Goal: Information Seeking & Learning: Find specific page/section

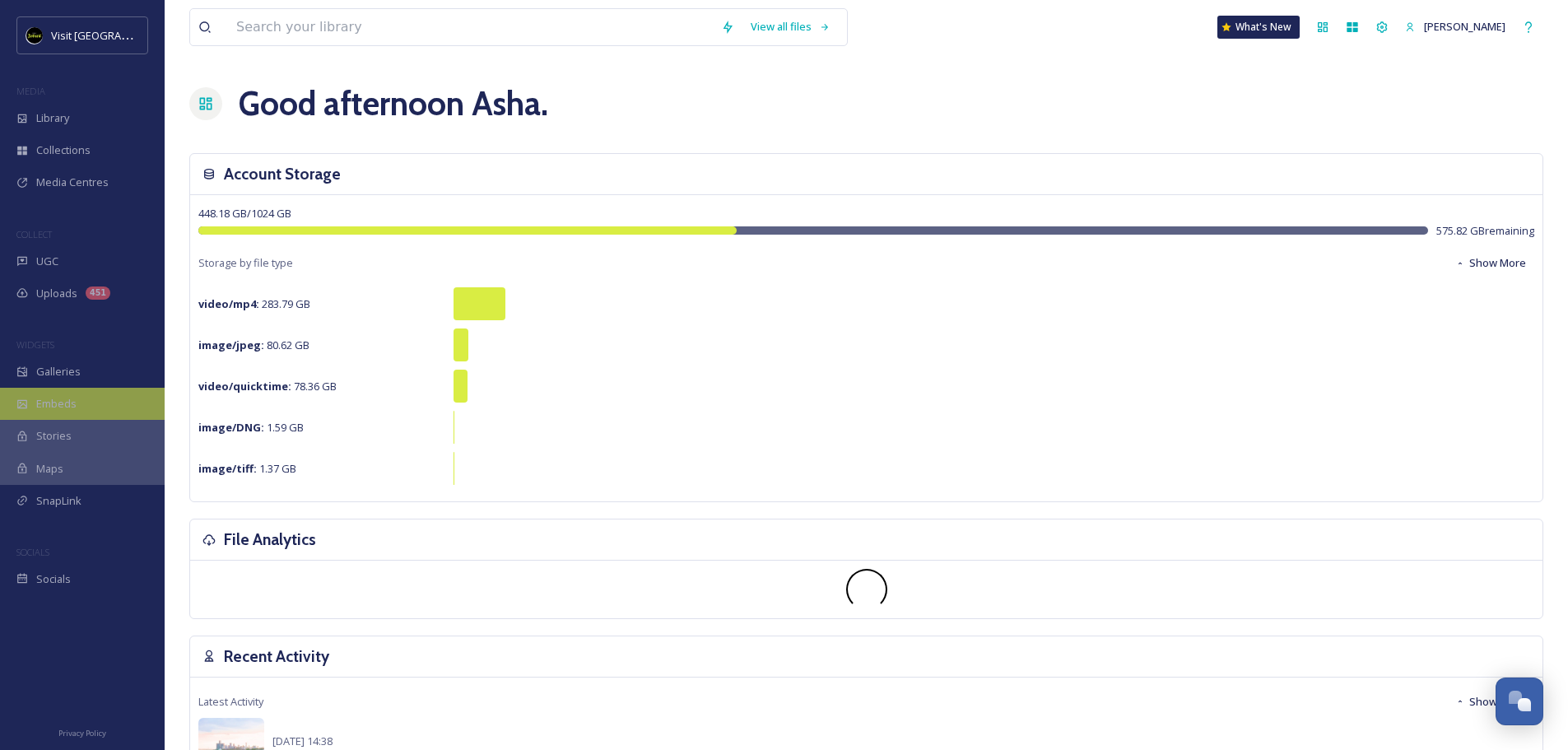
click at [93, 389] on div "Embeds" at bounding box center [82, 403] width 164 height 32
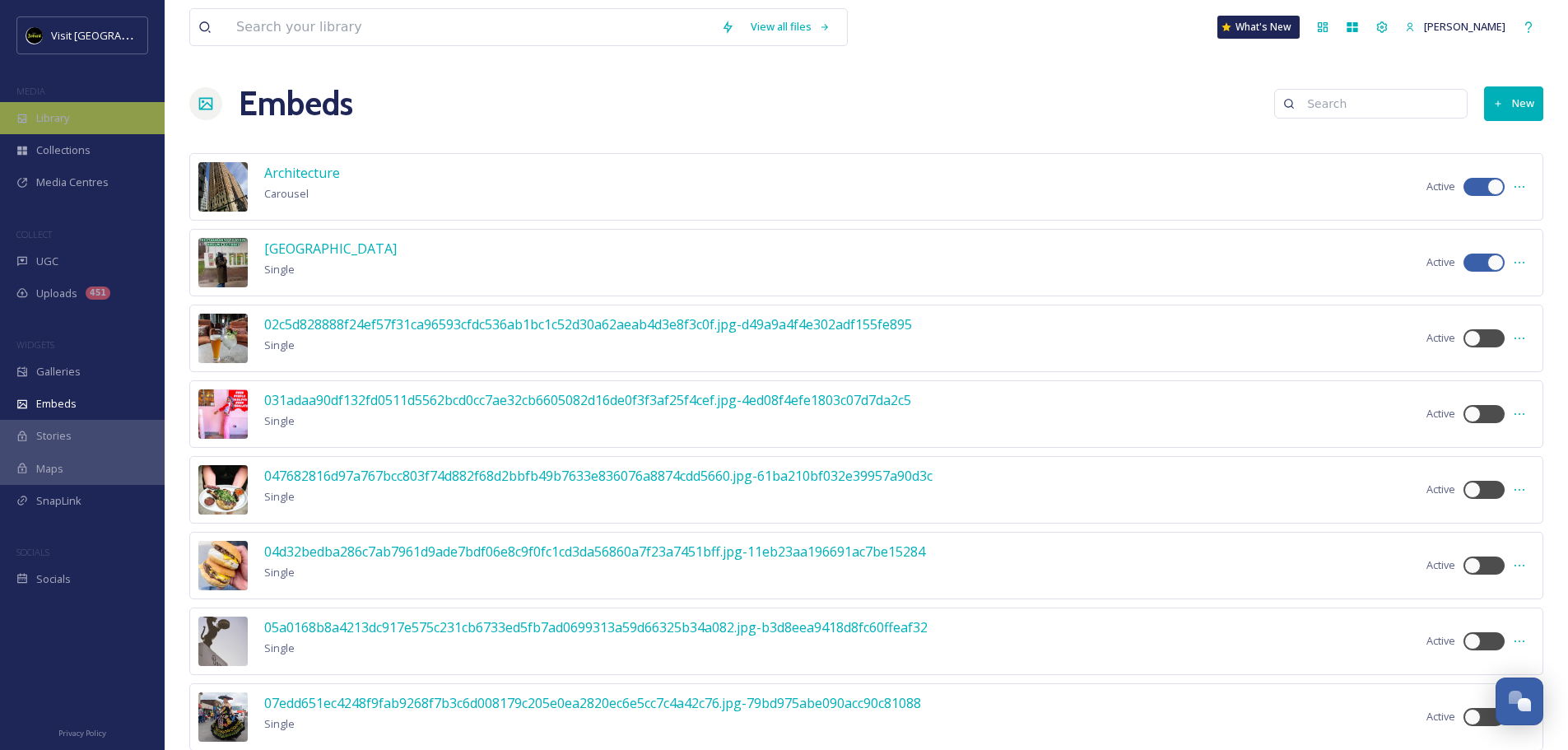
click at [61, 118] on span "Library" at bounding box center [53, 118] width 33 height 16
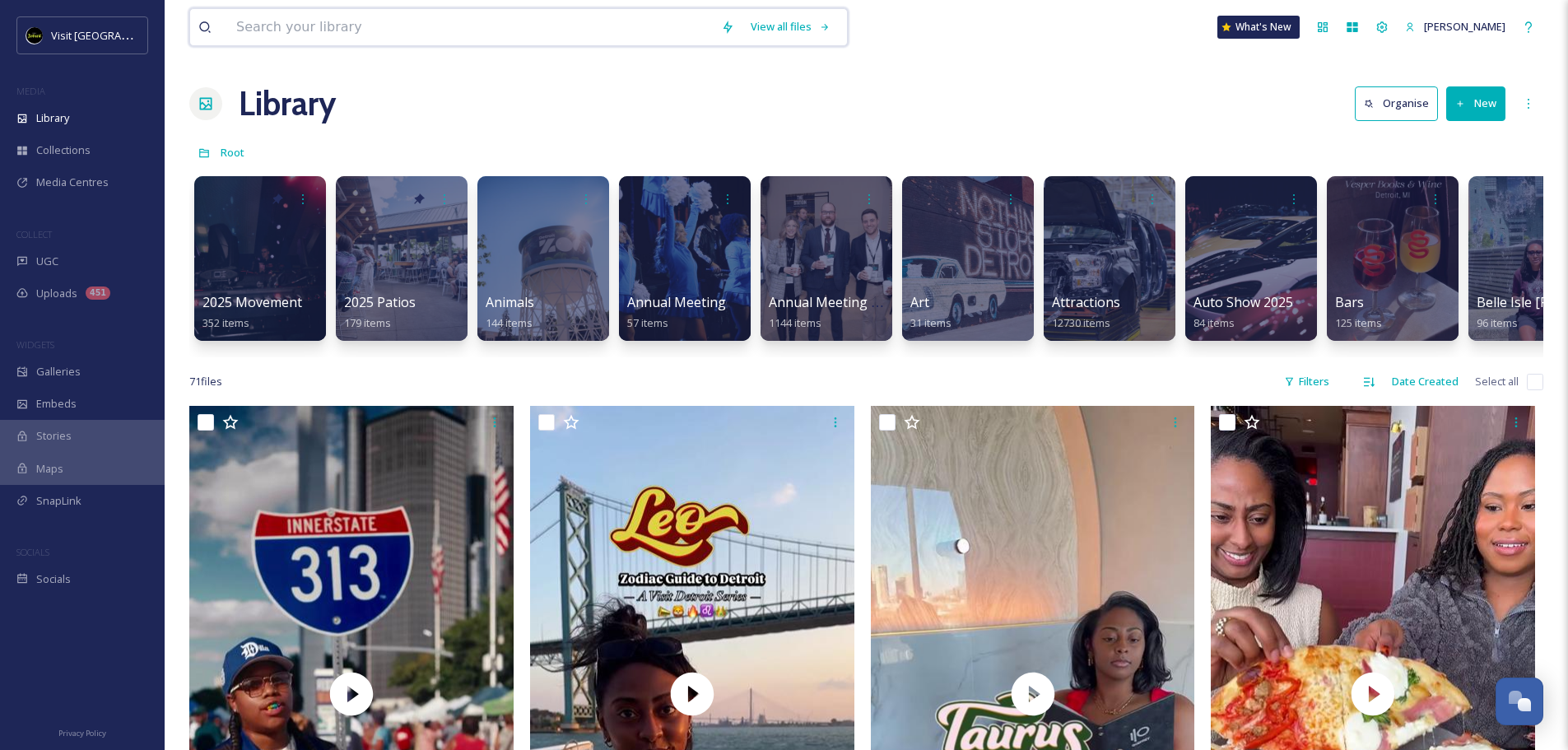
click at [374, 27] on input at bounding box center [470, 27] width 484 height 36
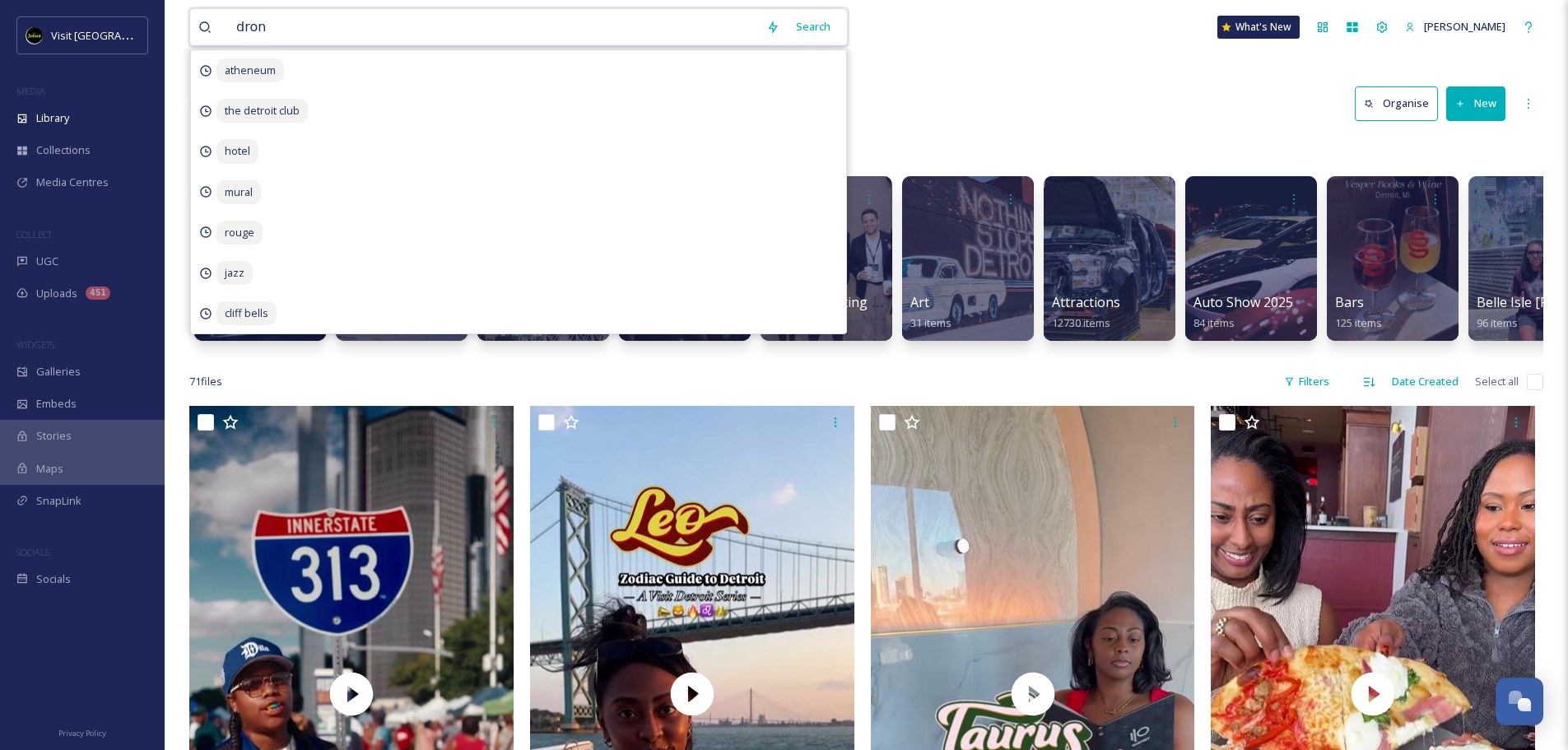
type input "drone"
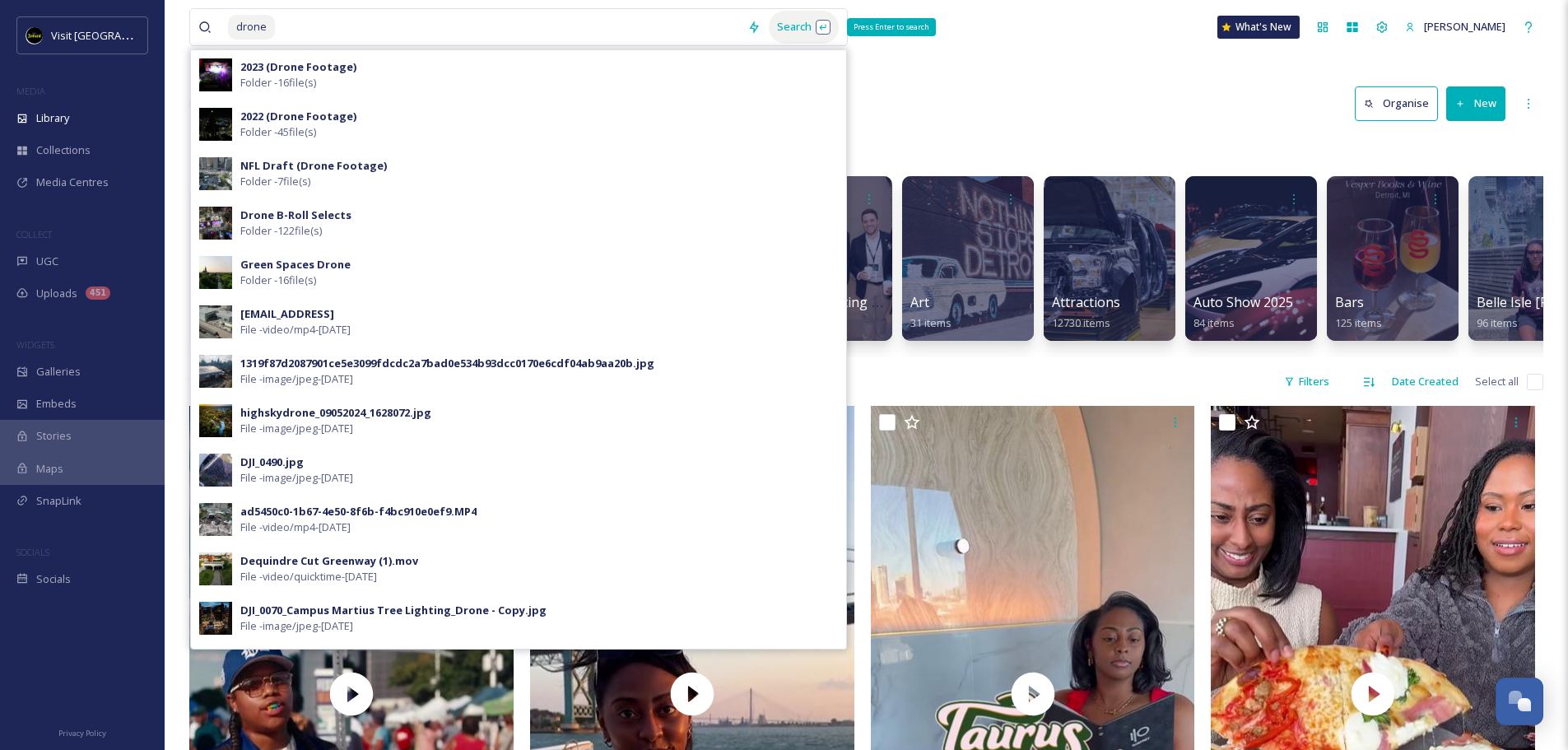
click at [801, 18] on div "Search Press Enter to search" at bounding box center [804, 26] width 70 height 32
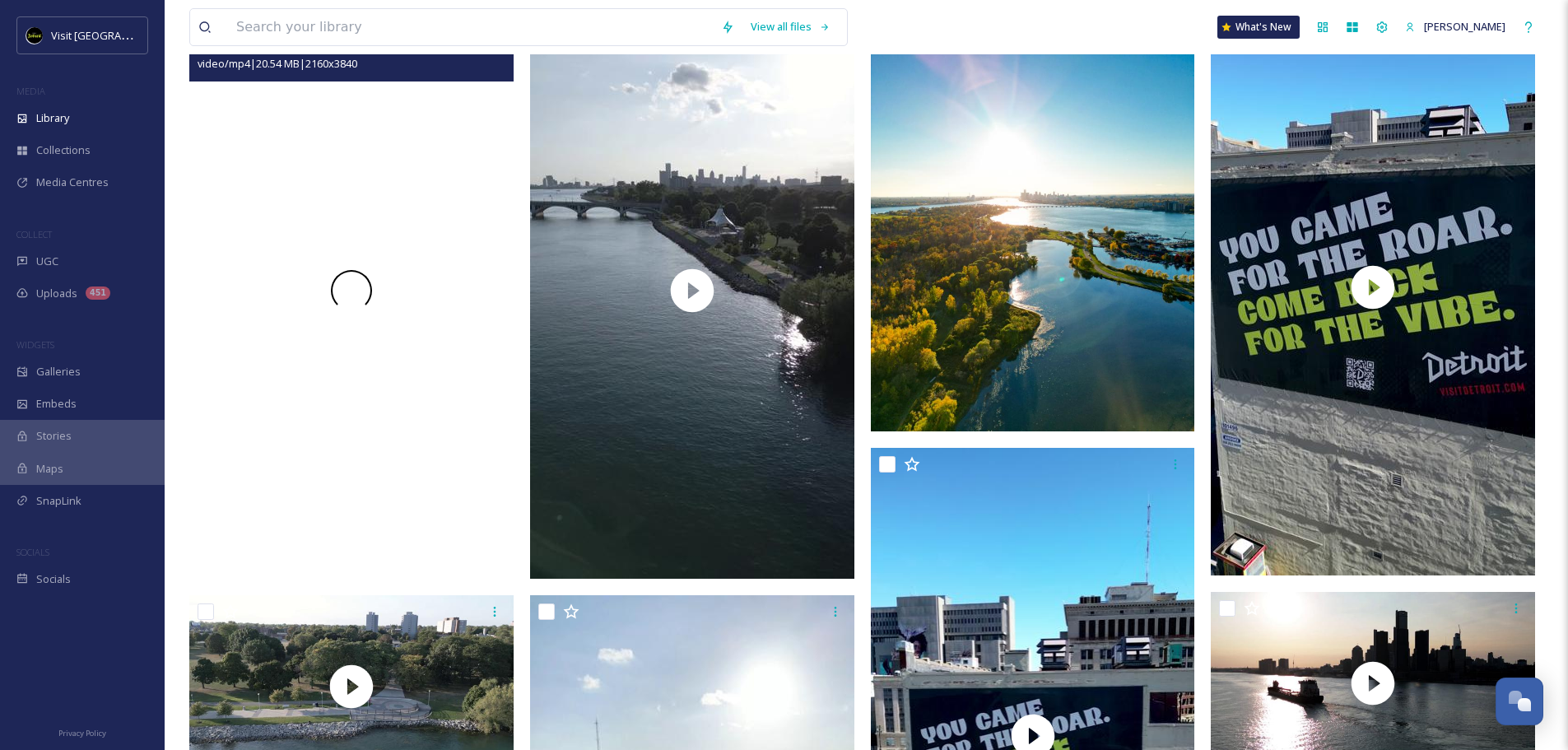
scroll to position [5680, 0]
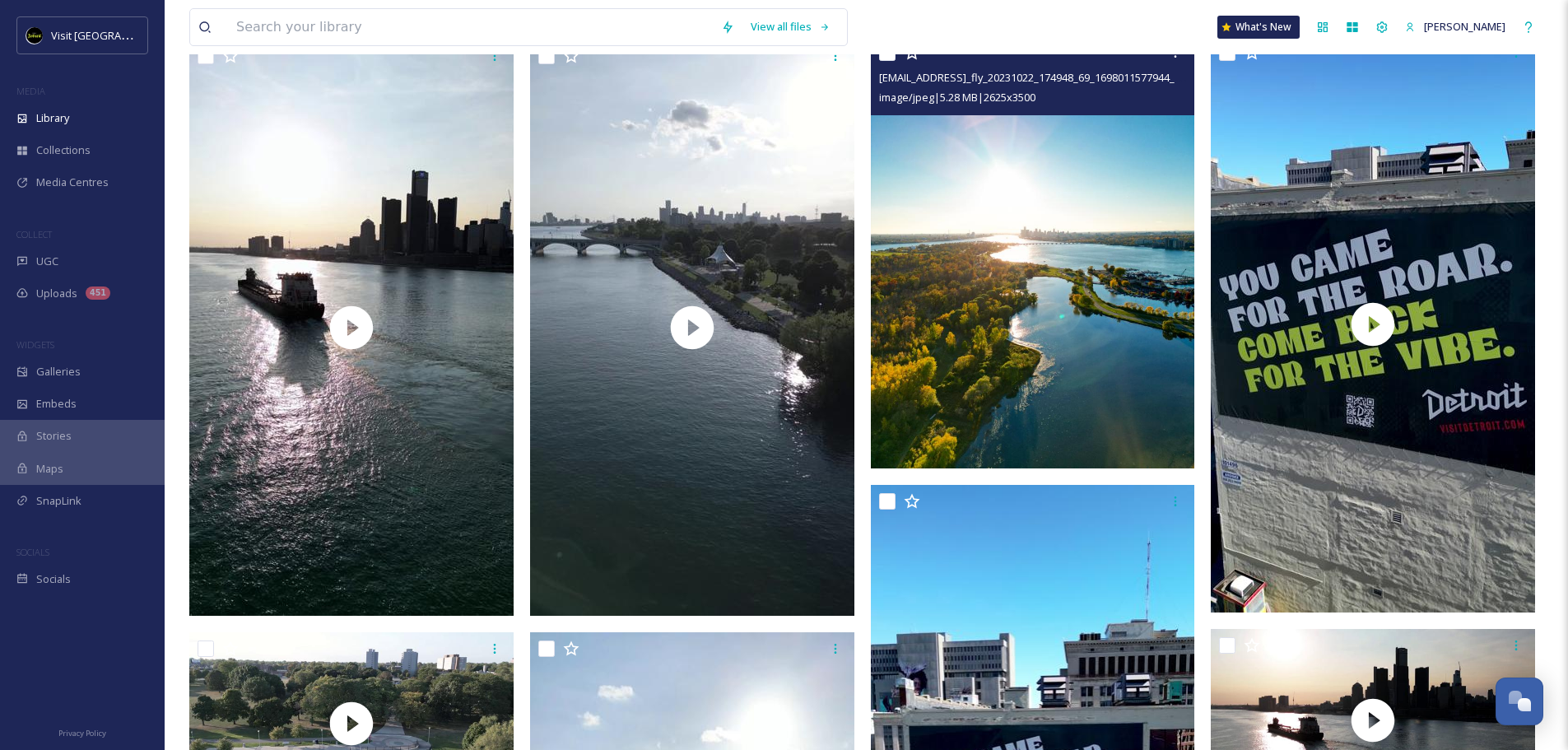
click at [1110, 317] on img at bounding box center [1032, 253] width 324 height 432
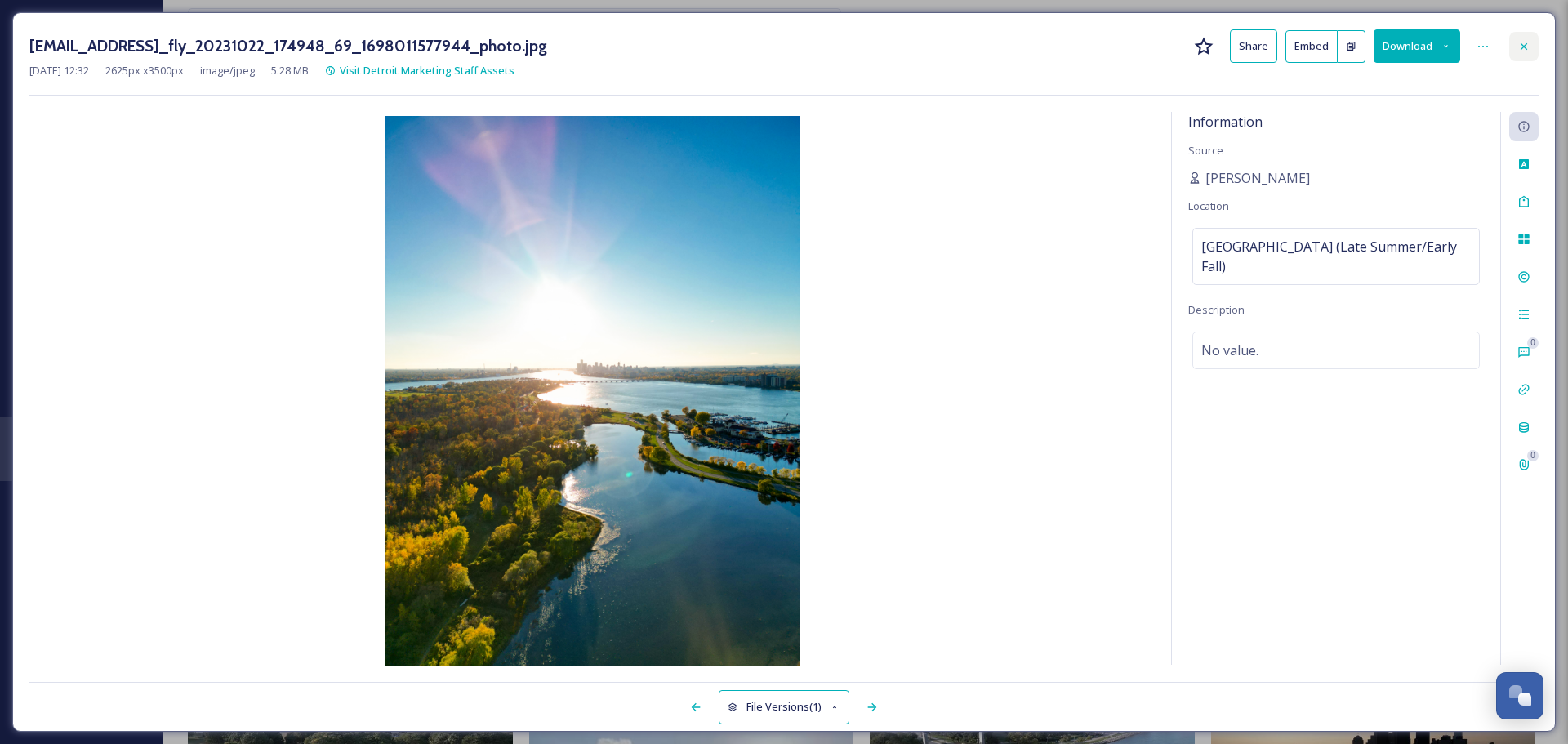
click at [1392, 58] on div at bounding box center [1524, 46] width 29 height 29
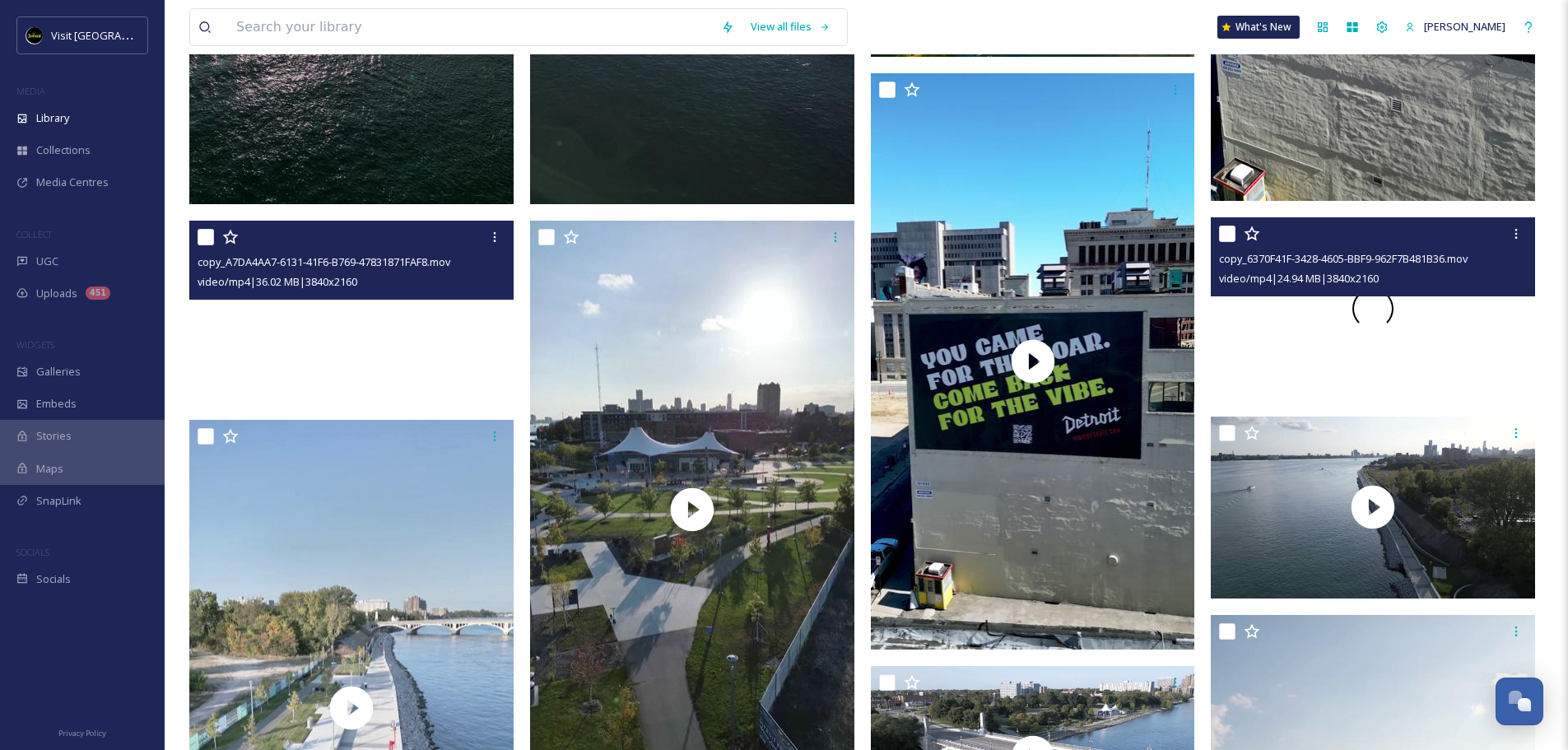
scroll to position [6039, 0]
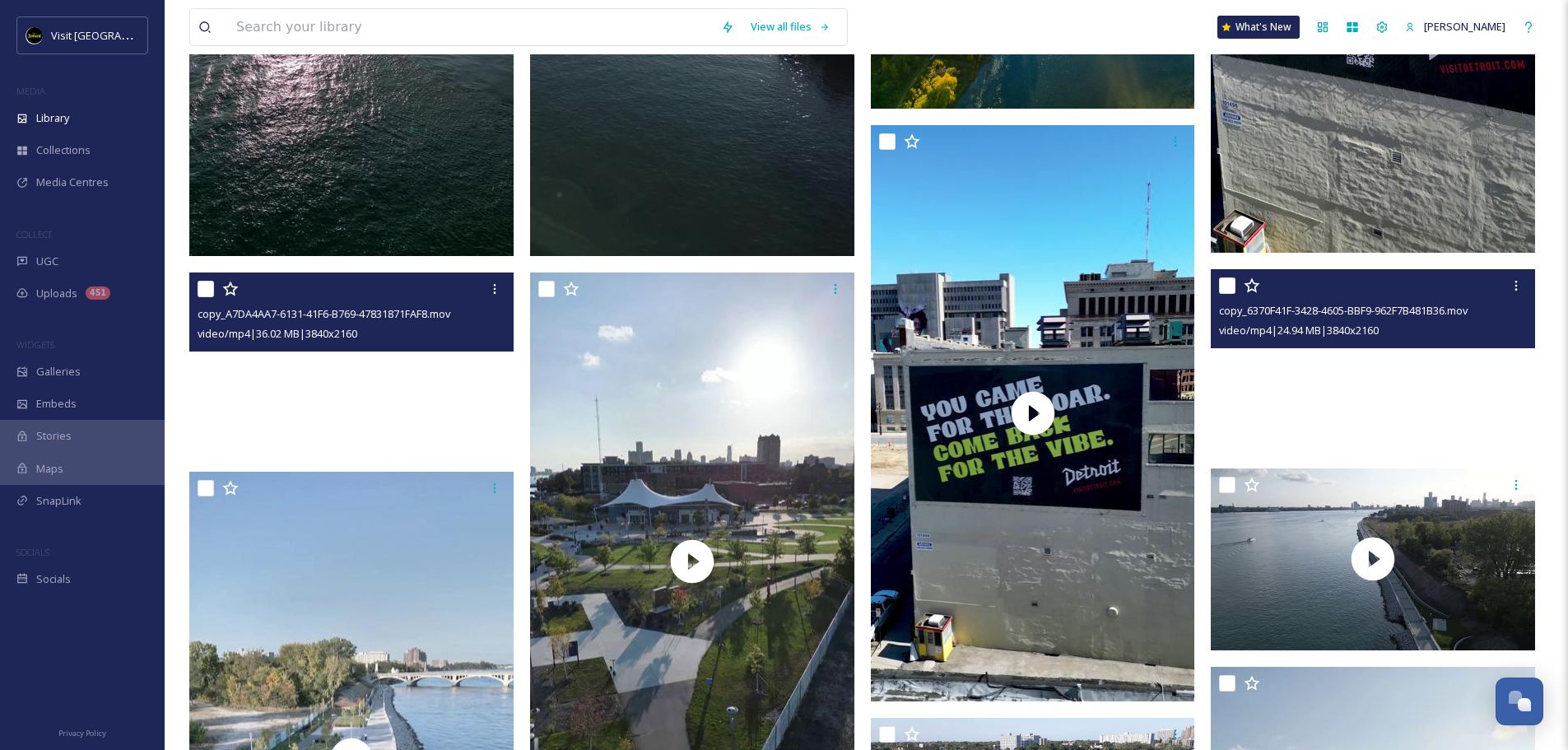
drag, startPoint x: 1274, startPoint y: 434, endPoint x: 1303, endPoint y: 366, distance: 73.9
click at [1303, 366] on video "copy_6370F41F-3428-4605-BBF9-962F7B481B36.mov" at bounding box center [1372, 360] width 324 height 182
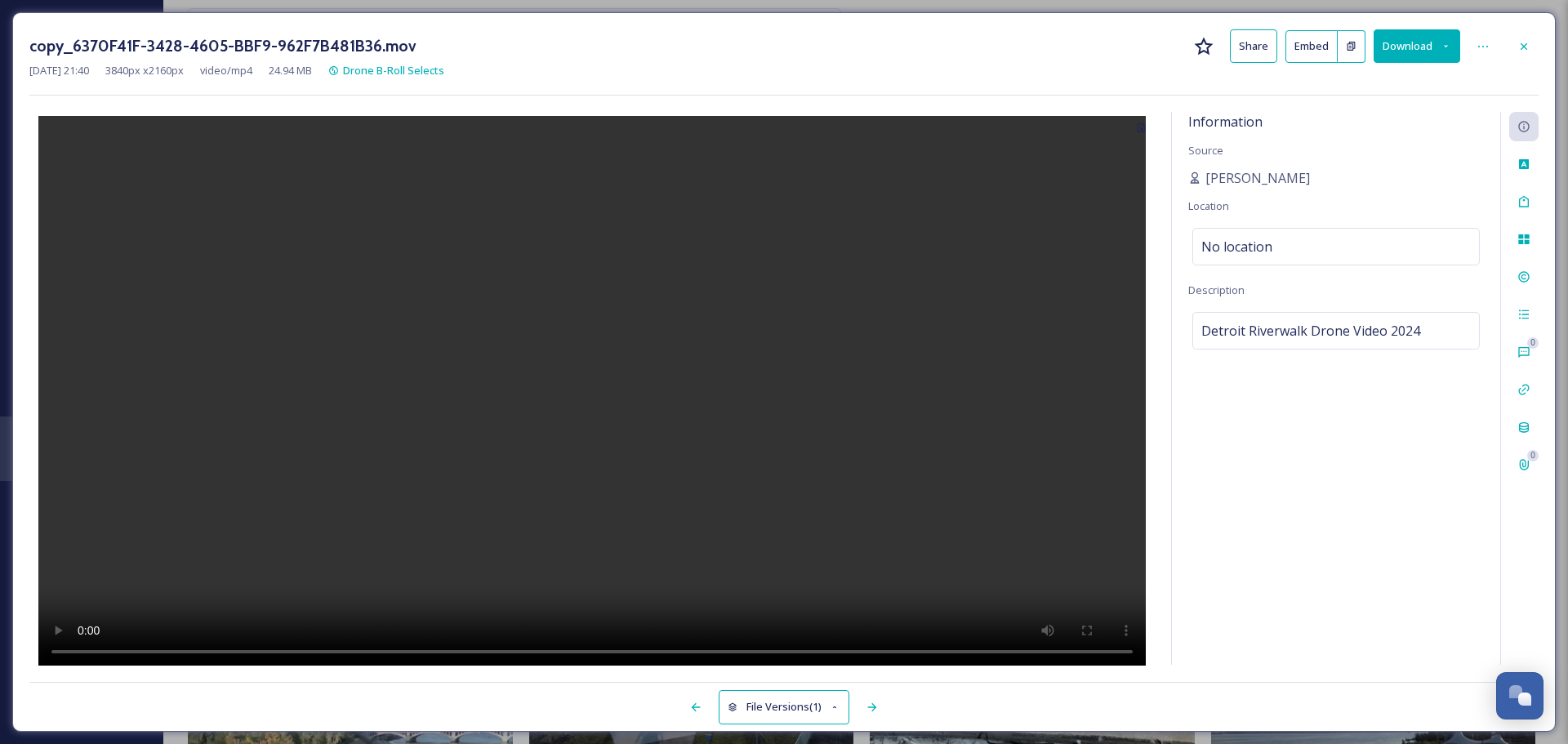
click at [1392, 52] on button "Download" at bounding box center [1417, 45] width 87 height 33
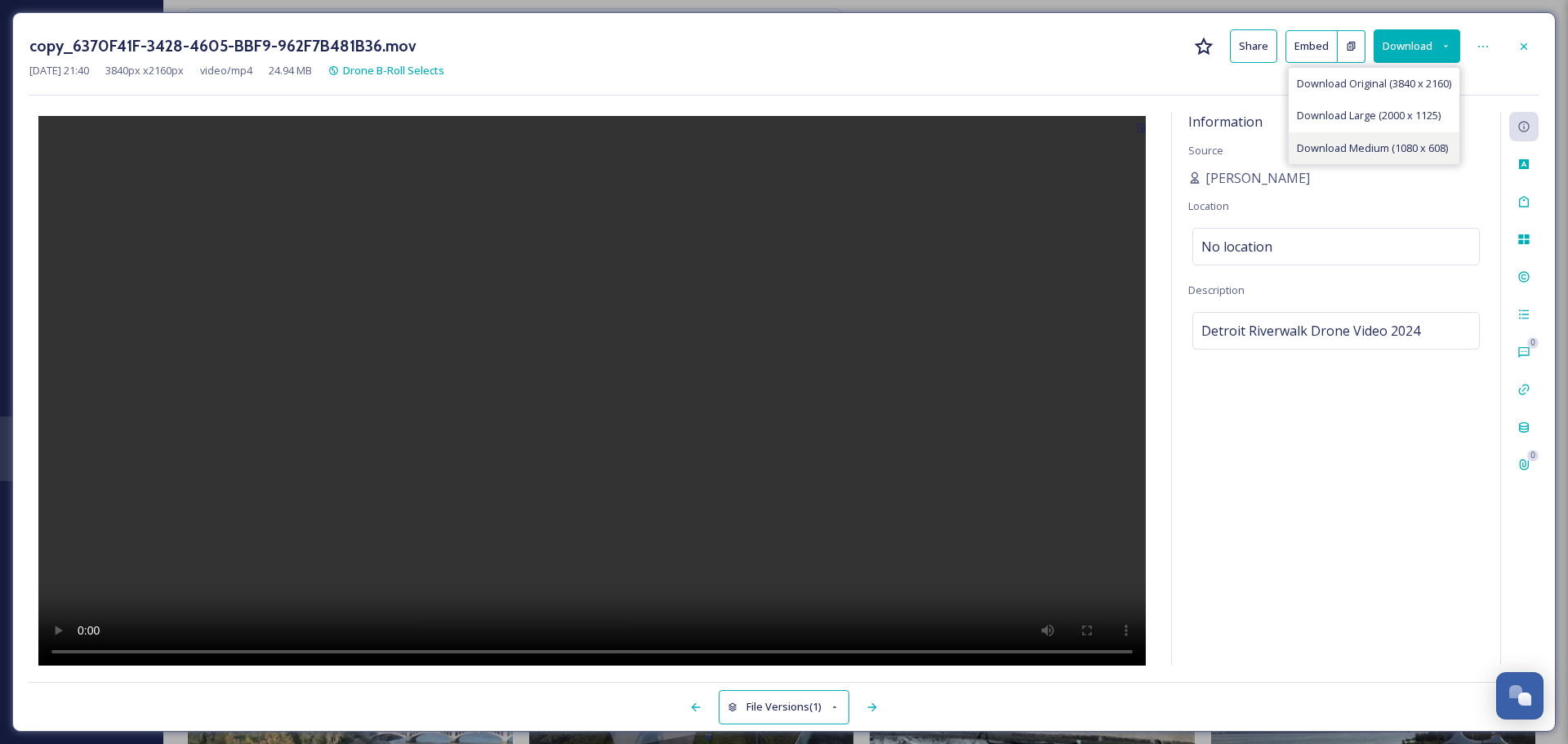
click at [1372, 154] on span "Download Medium (1080 x 608)" at bounding box center [1372, 148] width 151 height 15
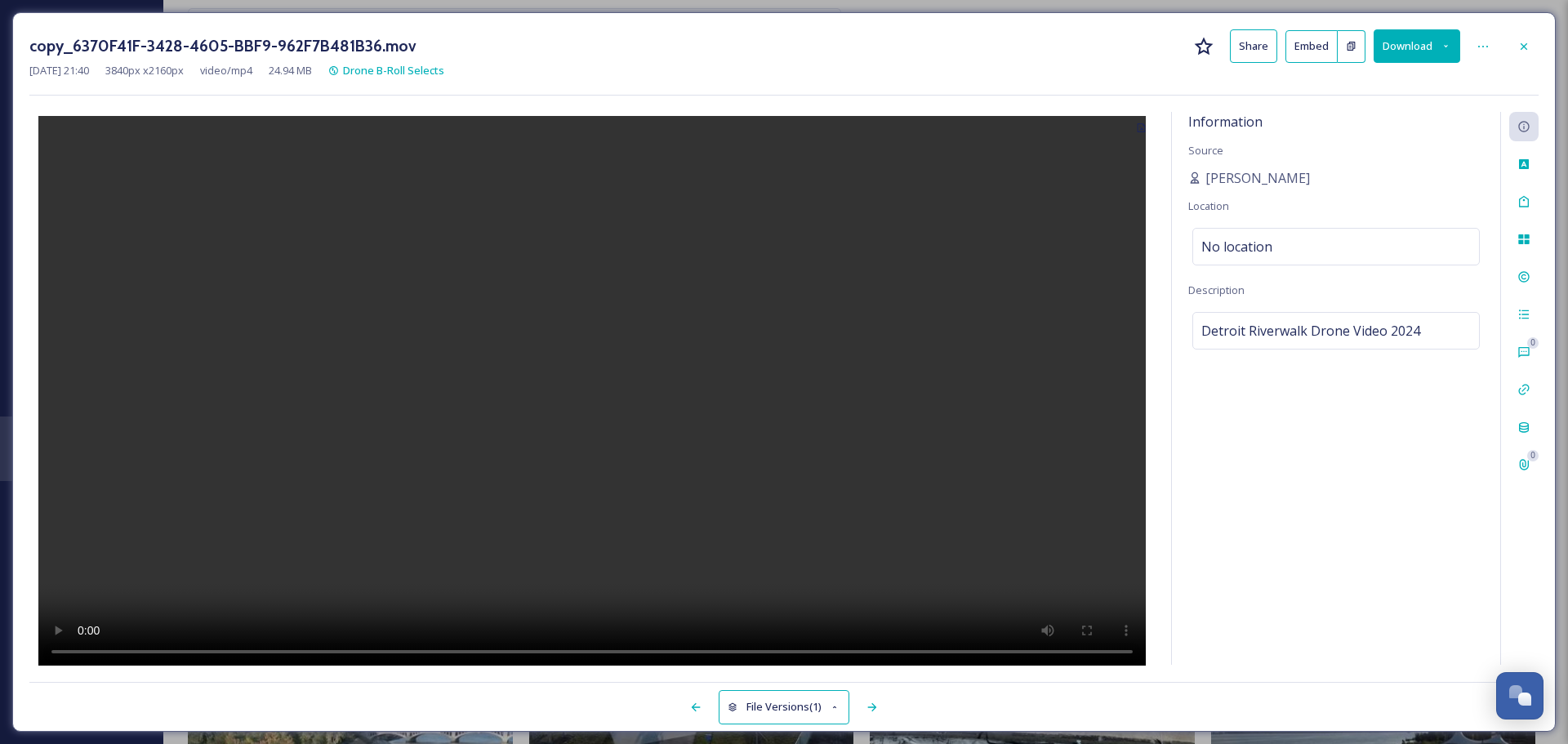
drag, startPoint x: 1084, startPoint y: 80, endPoint x: 1112, endPoint y: 71, distance: 29.4
click at [1084, 80] on div "copy_6370F41F-3428-4605-BBF9-962F7B481B36.mov Share Embed Download [DATE] 21:40…" at bounding box center [783, 62] width 1509 height 66
click at [1392, 43] on icon at bounding box center [1524, 46] width 13 height 13
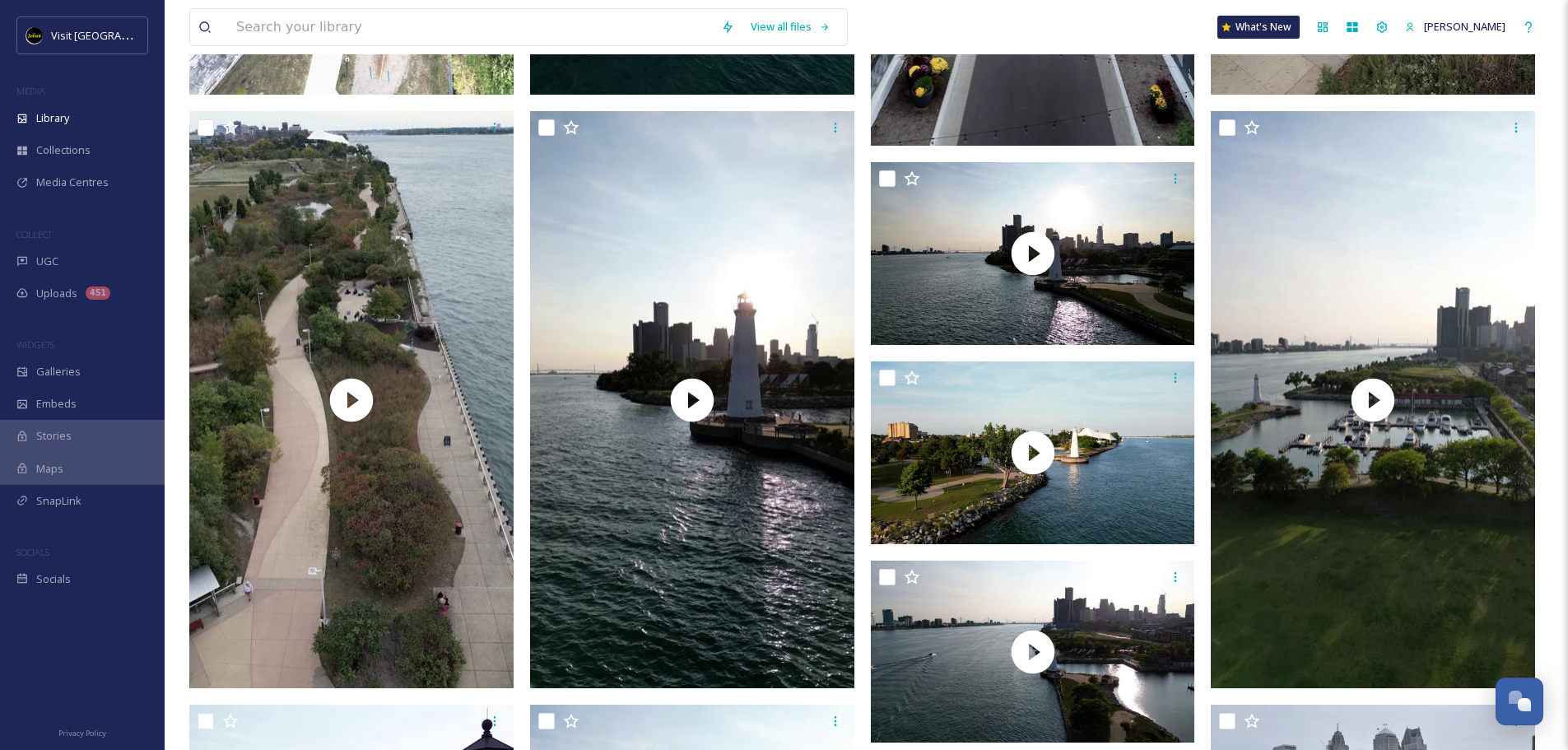
scroll to position [8179, 0]
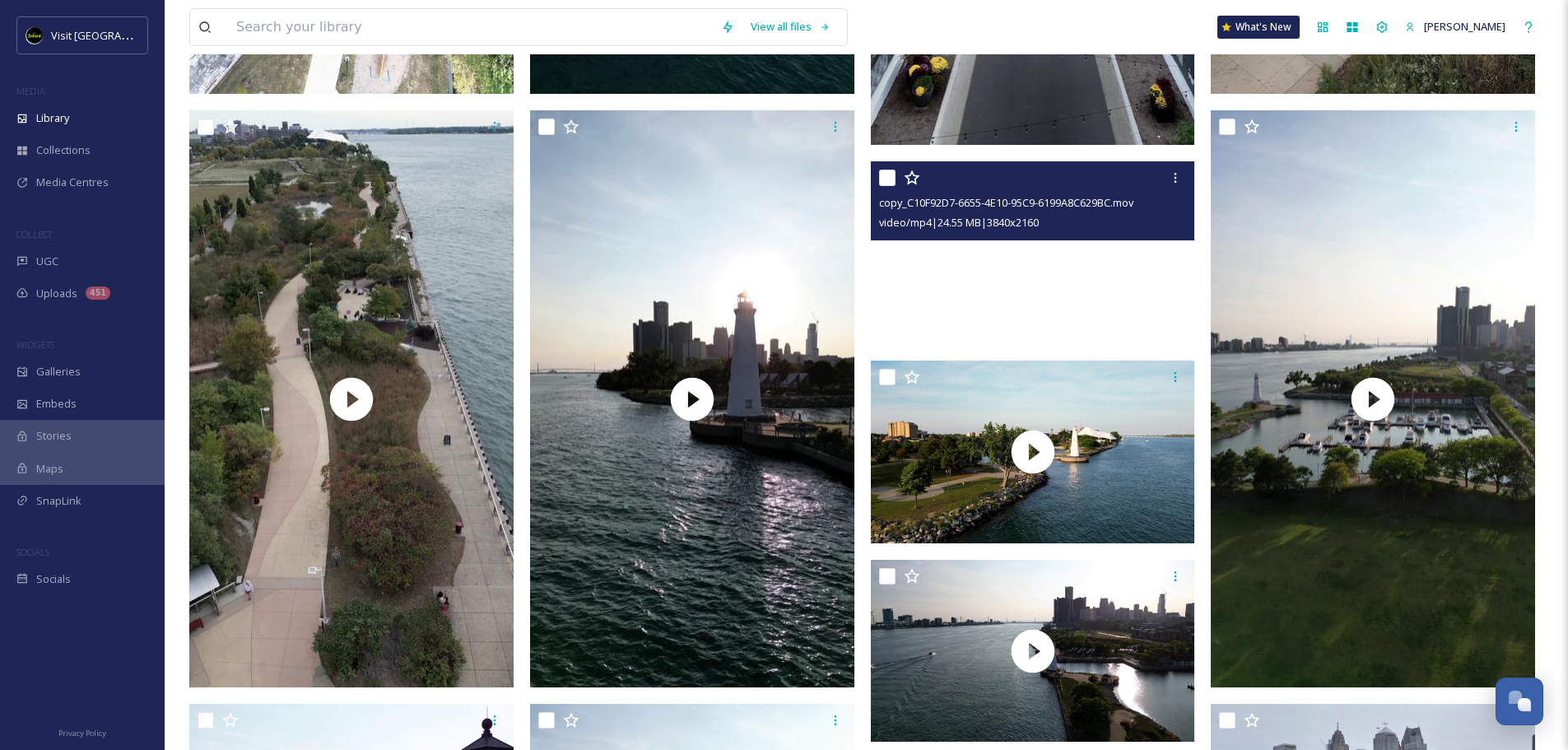
click at [1069, 272] on video "copy_C10F92D7-6655-4E10-95C9-6199A8C629BC.mov" at bounding box center [1032, 253] width 324 height 182
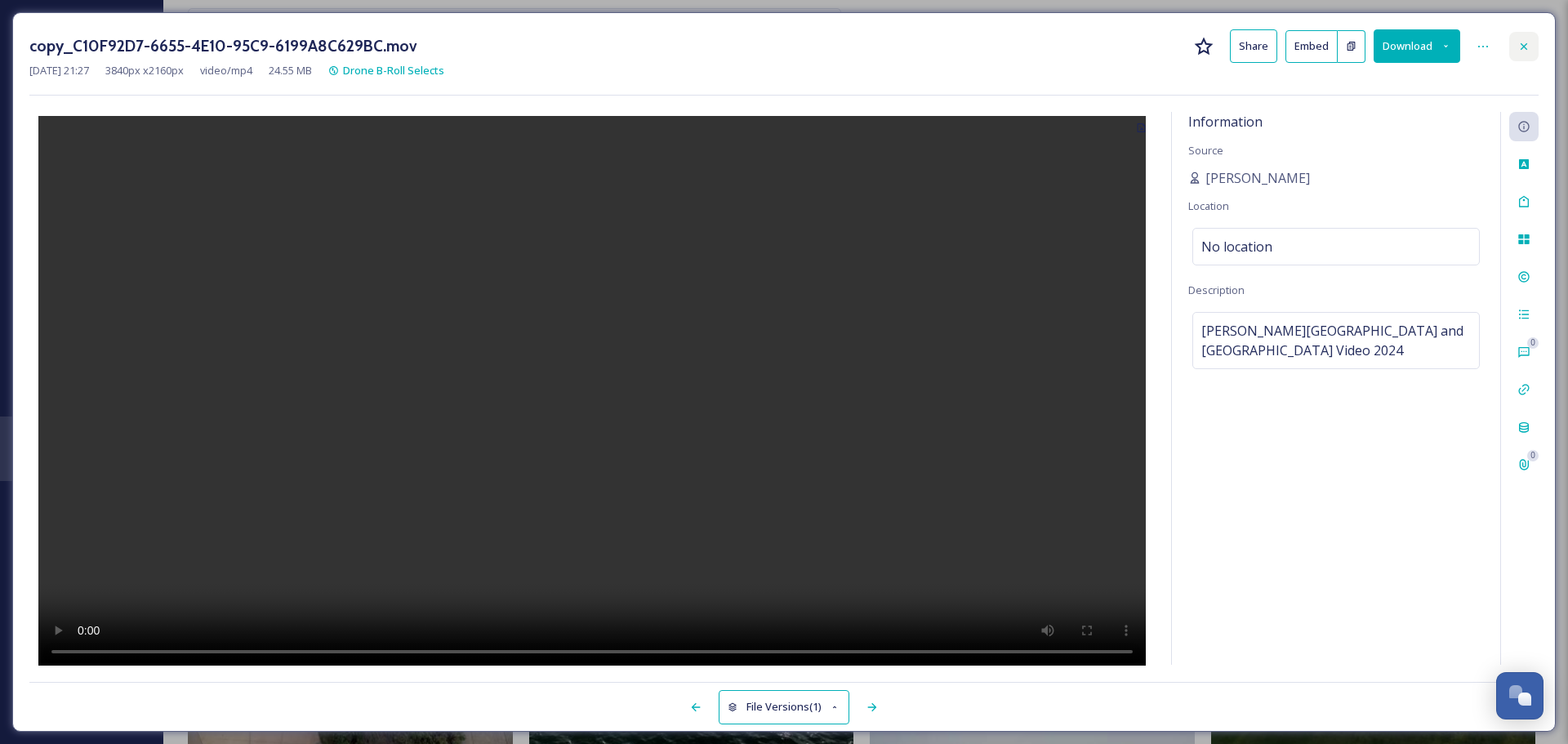
click at [1392, 45] on div at bounding box center [1524, 46] width 29 height 29
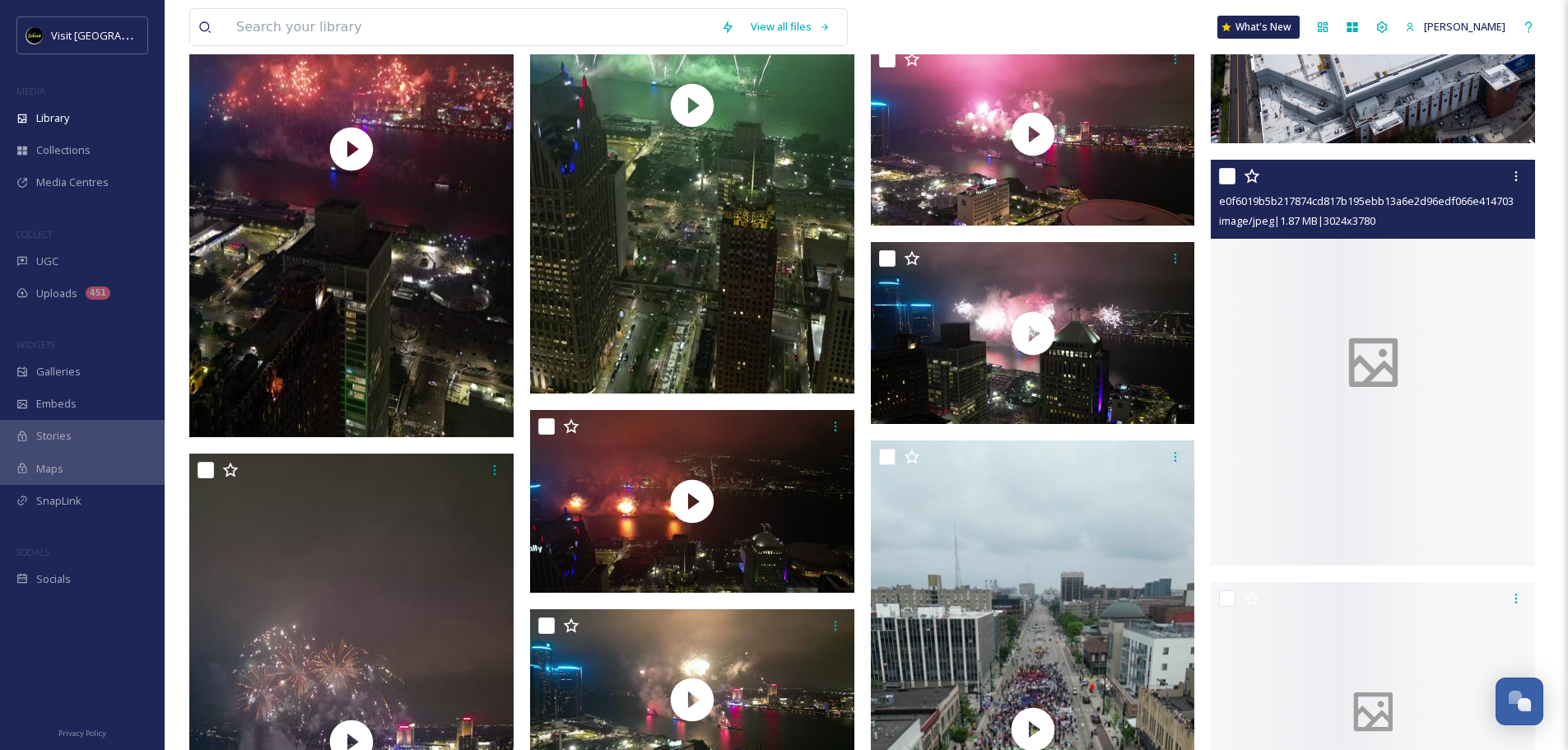
scroll to position [34107, 0]
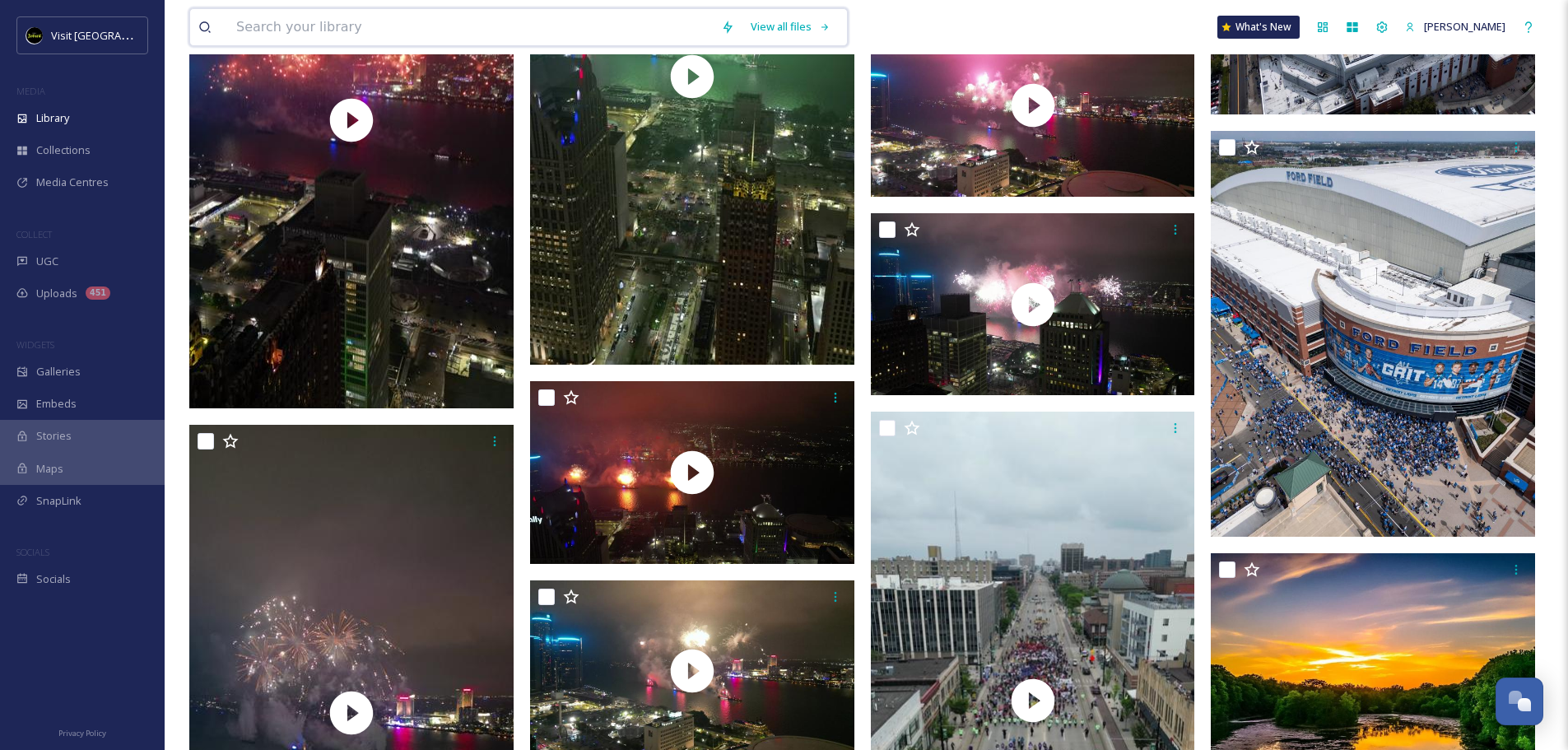
click at [433, 41] on input at bounding box center [470, 27] width 484 height 36
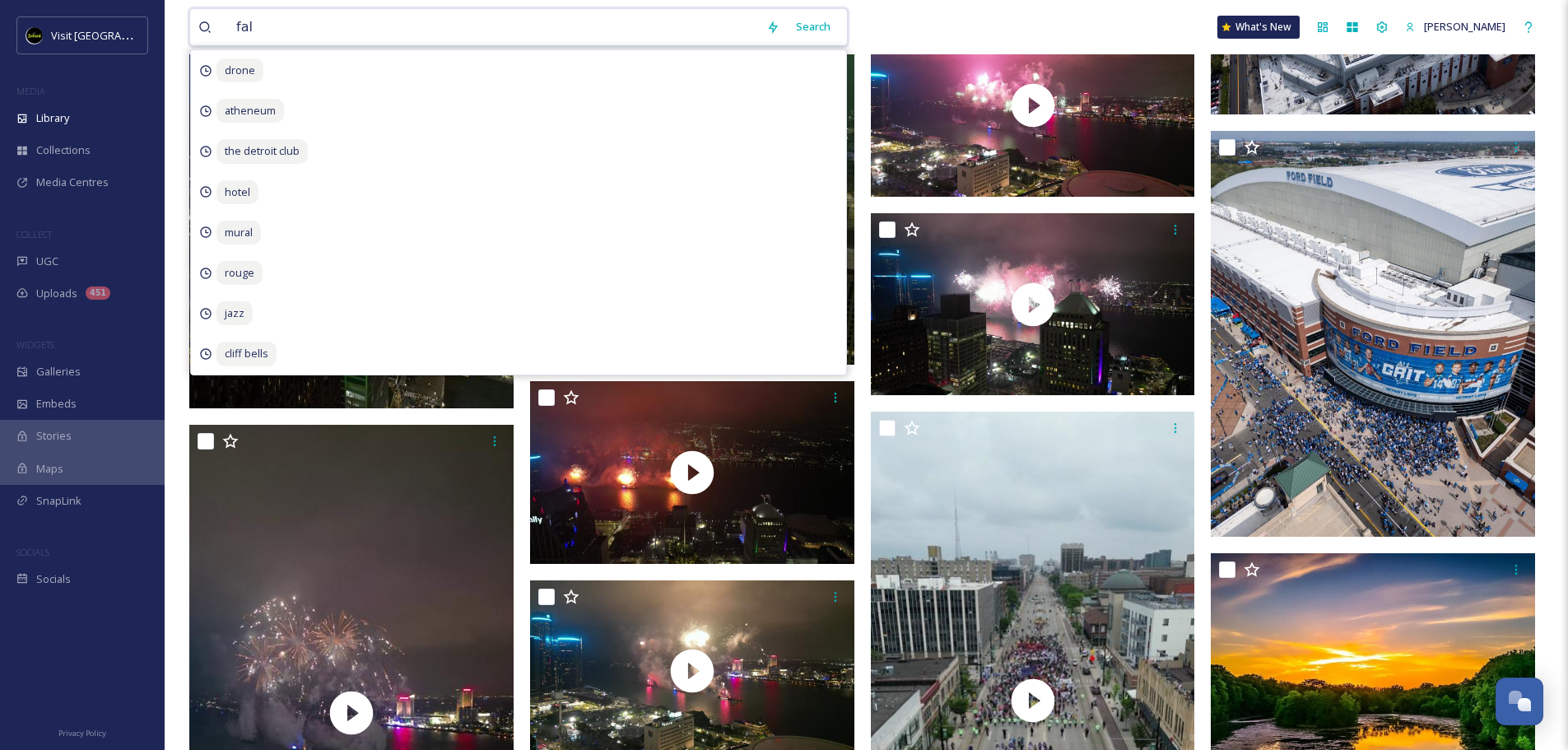
type input "fall"
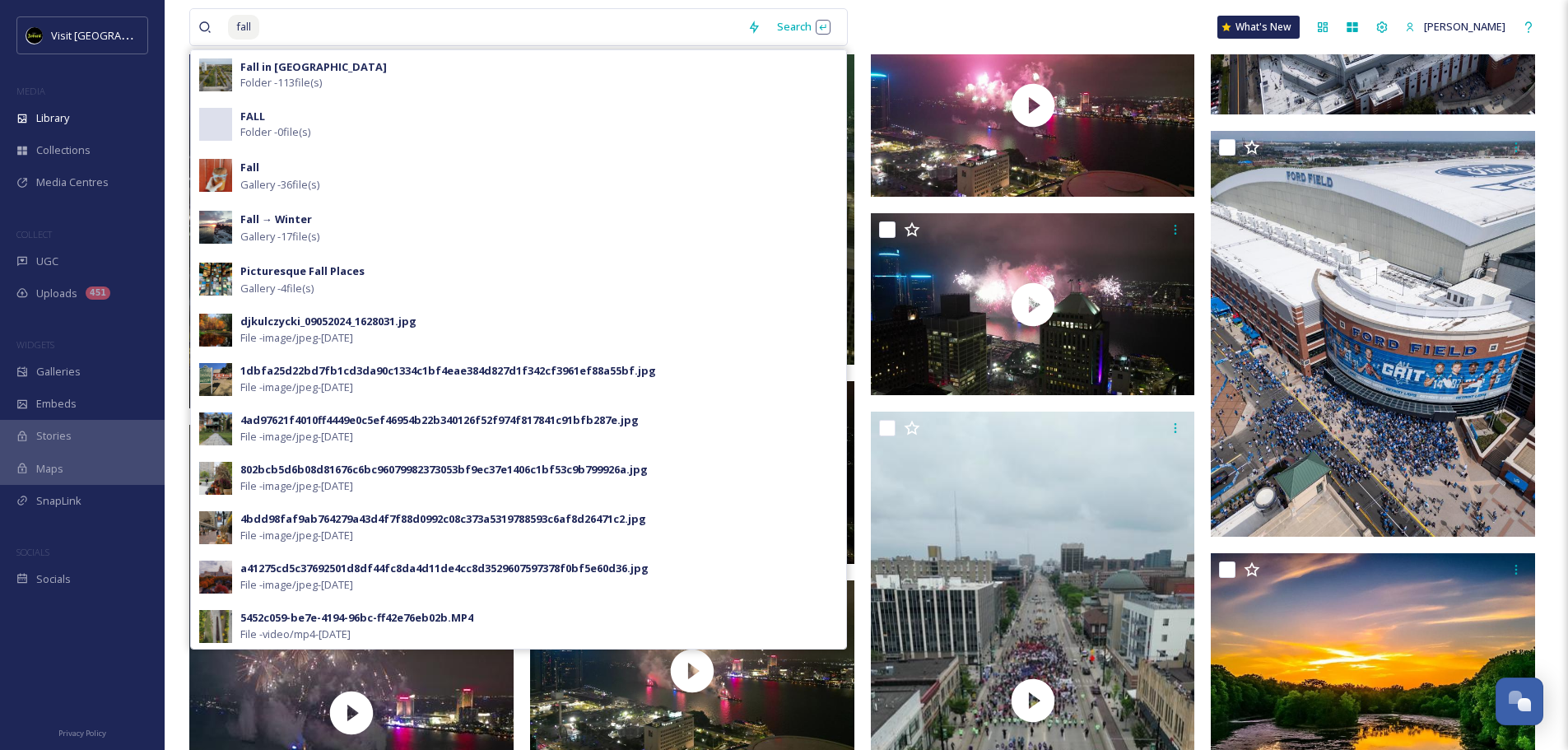
click at [306, 78] on span "Folder - 113 file(s)" at bounding box center [280, 82] width 81 height 16
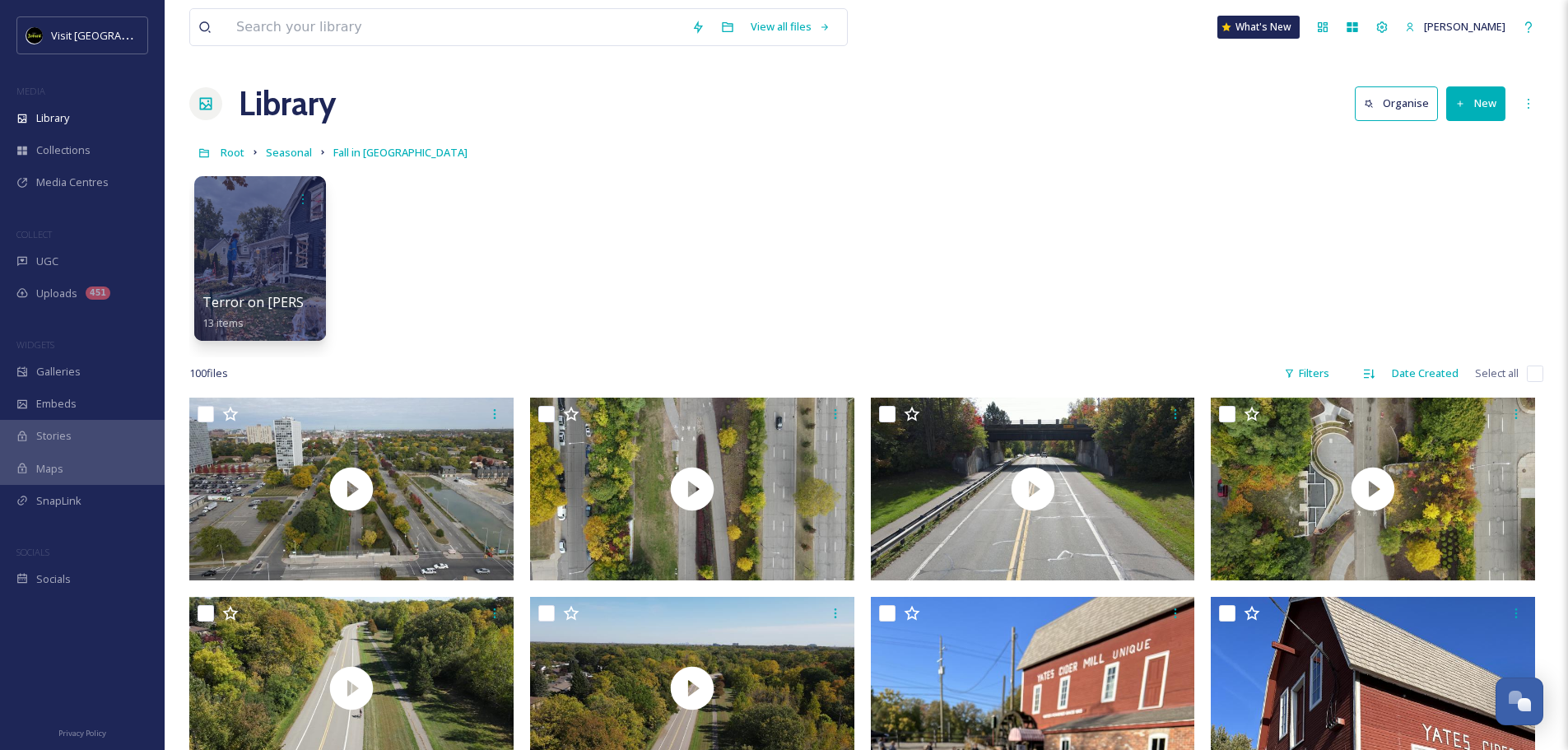
scroll to position [247, 0]
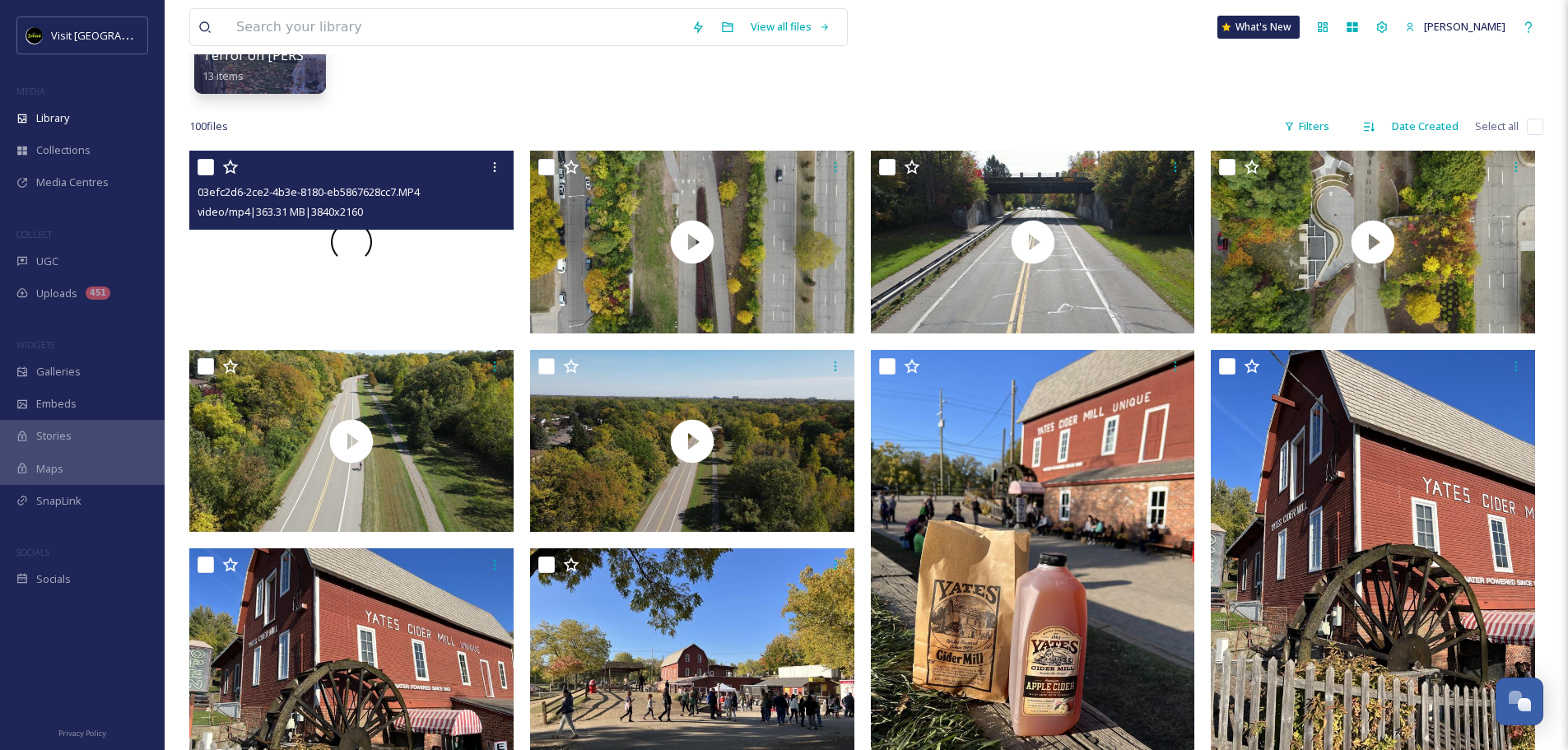
click at [305, 256] on div at bounding box center [350, 242] width 324 height 182
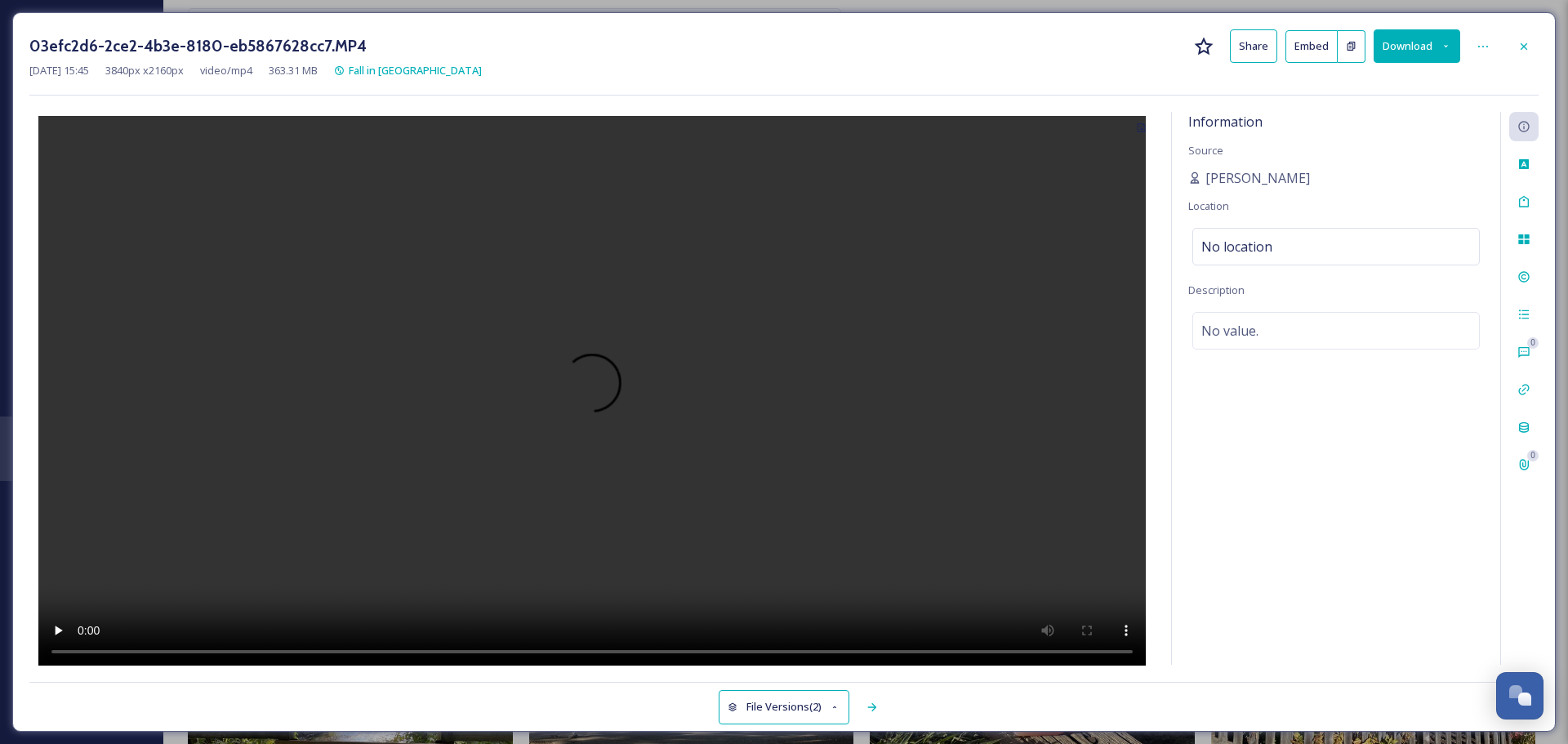
drag, startPoint x: 1532, startPoint y: 41, endPoint x: 899, endPoint y: 398, distance: 726.7
click at [899, 398] on div "03efc2d6-2ce2-4b3e-8180-eb5867628cc7.MP4 Share Embed Download [DATE] 15:45 3840…" at bounding box center [784, 372] width 1544 height 720
click at [0, 677] on div "03efc2d6-2ce2-4b3e-8180-eb5867628cc7.MP4 Share Embed Download [DATE] 15:45 3840…" at bounding box center [784, 372] width 1568 height 744
click at [1392, 43] on icon at bounding box center [1524, 46] width 13 height 13
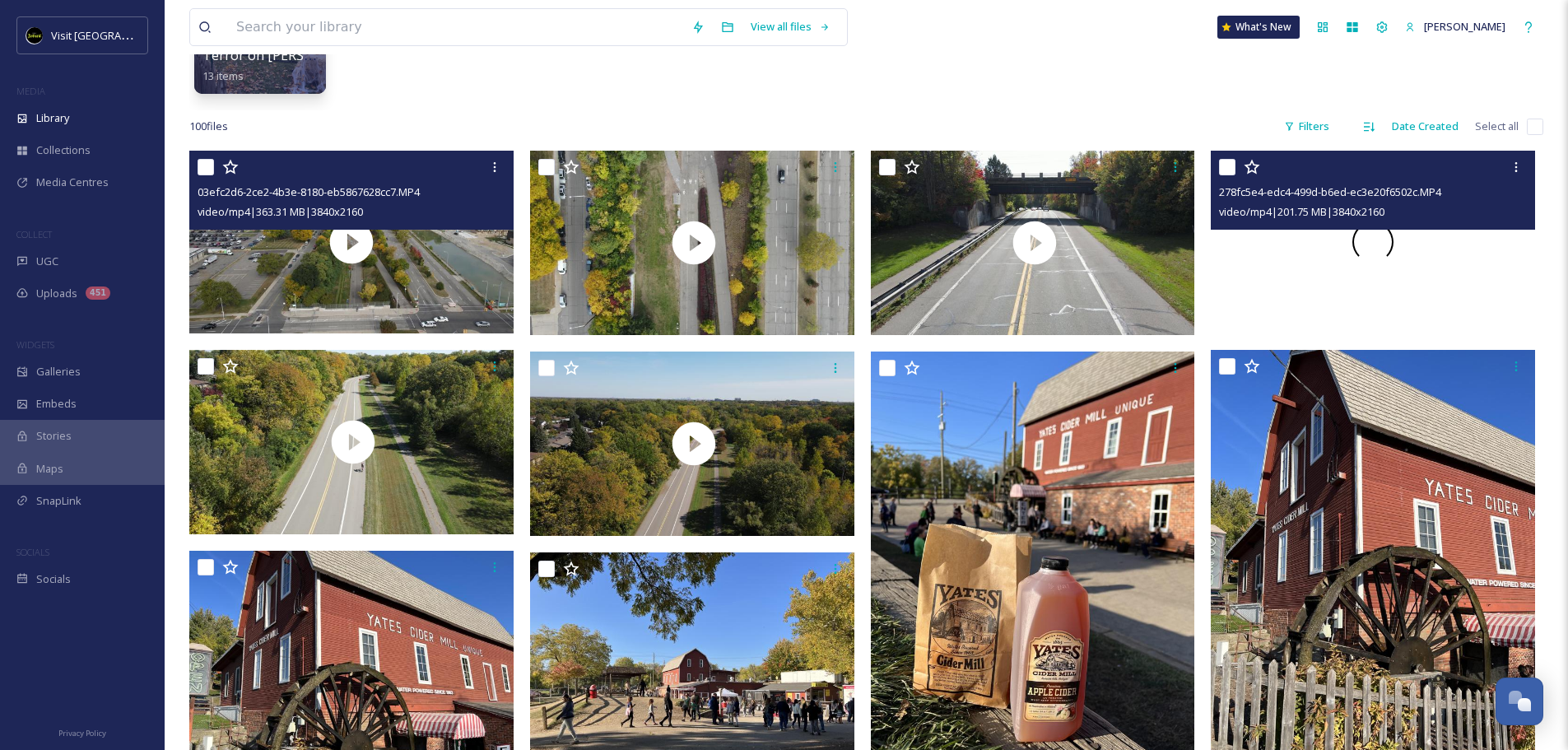
click at [1403, 274] on div at bounding box center [1372, 242] width 324 height 182
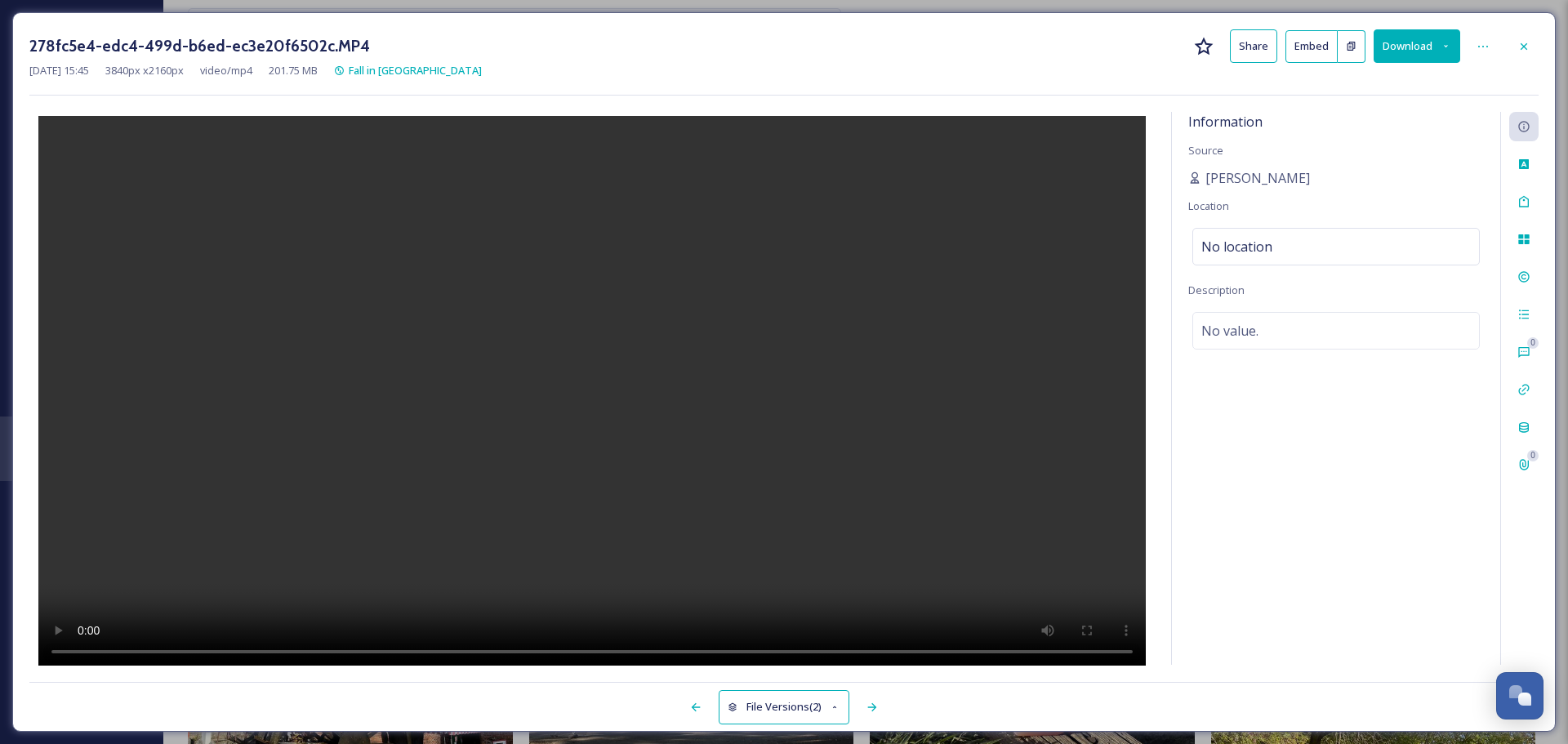
click at [1392, 54] on div at bounding box center [1524, 46] width 29 height 29
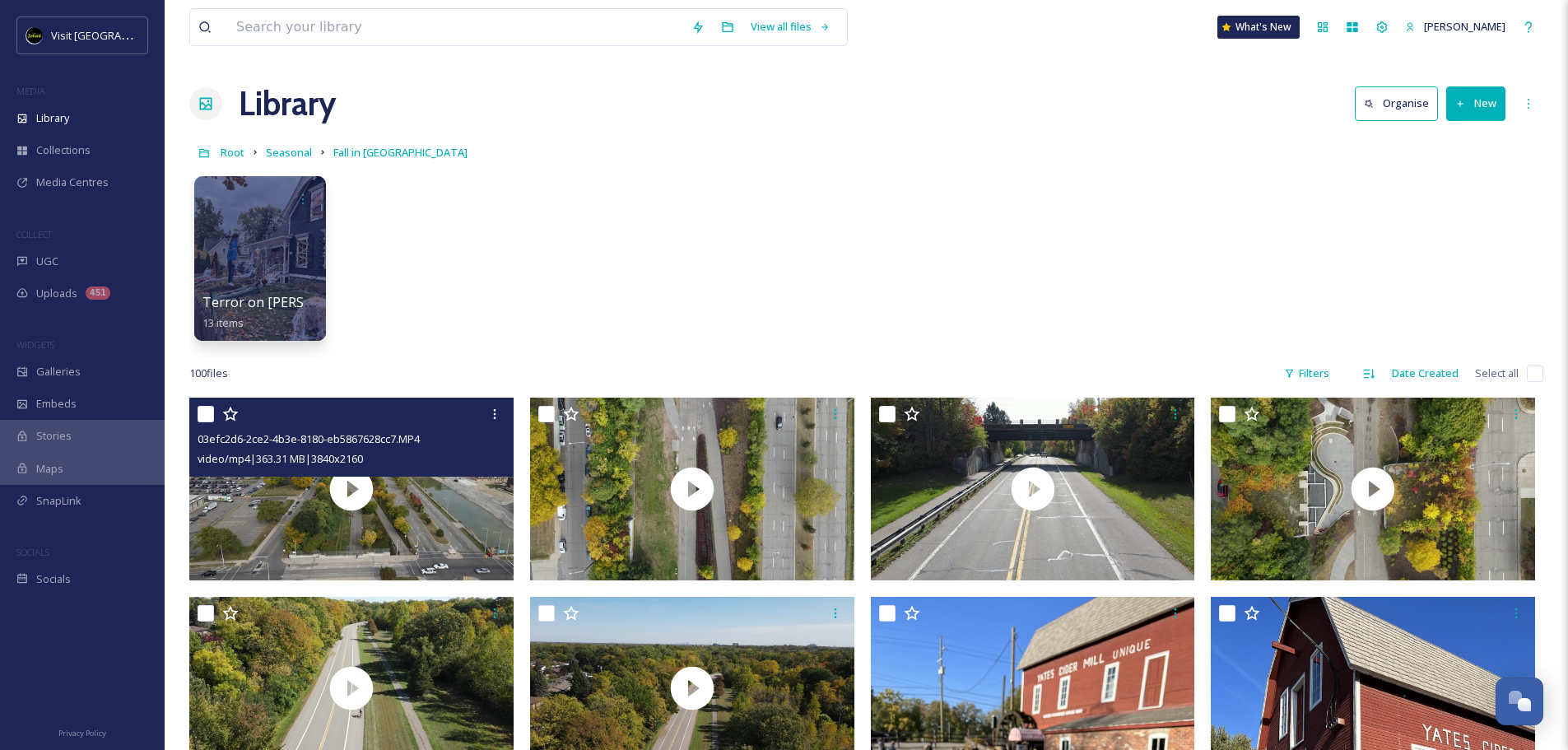
click at [1318, 356] on div "Terror on [PERSON_NAME] Street 13 items" at bounding box center [866, 262] width 1354 height 189
click at [1310, 373] on div "Filters" at bounding box center [1306, 373] width 62 height 32
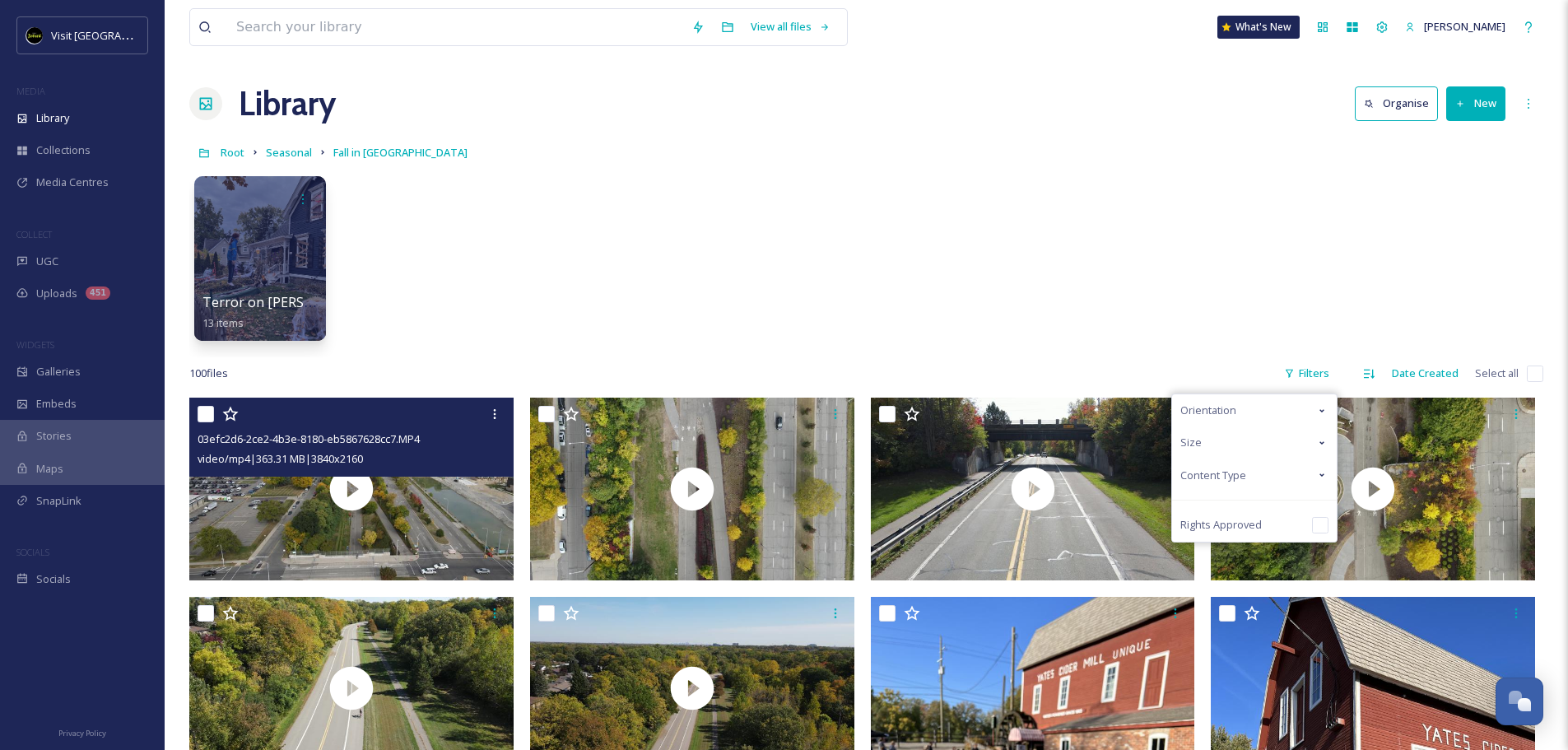
click at [1248, 411] on div "Orientation" at bounding box center [1254, 410] width 164 height 32
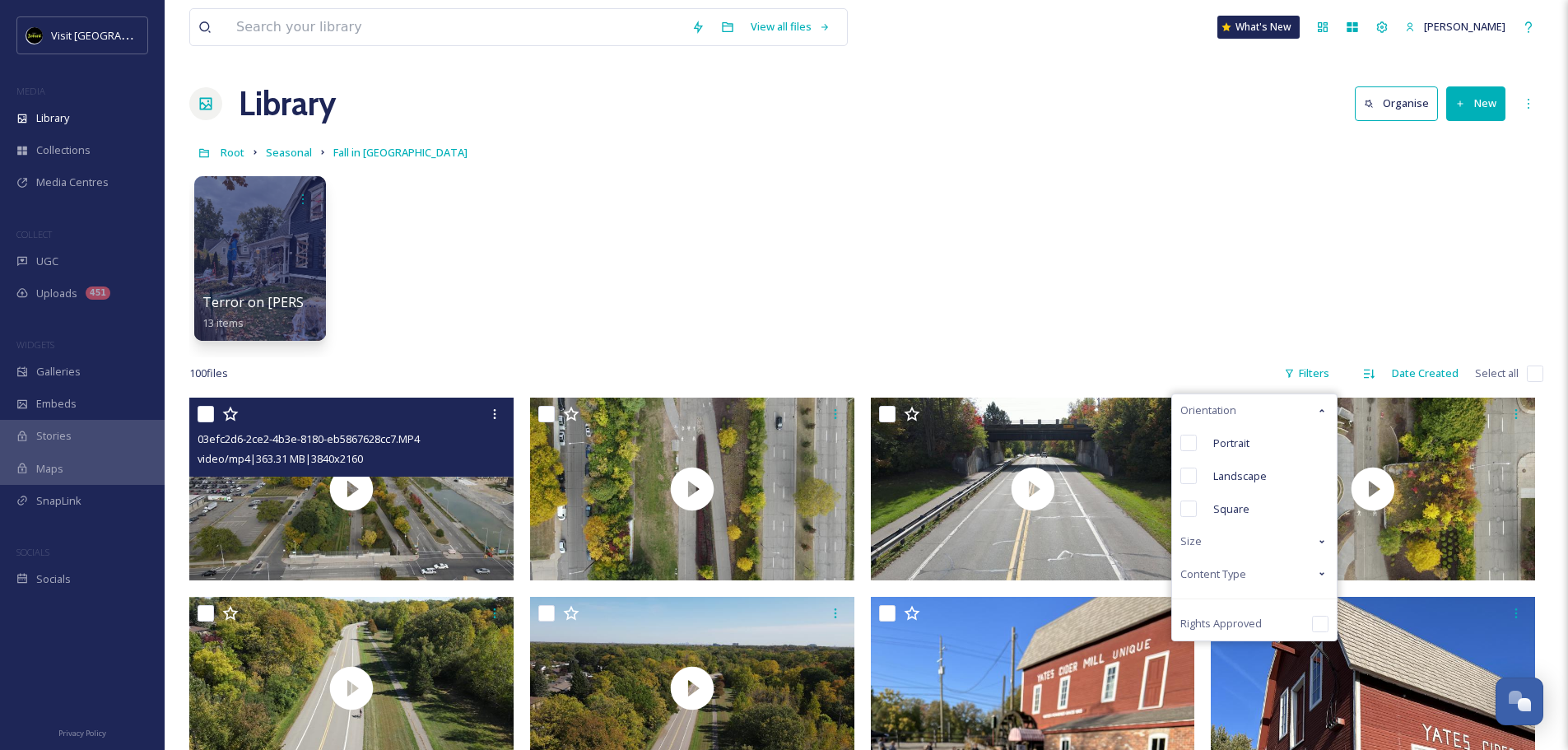
click at [1248, 411] on div "Orientation" at bounding box center [1254, 410] width 164 height 32
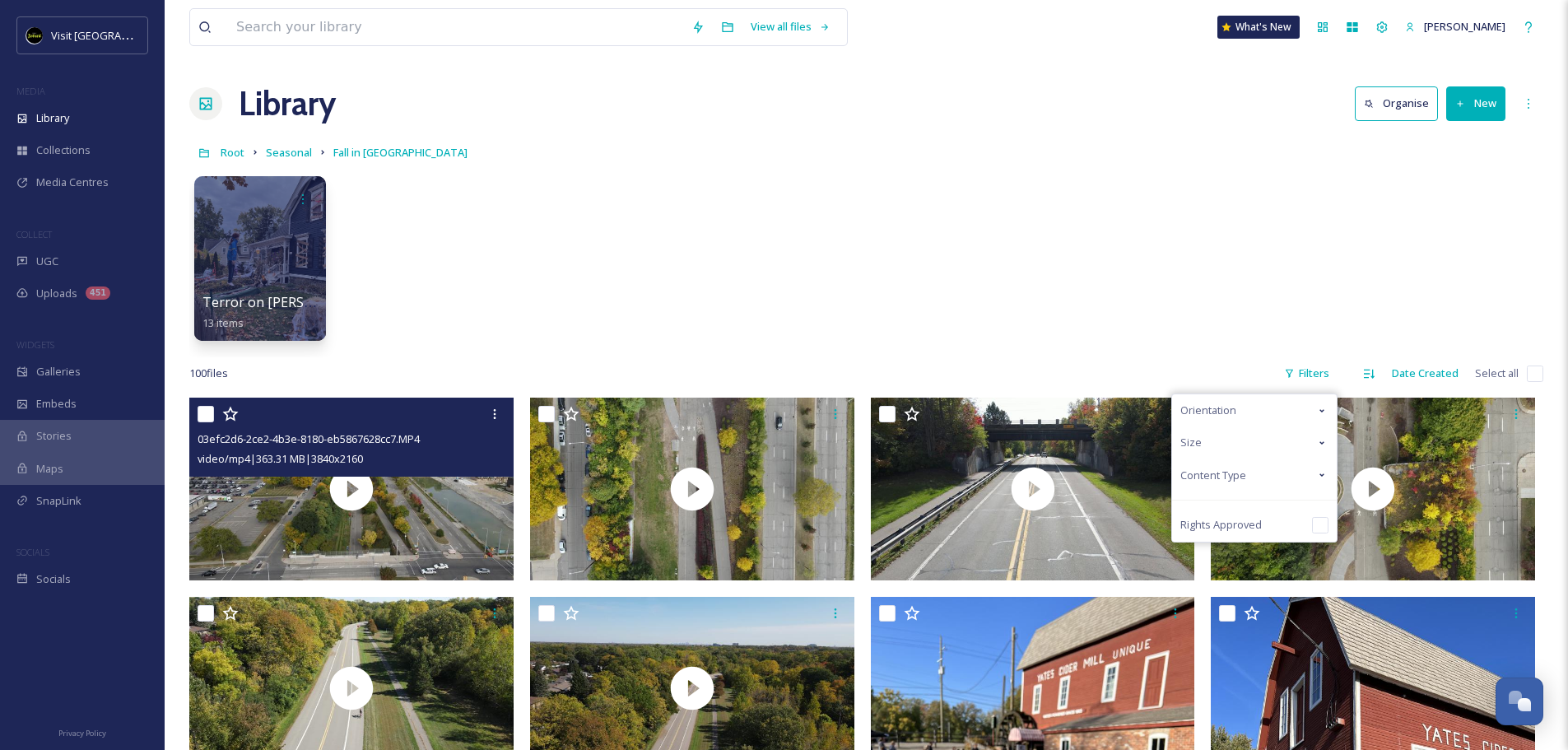
click at [1232, 475] on span "Content Type" at bounding box center [1213, 474] width 66 height 16
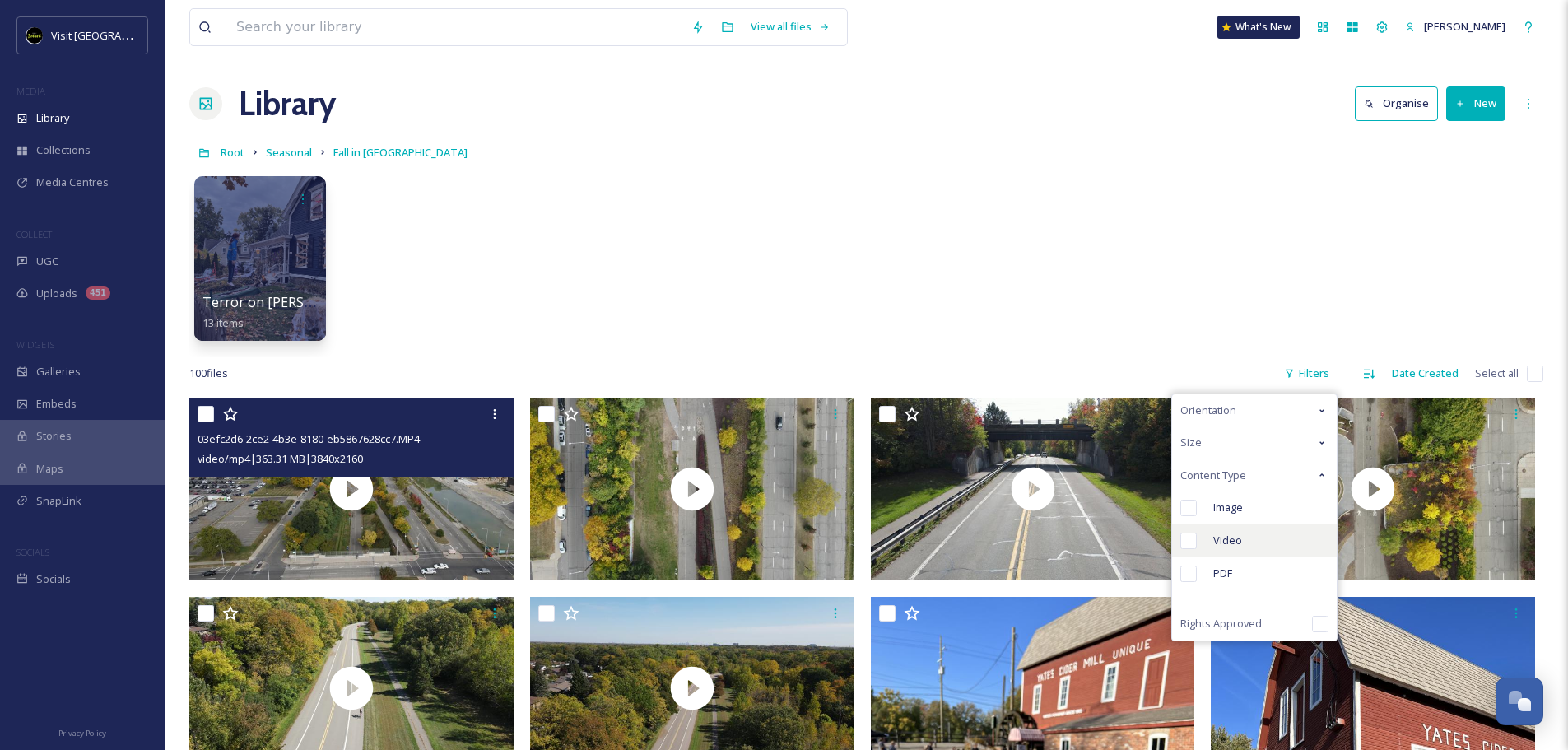
click at [1217, 545] on span "Video" at bounding box center [1228, 540] width 29 height 16
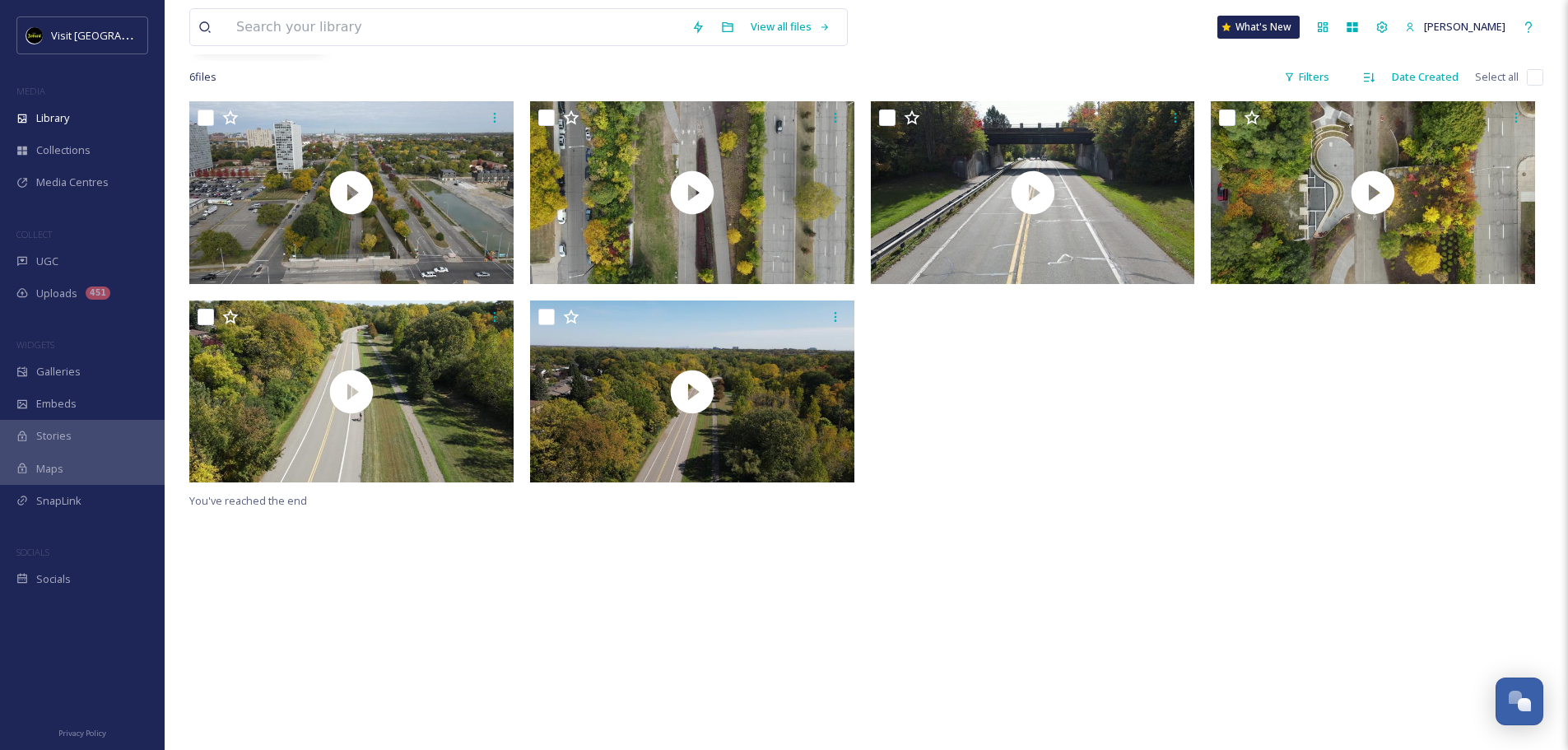
scroll to position [151, 0]
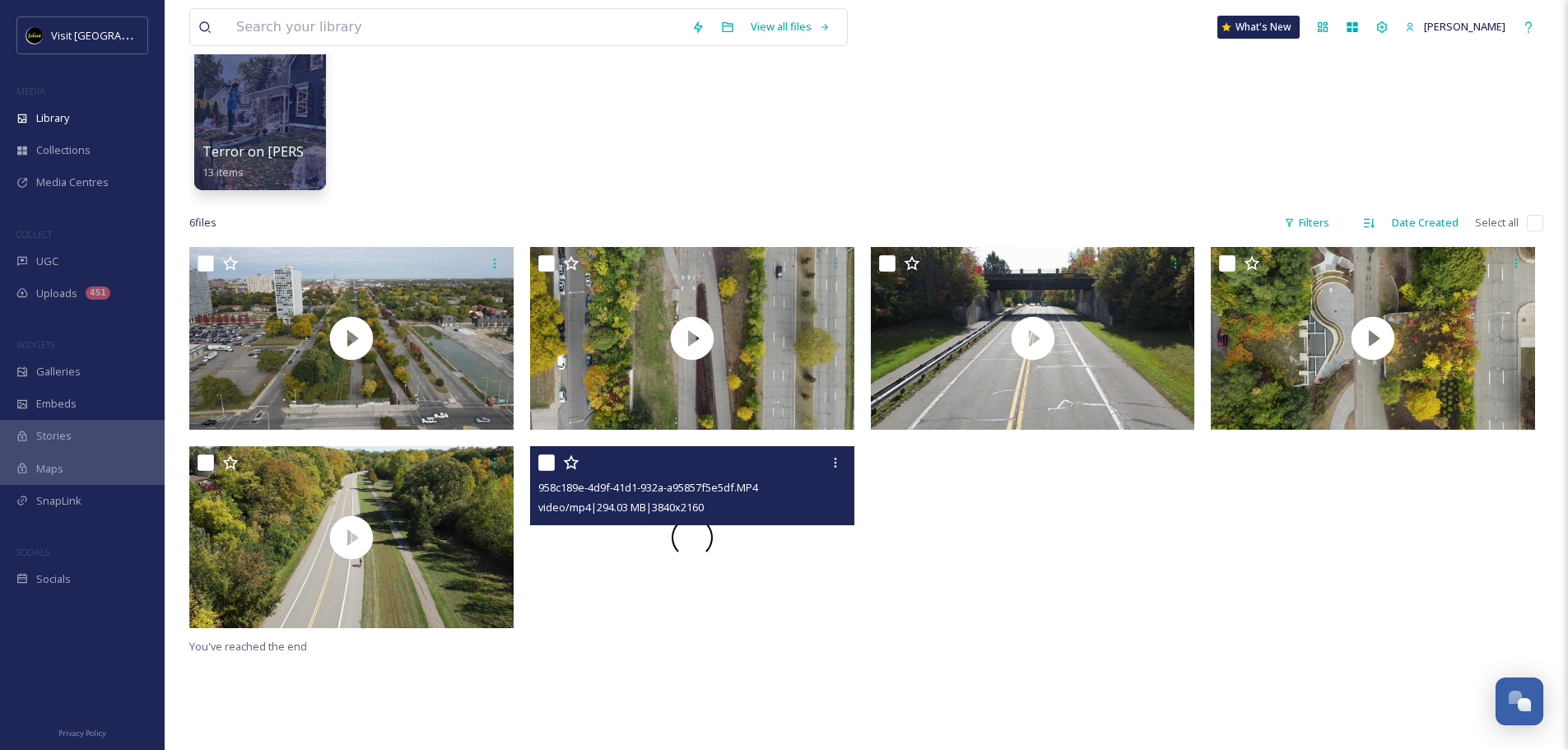
click at [784, 575] on div at bounding box center [691, 537] width 324 height 182
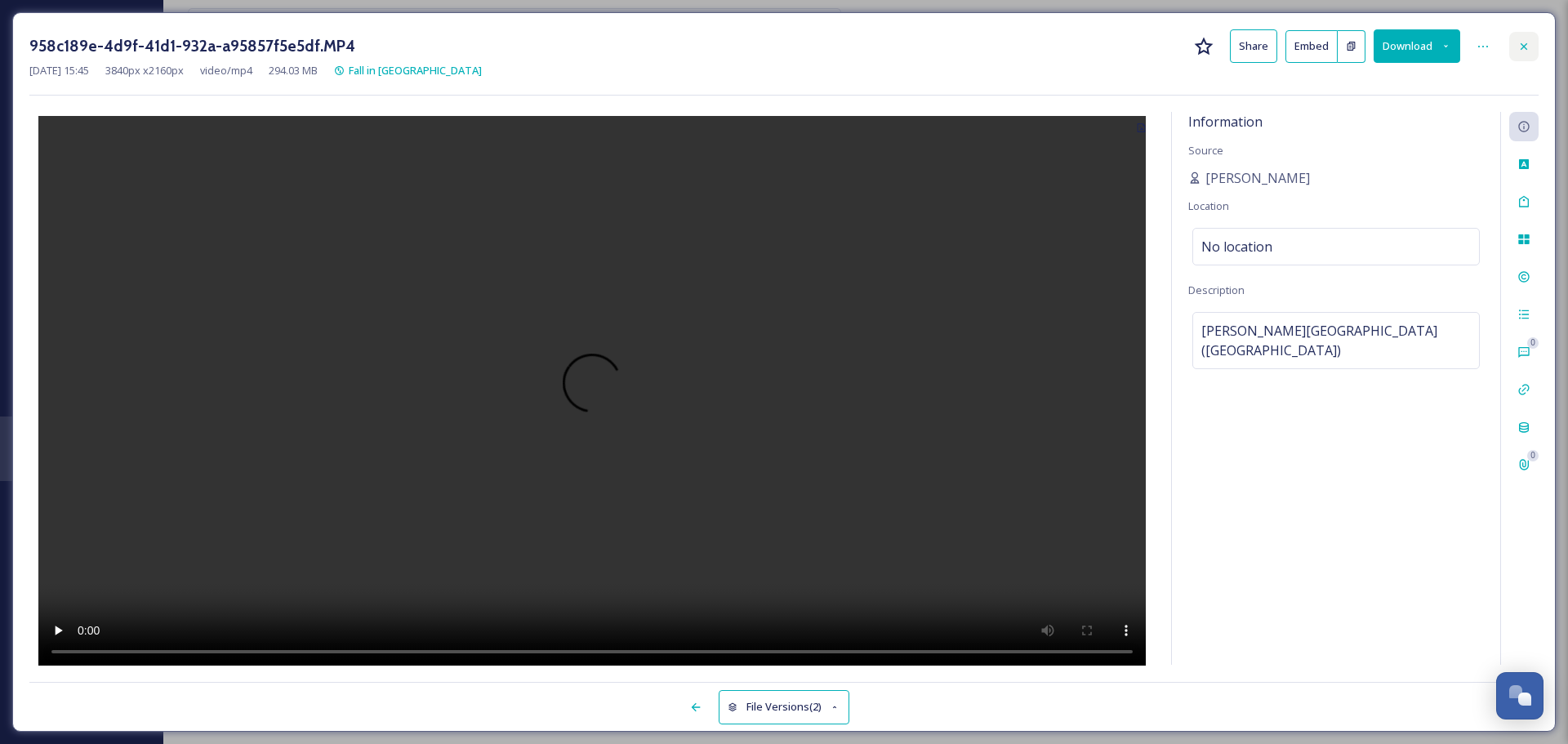
click at [1392, 46] on icon at bounding box center [1524, 46] width 13 height 13
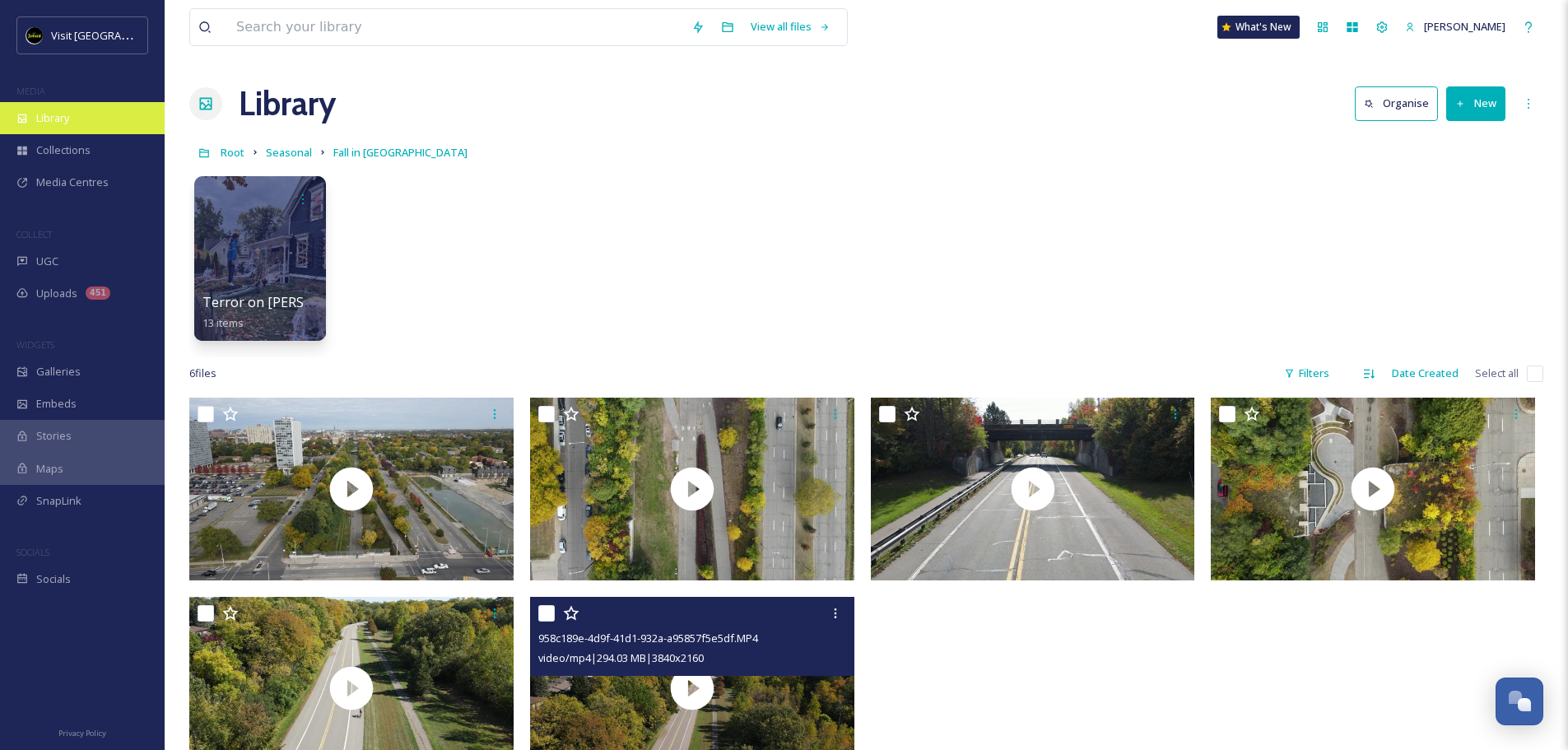
click at [80, 120] on div "Library" at bounding box center [82, 118] width 164 height 32
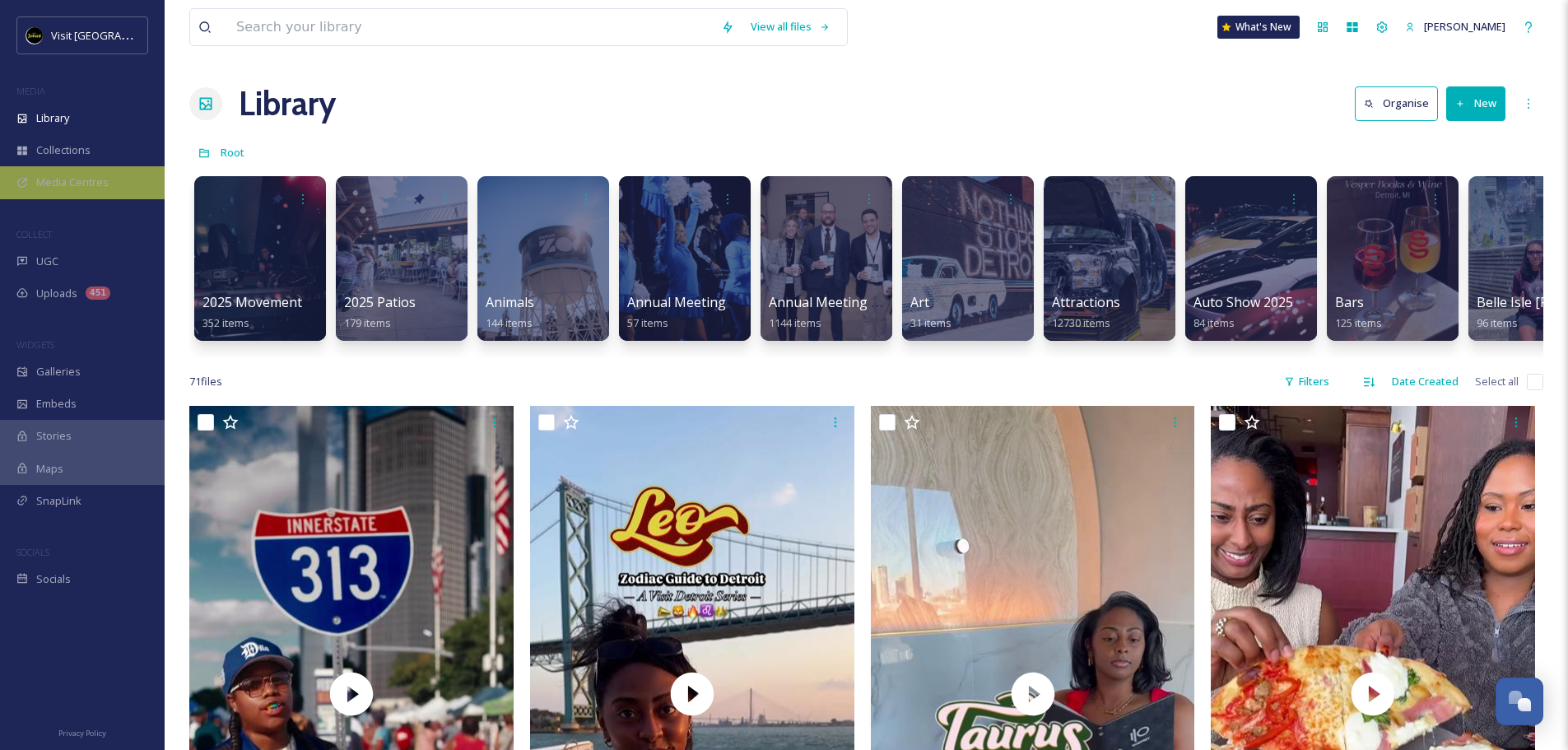
click at [60, 187] on span "Media Centres" at bounding box center [72, 182] width 72 height 16
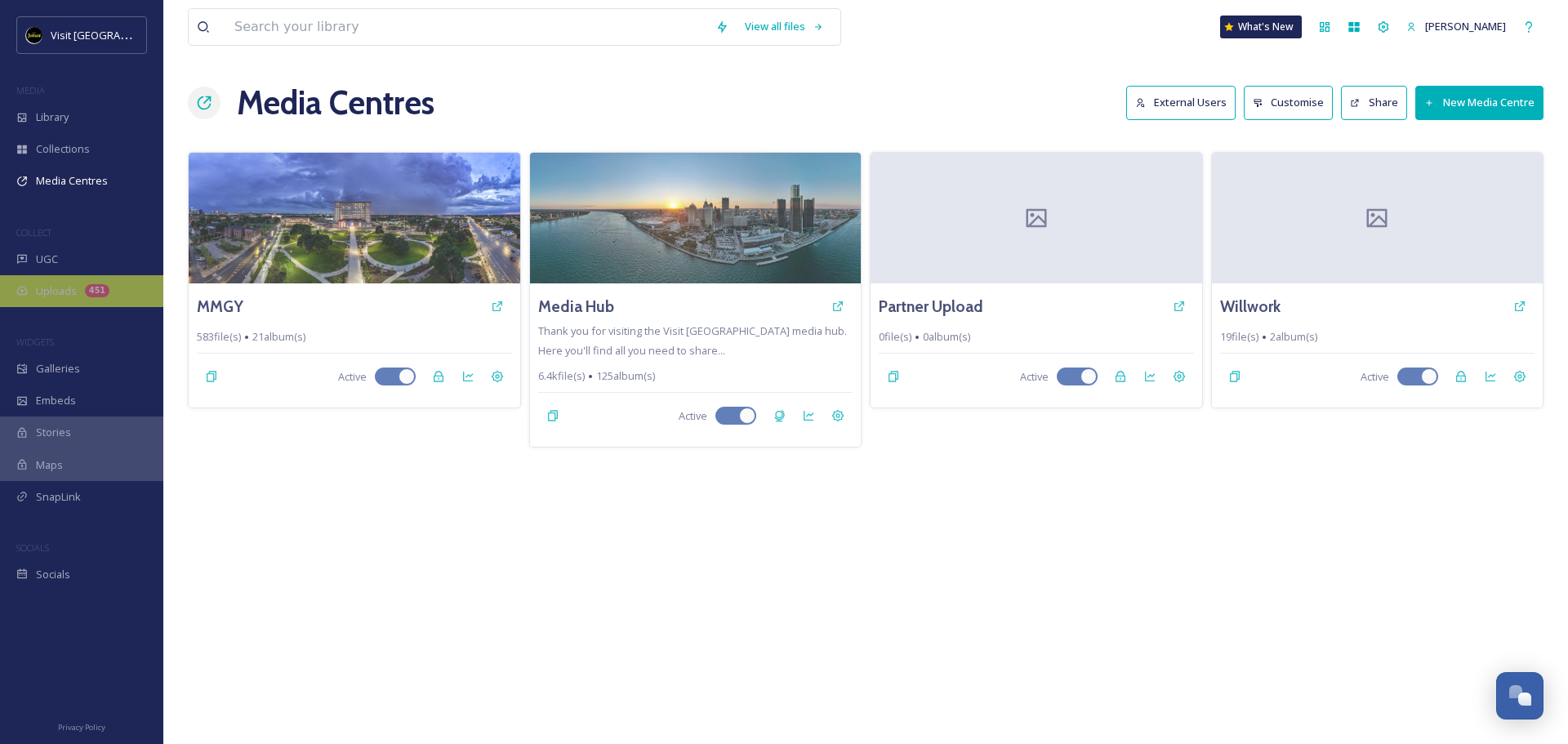
click at [70, 287] on span "Uploads" at bounding box center [56, 291] width 41 height 15
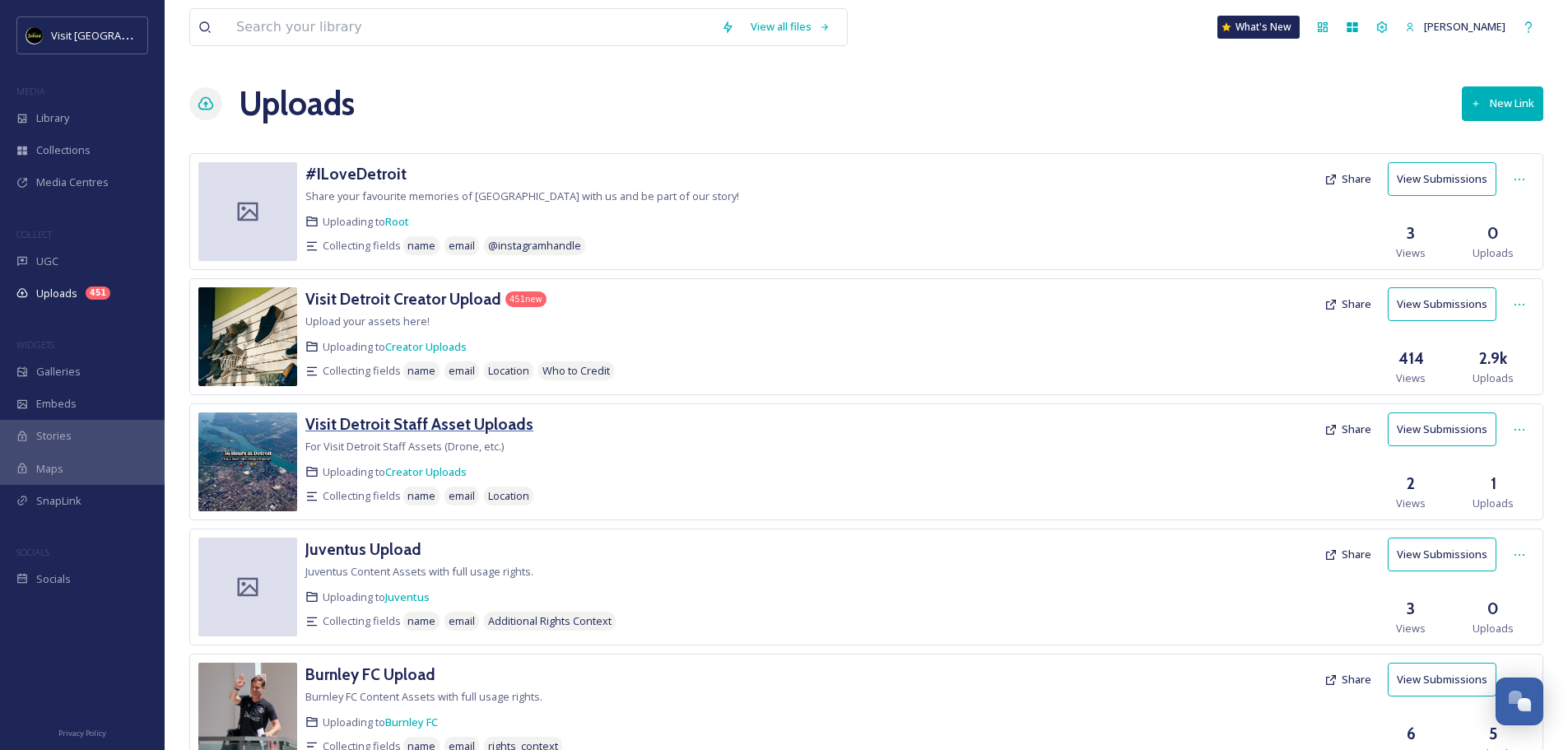
click at [445, 422] on h3 "Visit Detroit Staff Asset Uploads" at bounding box center [420, 424] width 228 height 20
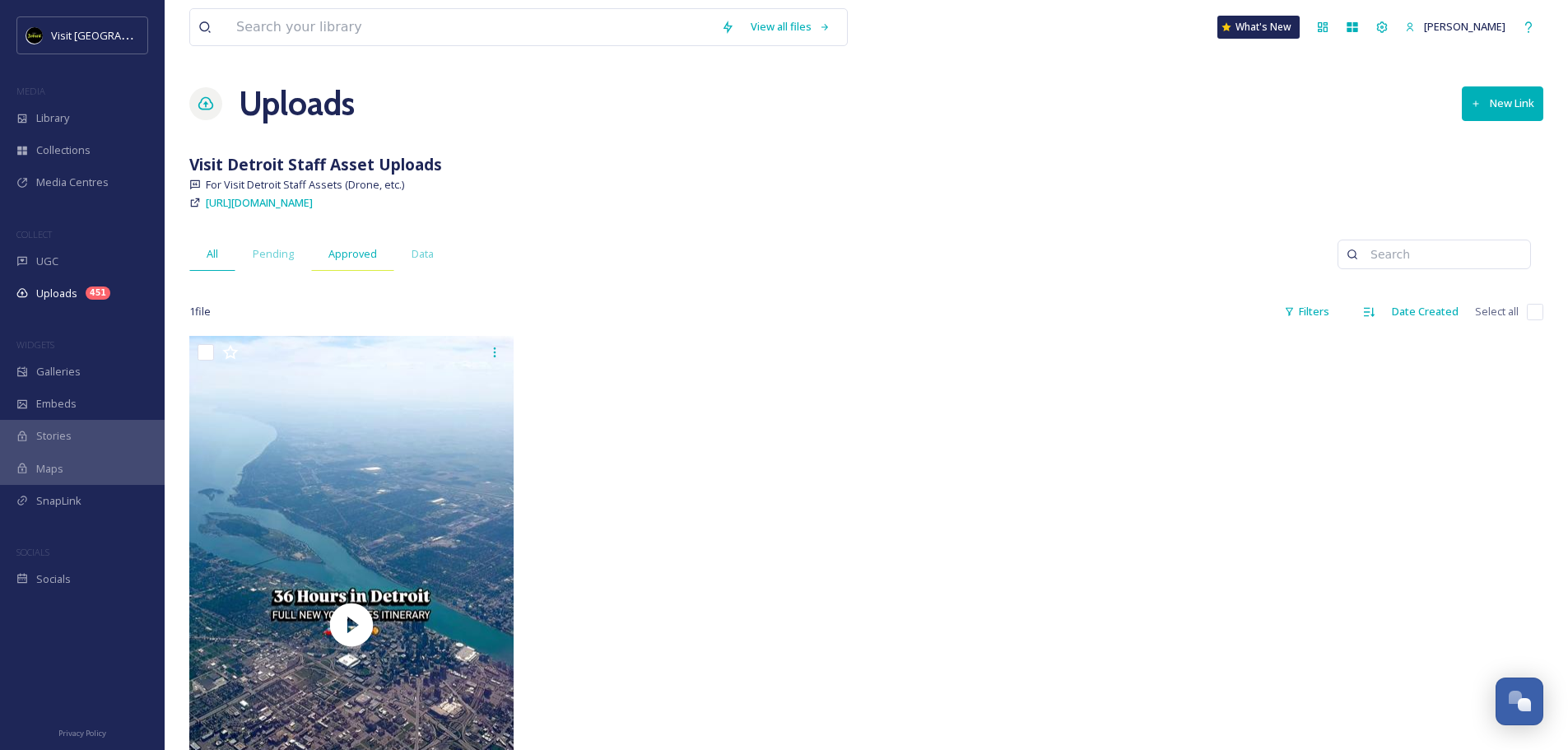
click at [361, 255] on span "Approved" at bounding box center [352, 254] width 48 height 16
click at [294, 256] on div "Pending" at bounding box center [273, 254] width 76 height 34
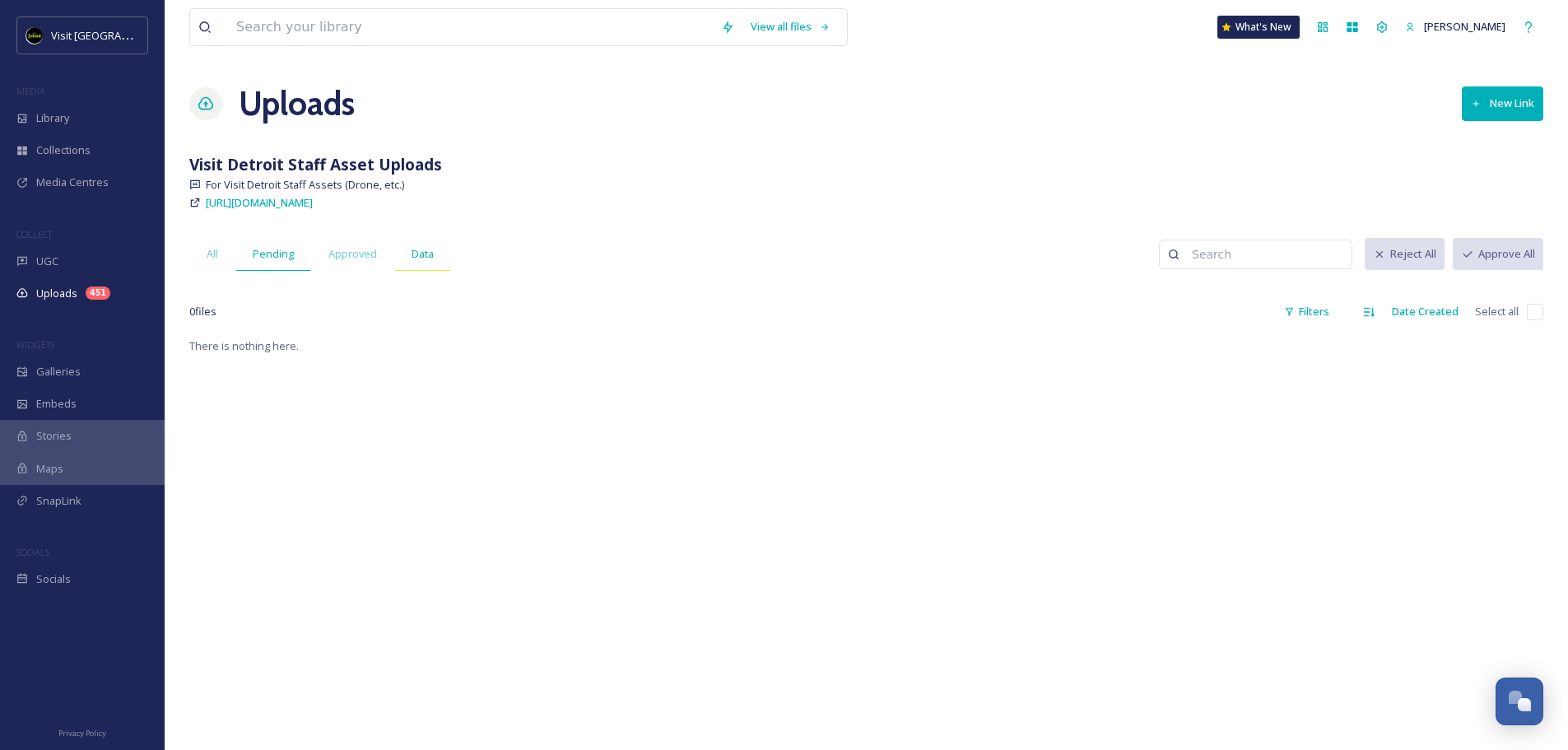
click at [408, 250] on div "Data" at bounding box center [422, 254] width 57 height 34
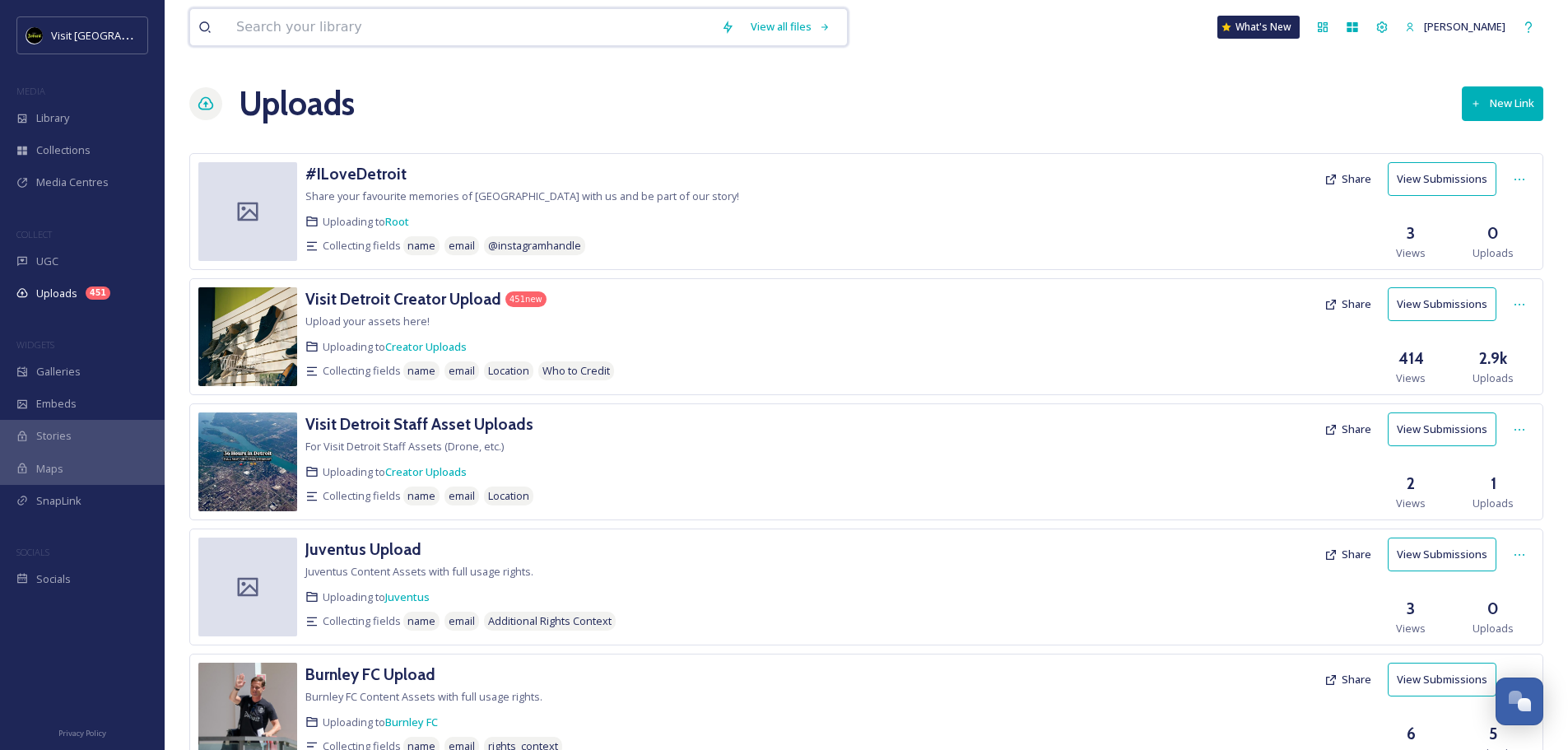
click at [296, 25] on input at bounding box center [470, 27] width 484 height 36
type input "[PERSON_NAME]"
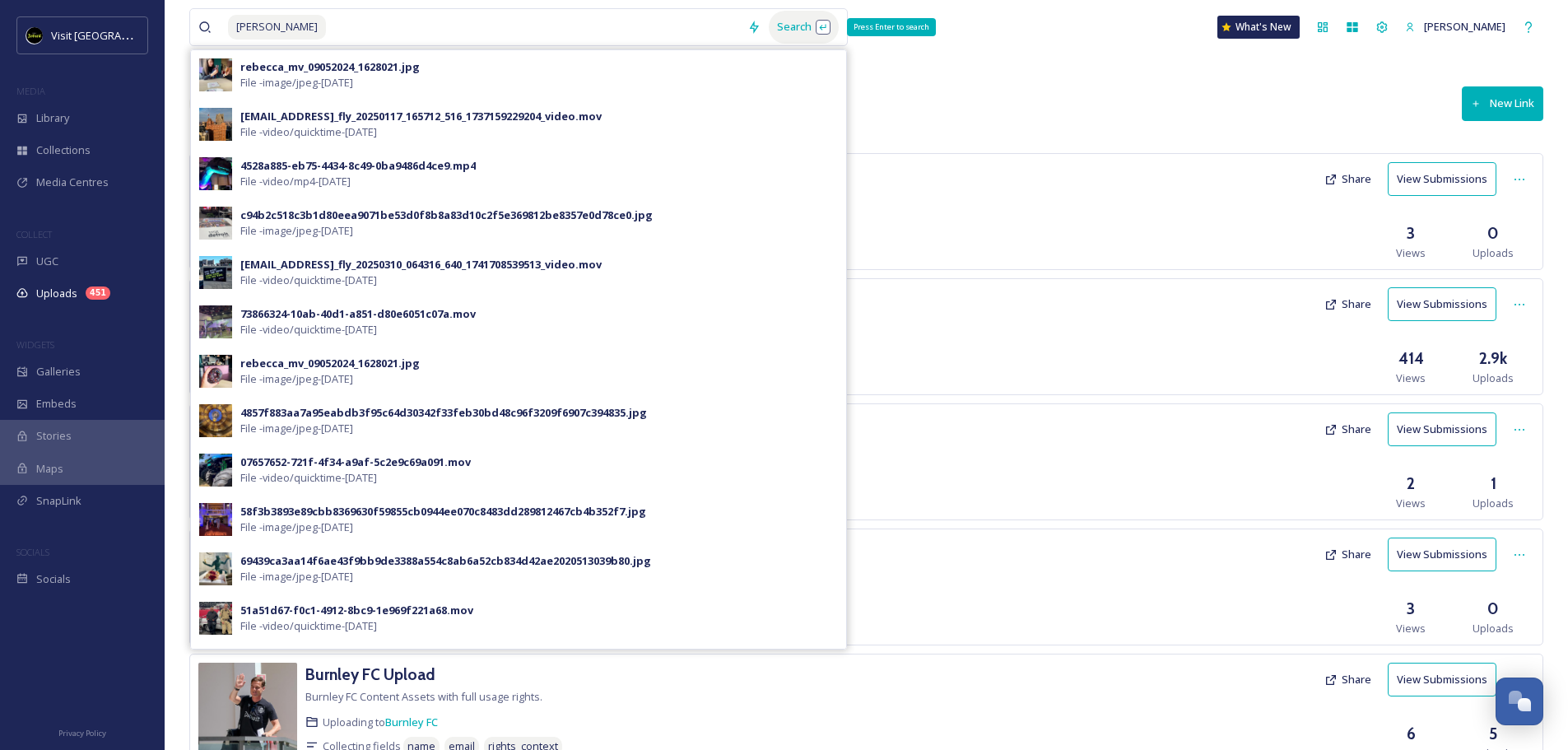
click at [794, 33] on div "Search Press Enter to search" at bounding box center [804, 26] width 70 height 32
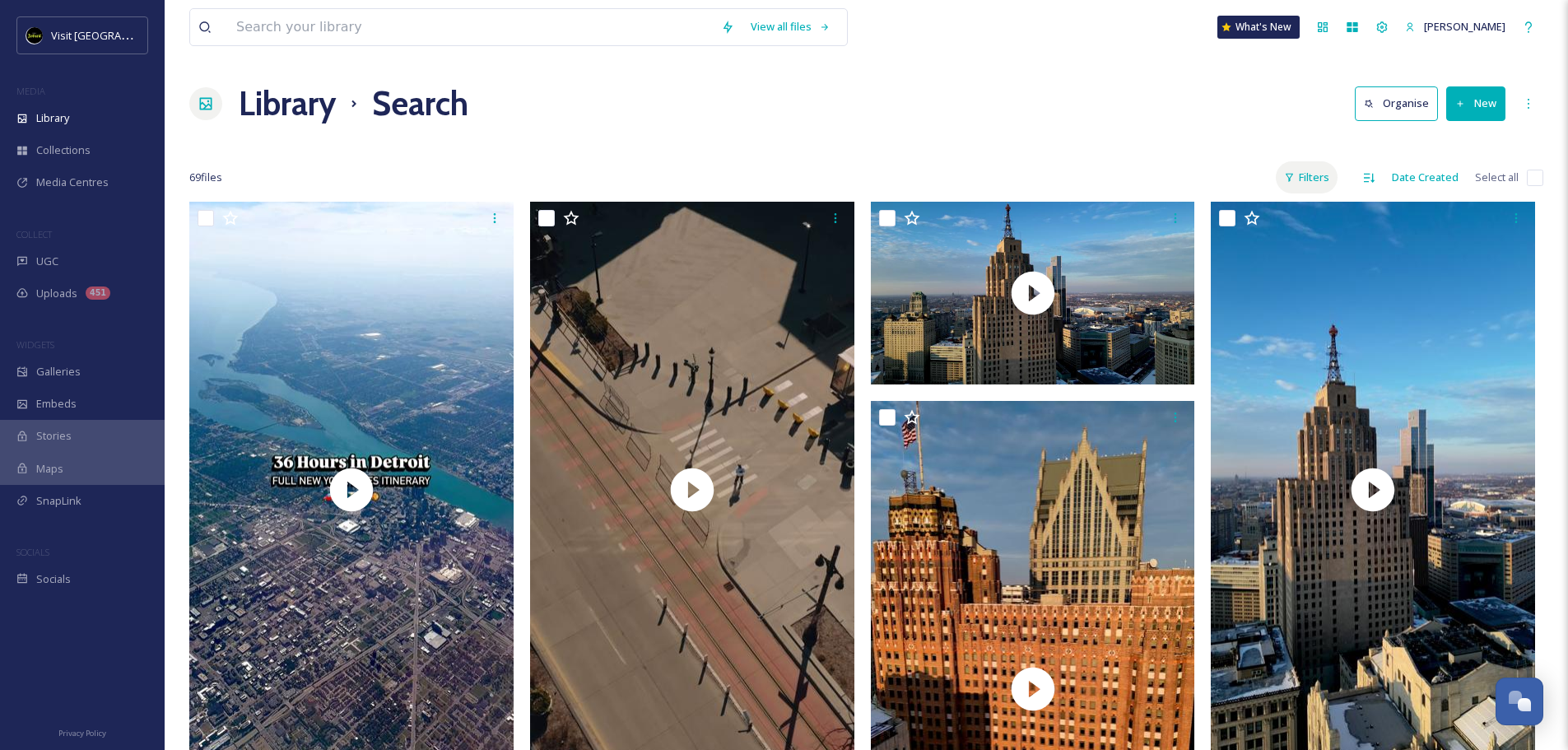
click at [1305, 169] on div "Filters" at bounding box center [1306, 177] width 62 height 32
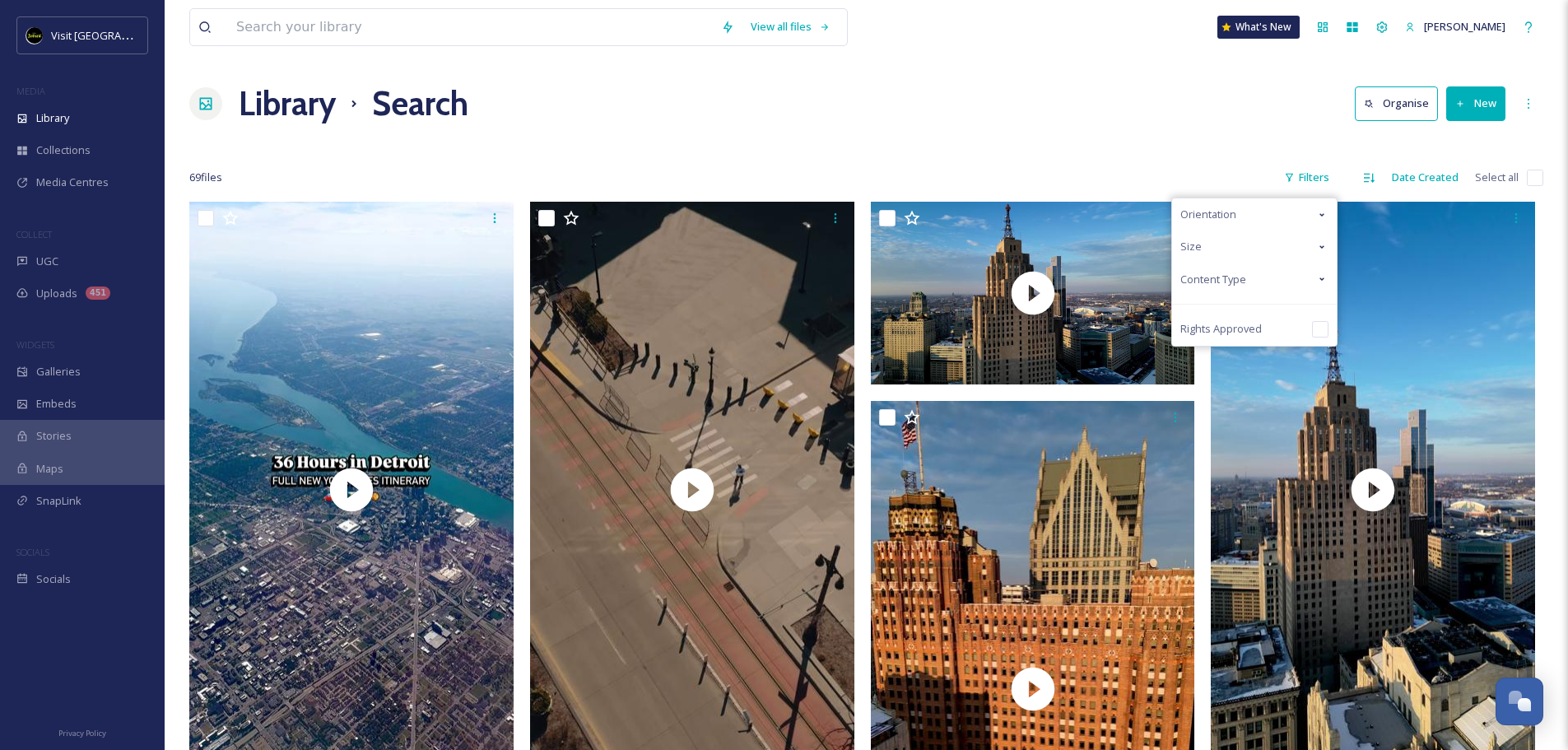
click at [1230, 282] on span "Content Type" at bounding box center [1213, 279] width 66 height 16
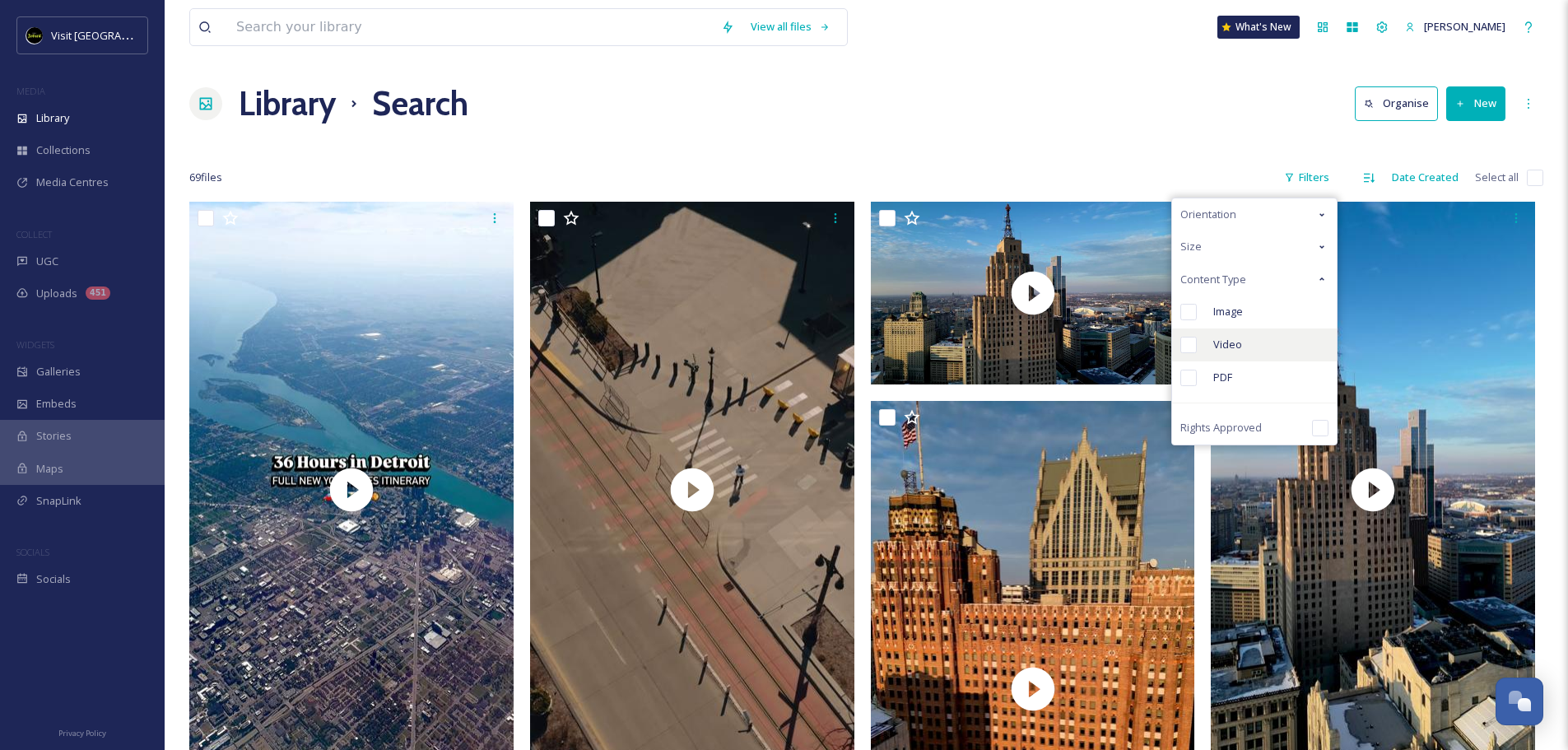
click at [1246, 356] on div "Video" at bounding box center [1254, 345] width 164 height 33
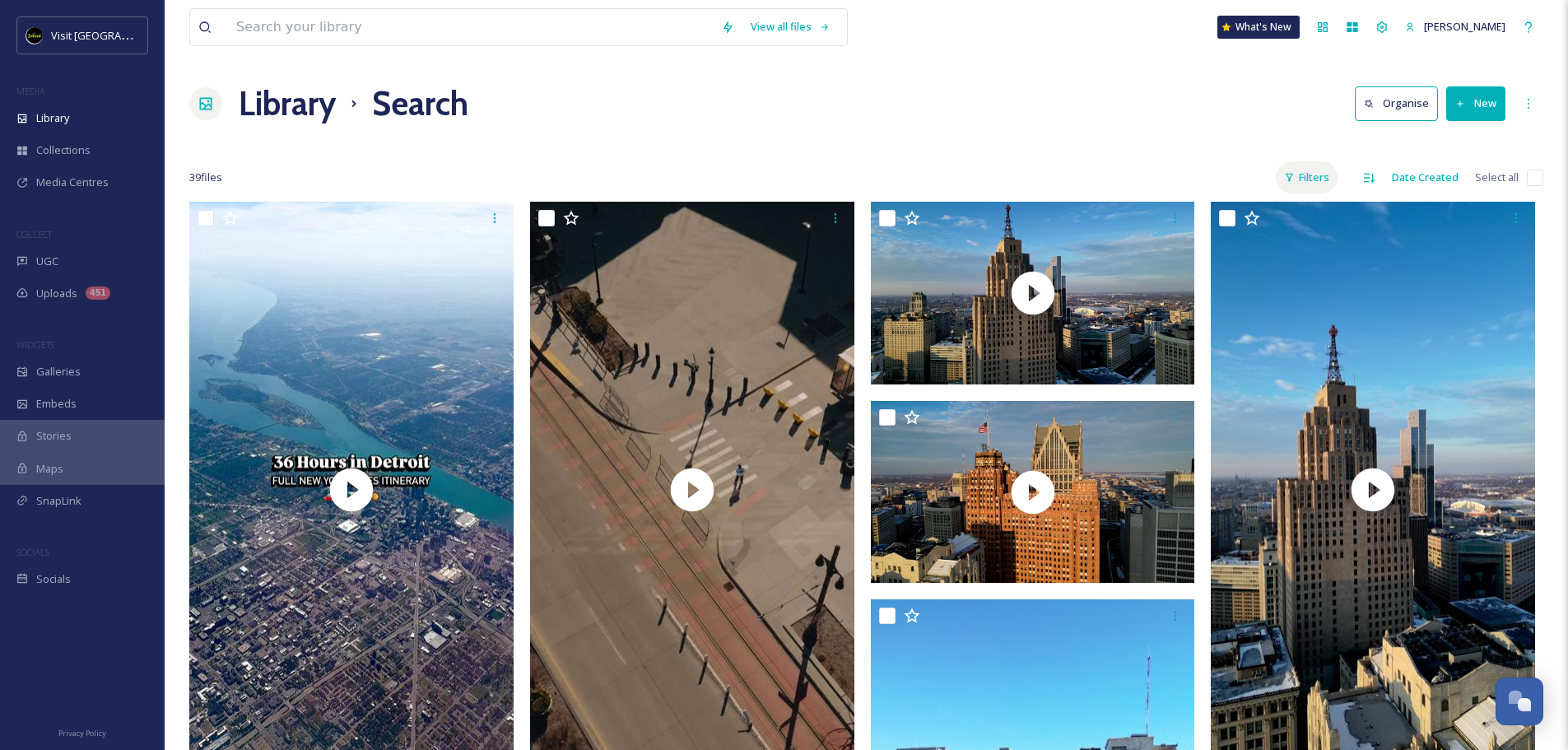
click at [1308, 175] on div "Filters" at bounding box center [1306, 177] width 62 height 32
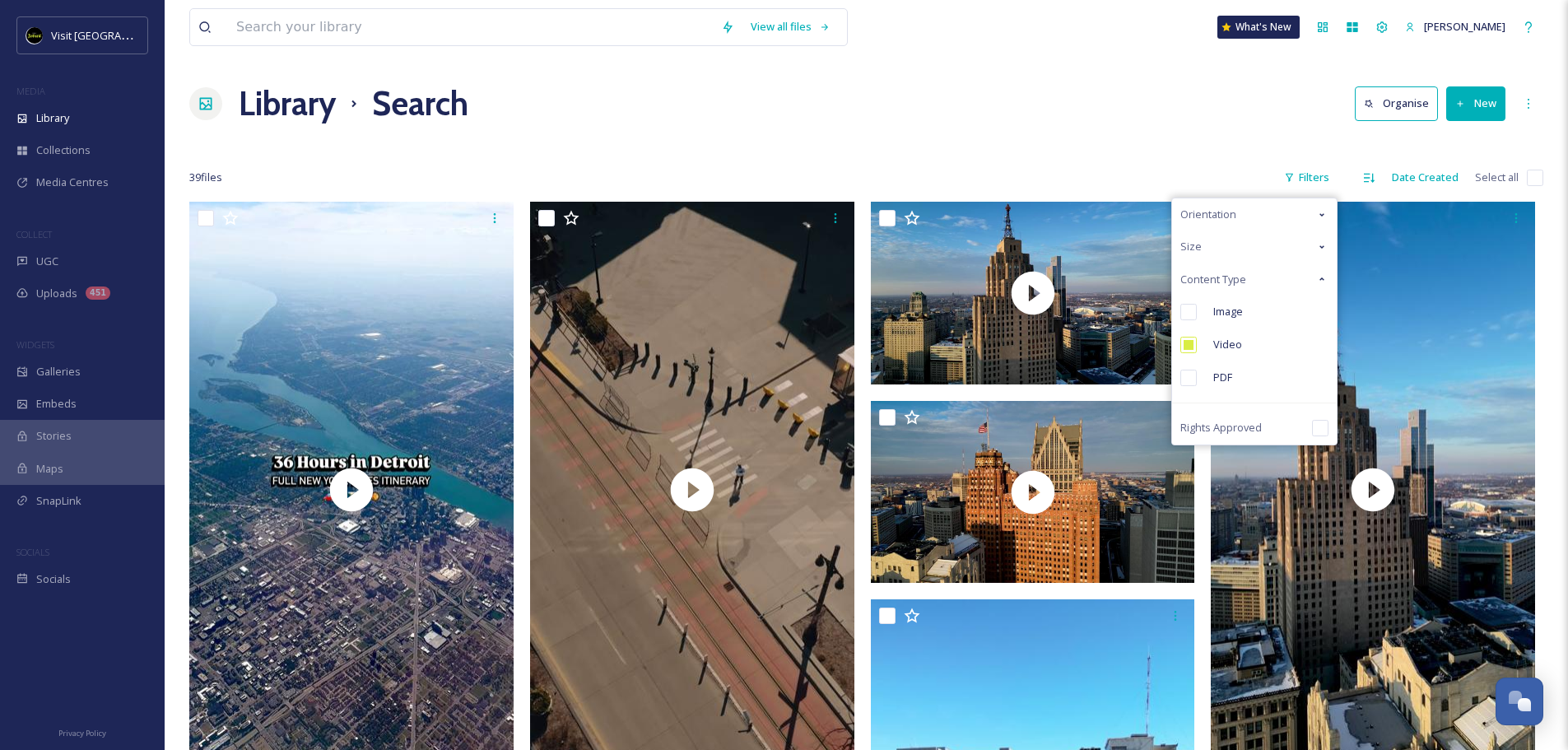
click at [1215, 222] on span "Orientation" at bounding box center [1208, 214] width 56 height 16
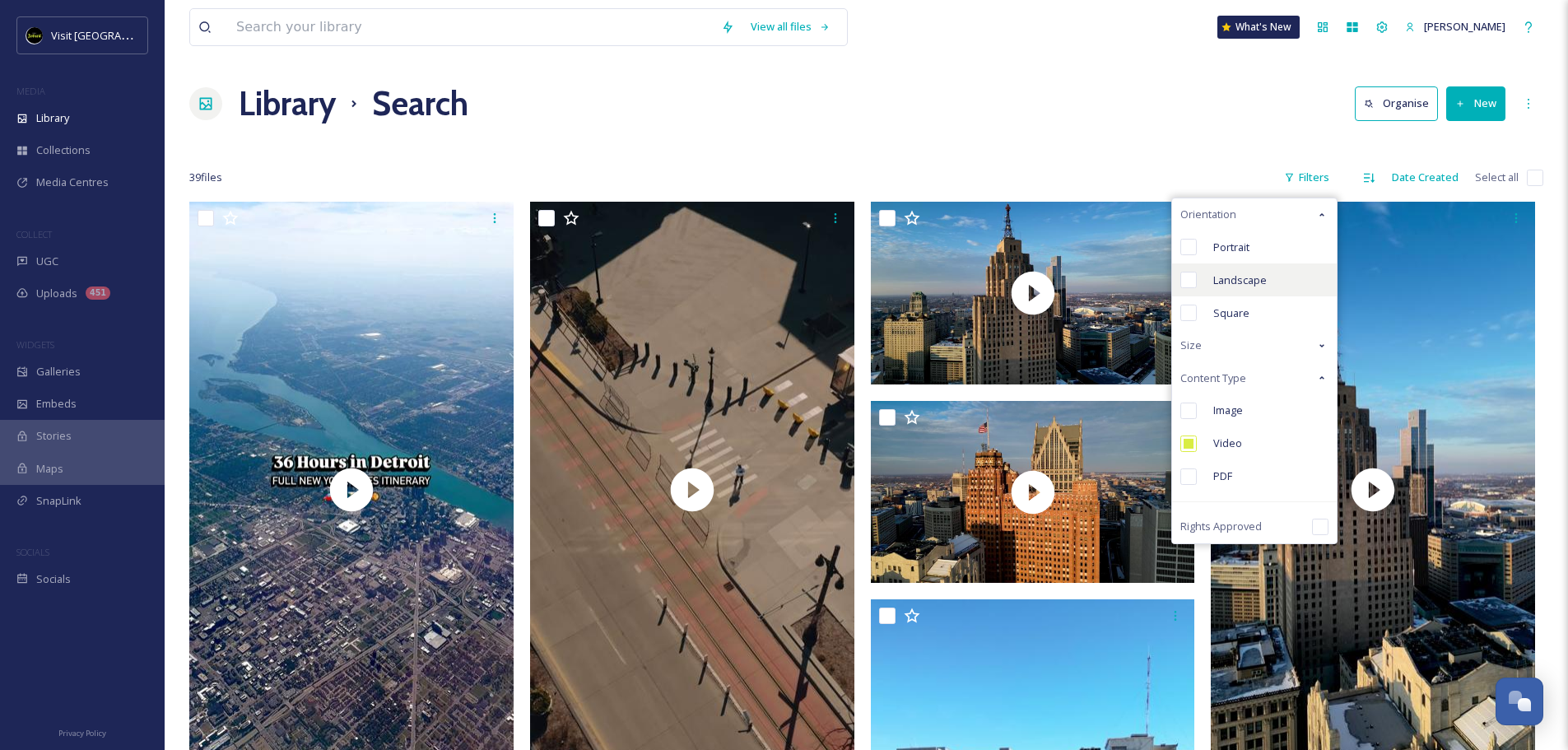
click at [1229, 279] on span "Landscape" at bounding box center [1240, 280] width 54 height 16
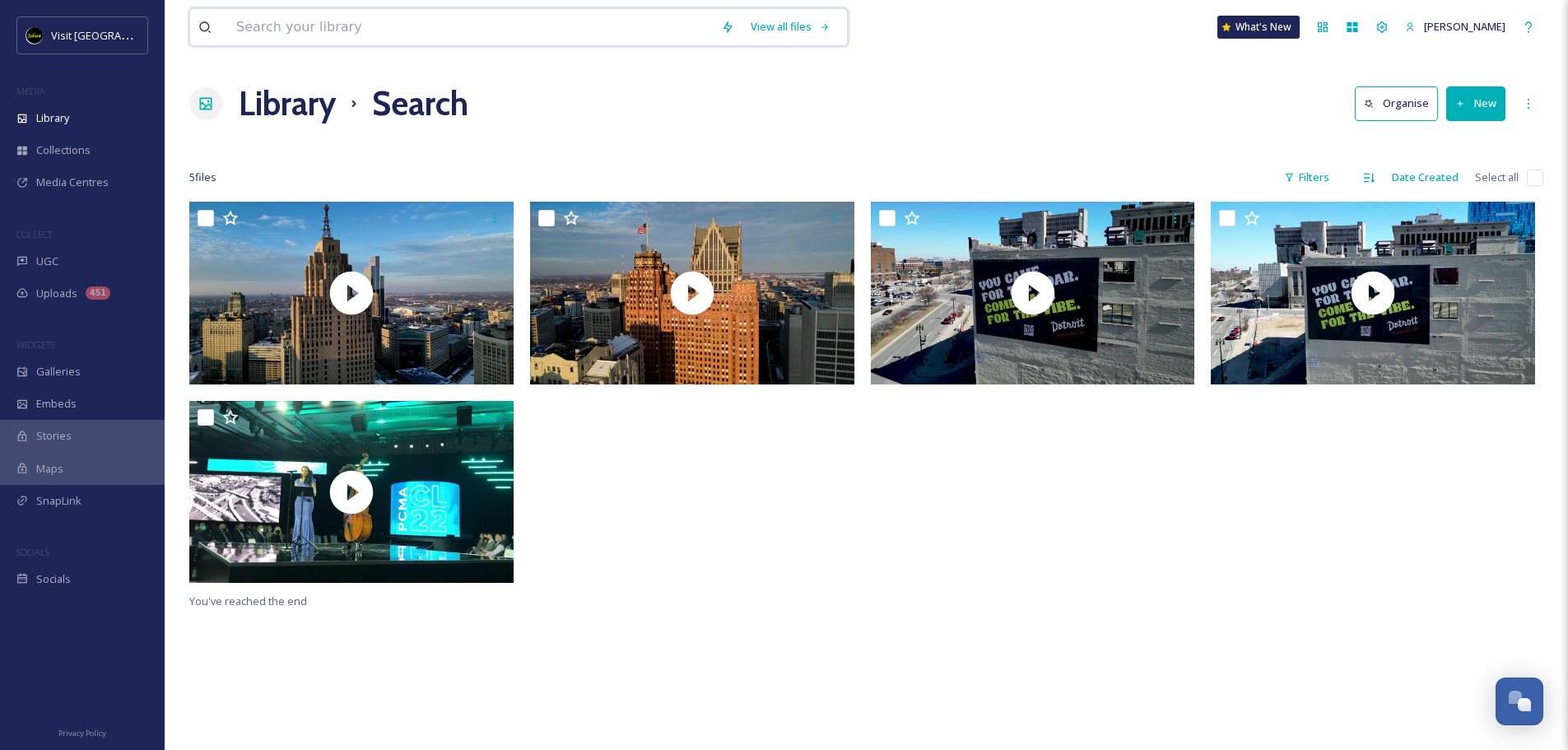
click at [340, 19] on input at bounding box center [470, 27] width 484 height 36
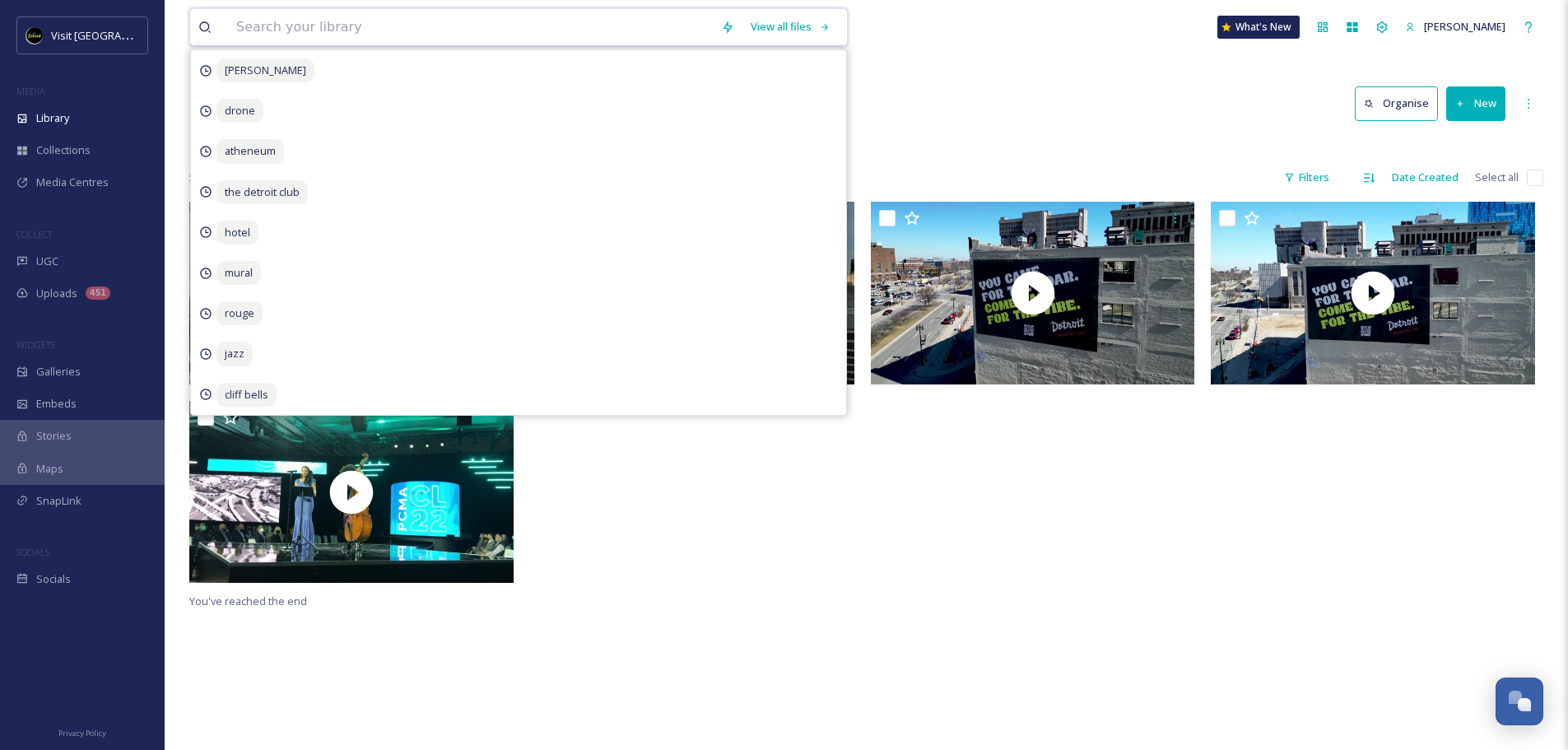
click at [340, 19] on input at bounding box center [470, 27] width 484 height 36
click at [887, 47] on div "View all files [PERSON_NAME] atheneum the detroit club hotel mural rouge jazz c…" at bounding box center [866, 27] width 1354 height 55
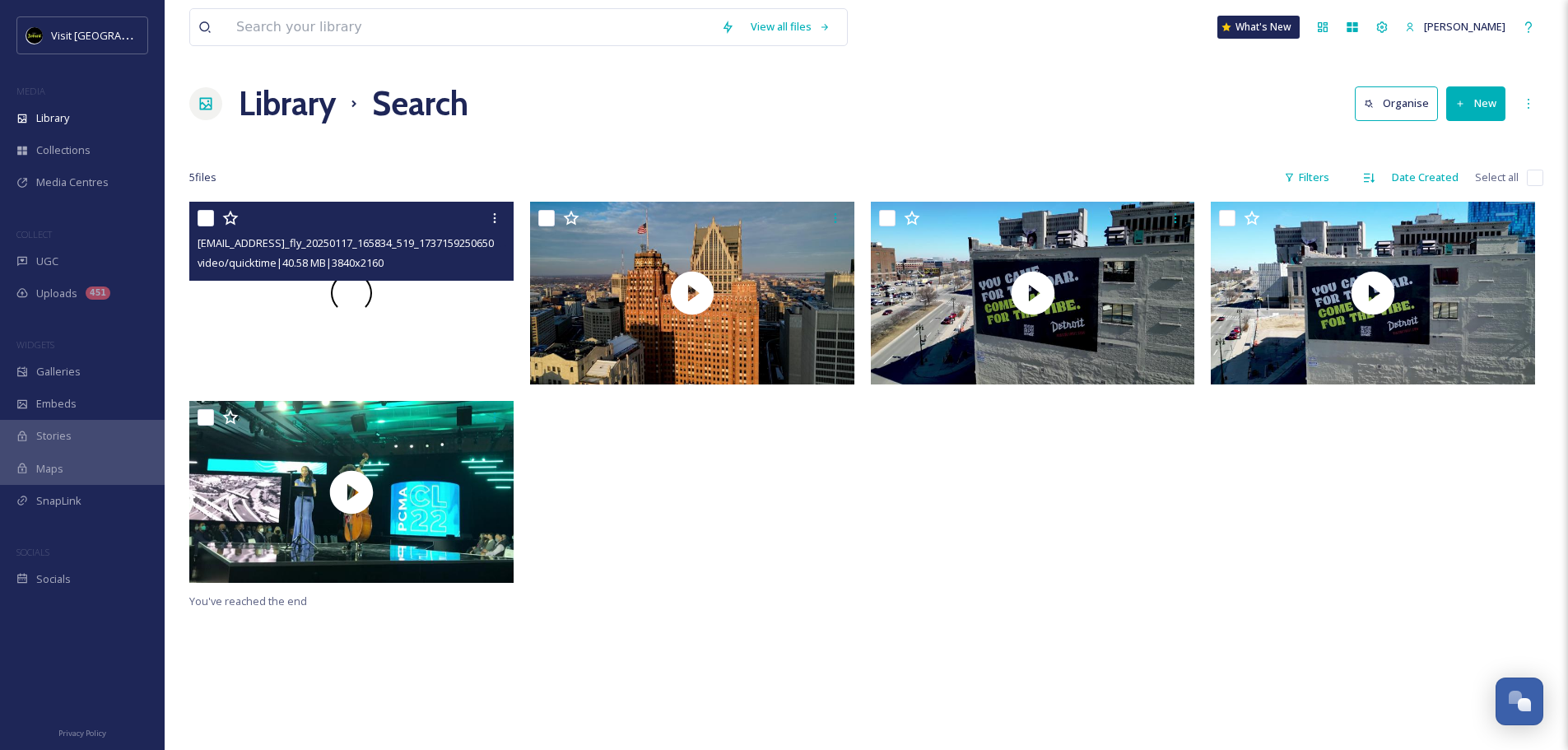
click at [374, 318] on div at bounding box center [350, 293] width 324 height 182
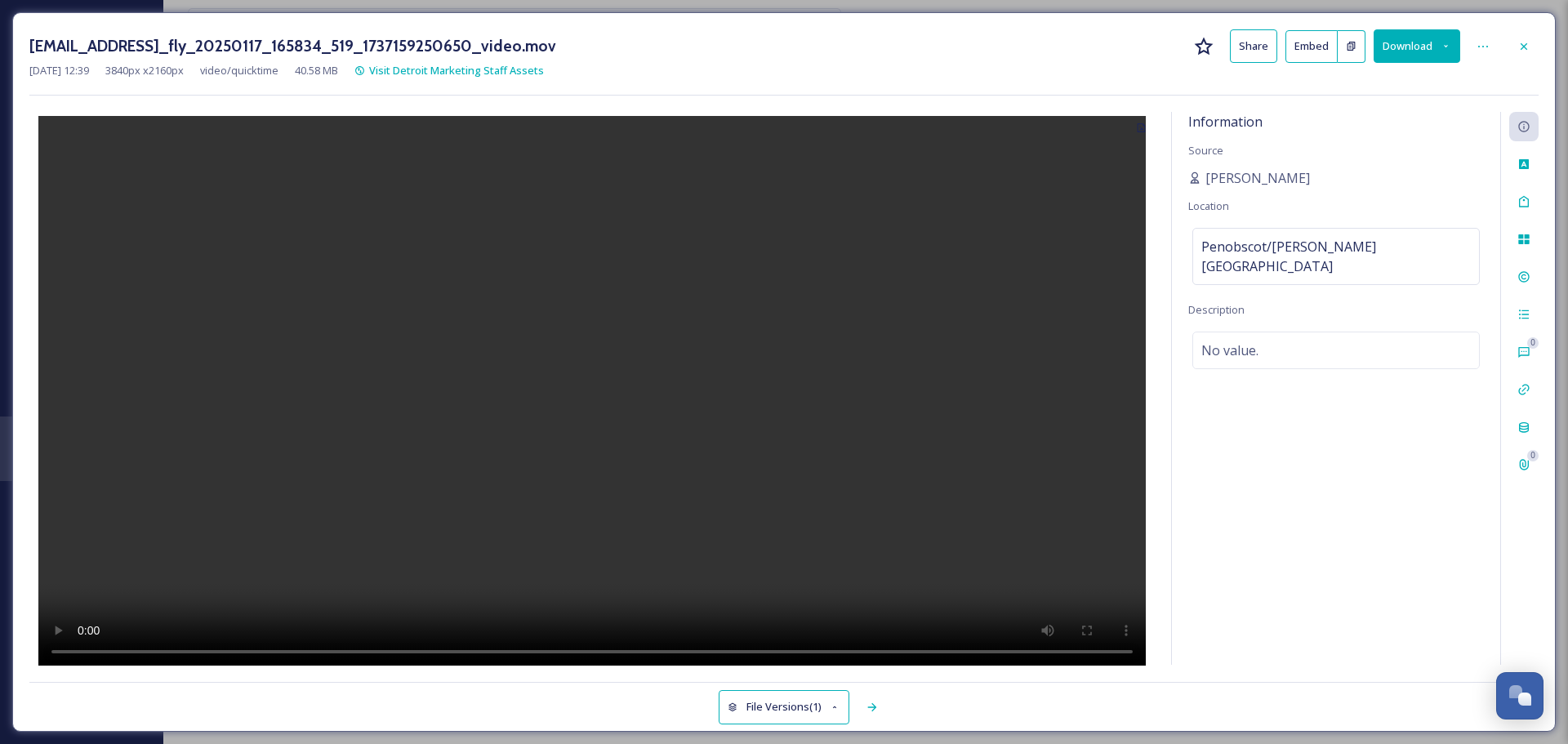
drag, startPoint x: 1530, startPoint y: 54, endPoint x: 1519, endPoint y: 69, distance: 18.6
click at [1392, 54] on div at bounding box center [1524, 46] width 29 height 29
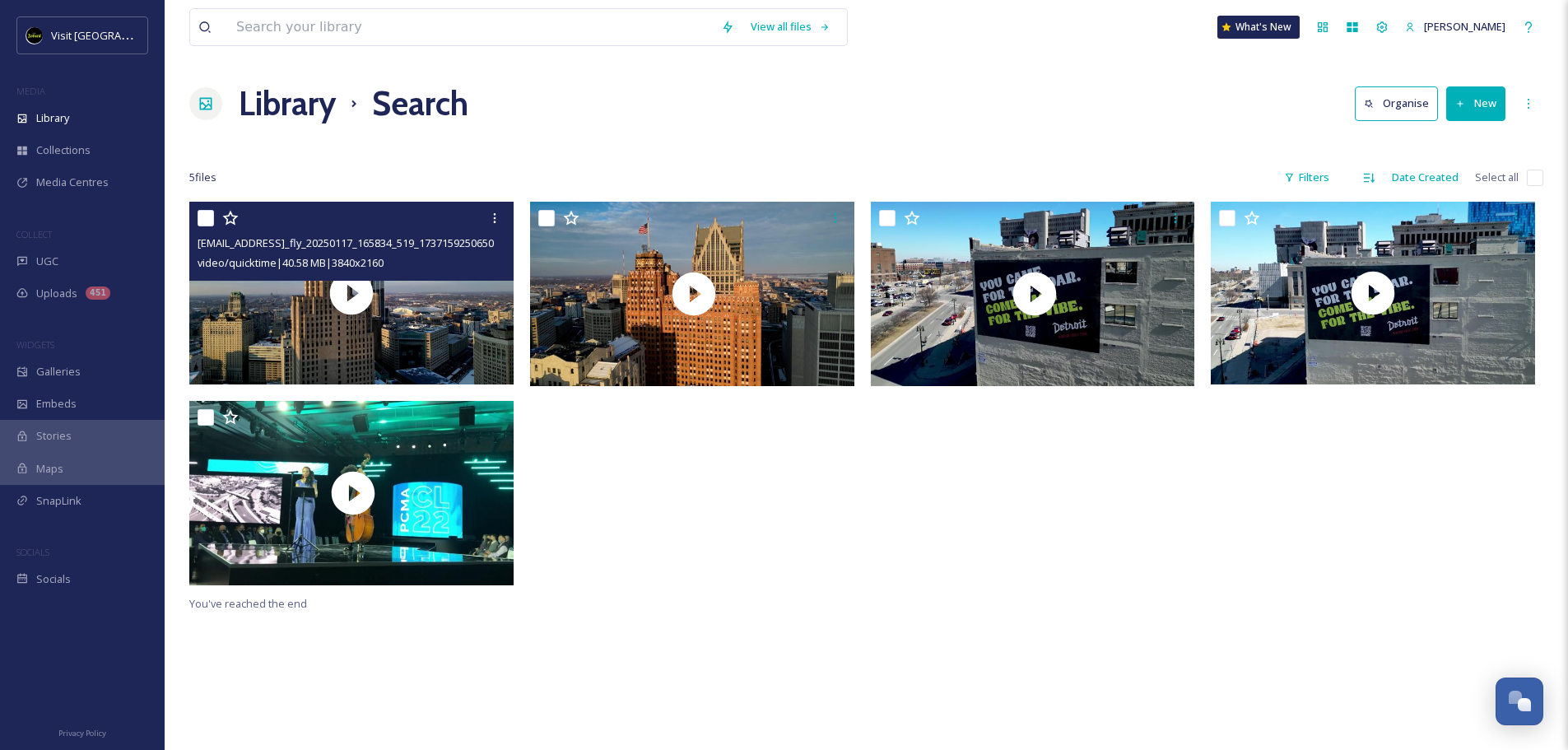
click at [848, 534] on div at bounding box center [696, 397] width 332 height 391
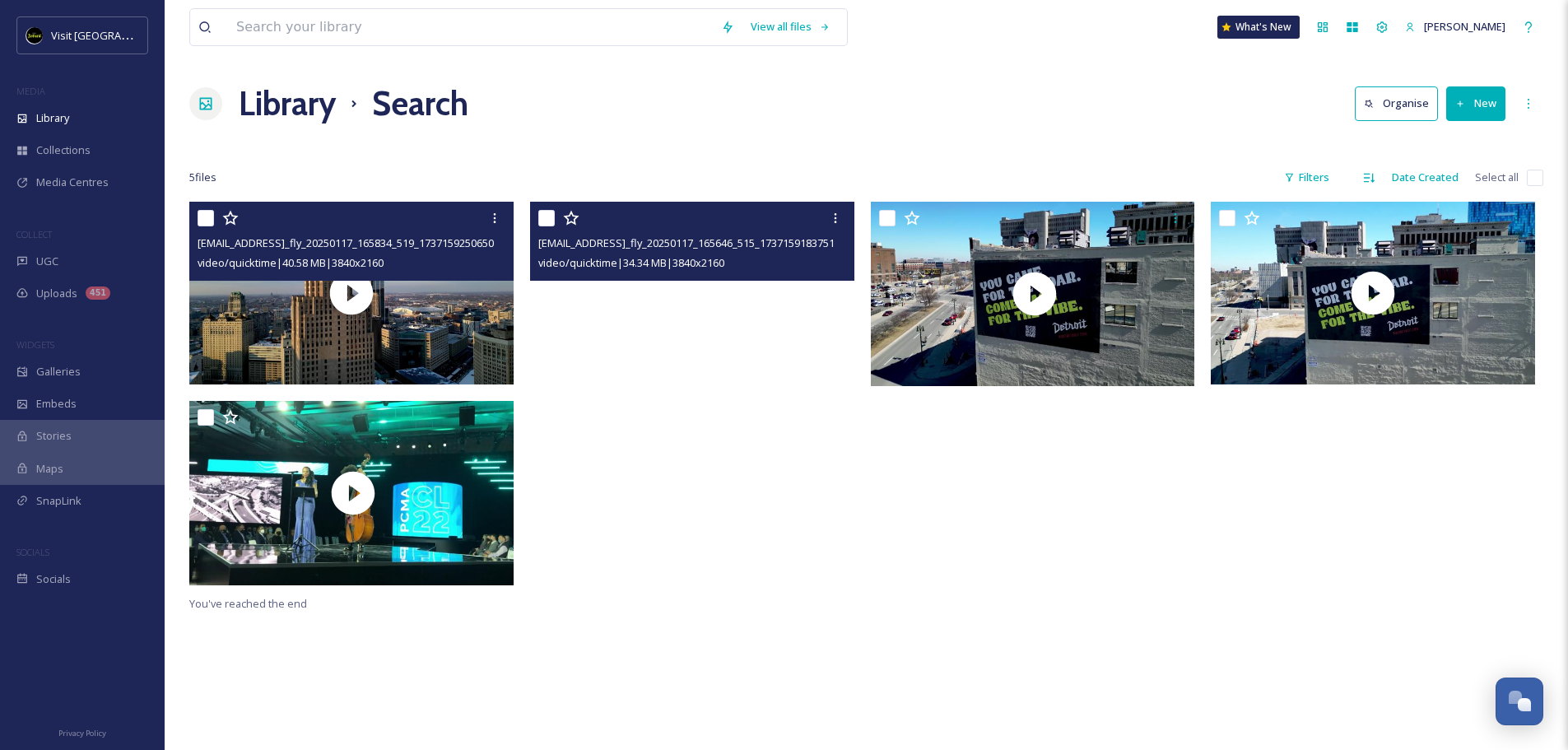
click at [672, 307] on video "ext_1741711087.785547_rblanton@visitdetroit.com-dji_fly_20250117_165646_515_173…" at bounding box center [691, 293] width 324 height 182
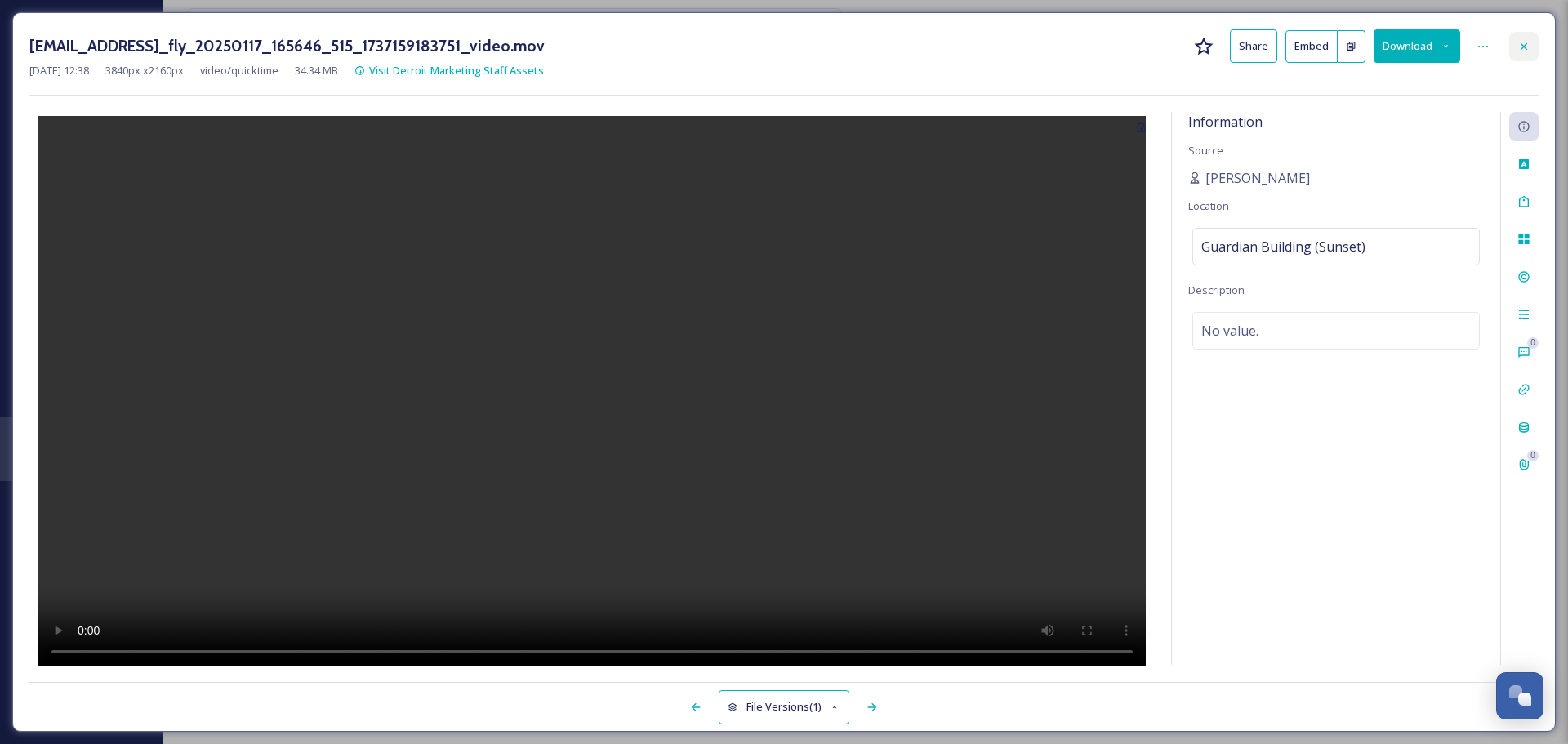
click at [1392, 40] on icon at bounding box center [1524, 46] width 13 height 13
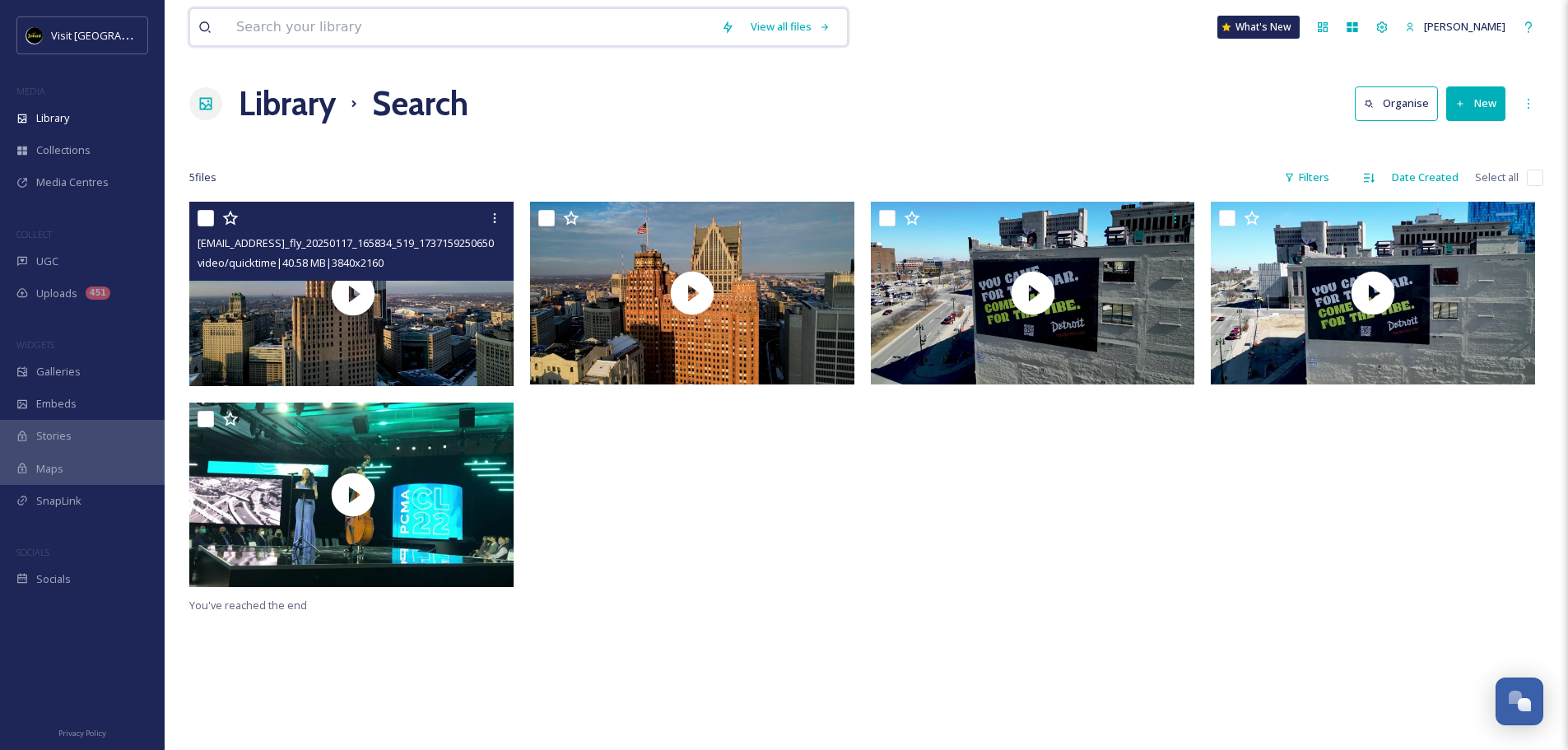
click at [371, 37] on input at bounding box center [470, 27] width 484 height 36
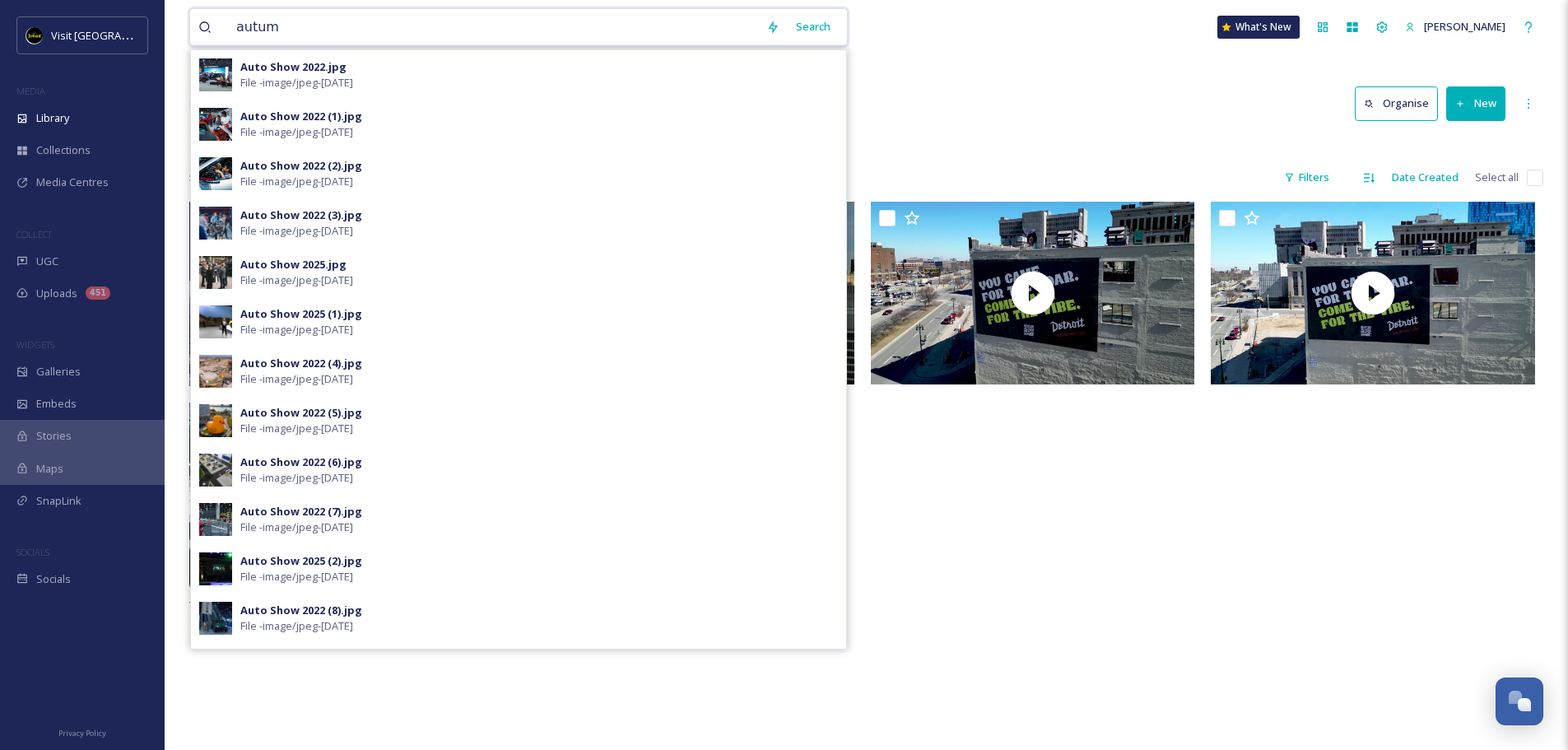
type input "autumn"
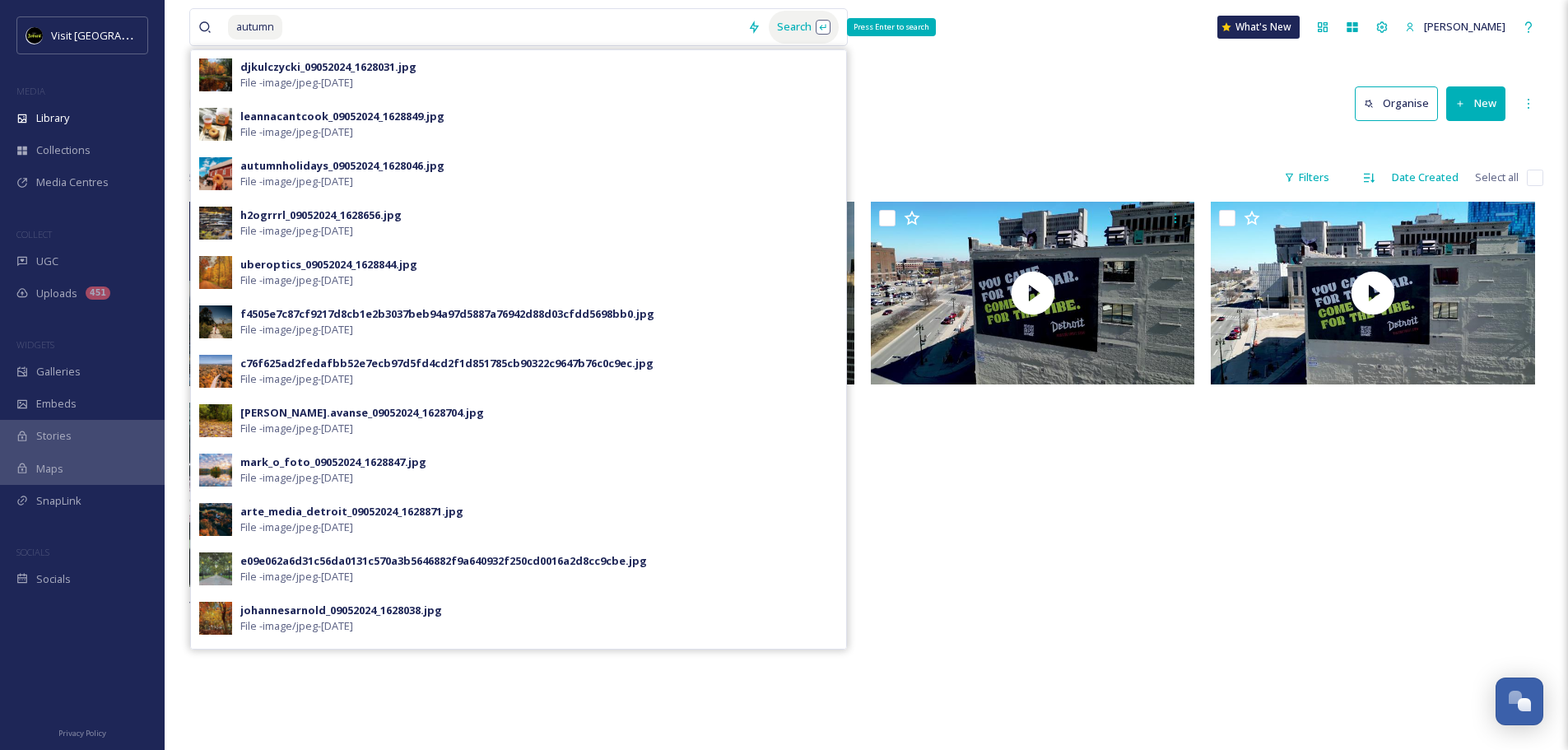
click at [786, 18] on div "Search Press Enter to search" at bounding box center [804, 26] width 70 height 32
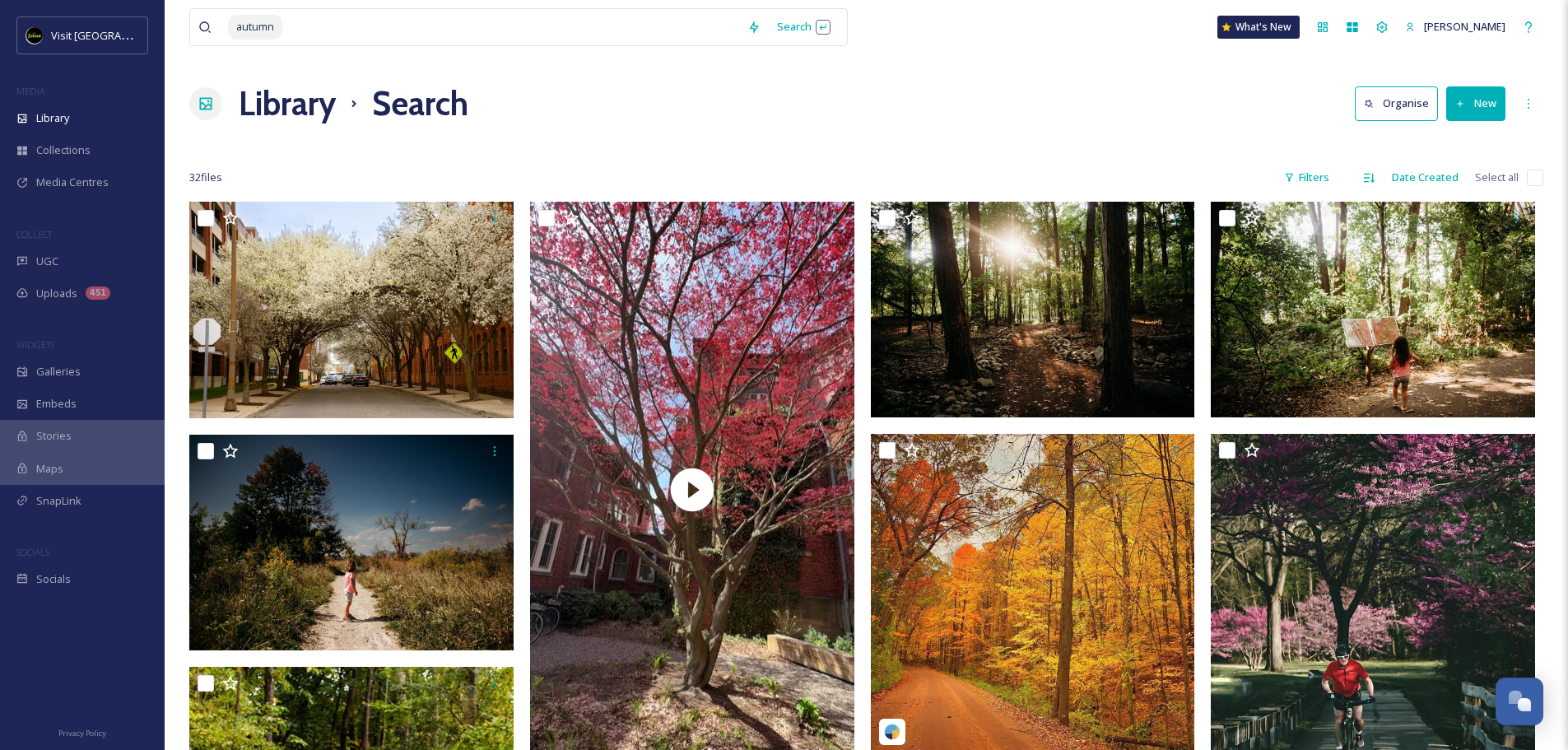
click at [1055, 98] on div "Library Search Organise New" at bounding box center [866, 104] width 1354 height 49
click at [1324, 174] on div "Filters" at bounding box center [1306, 177] width 62 height 32
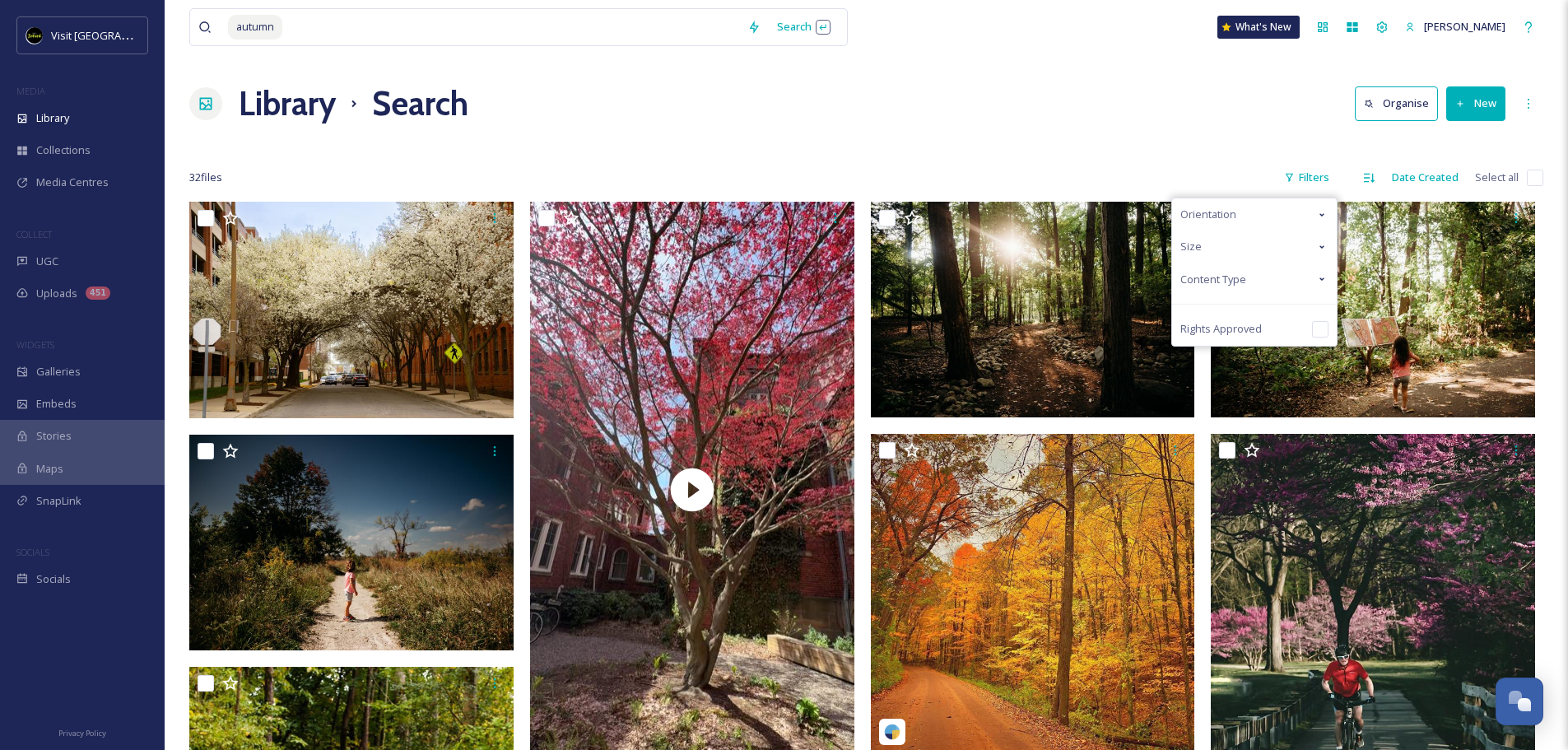
click at [1210, 270] on div "Content Type" at bounding box center [1254, 279] width 164 height 32
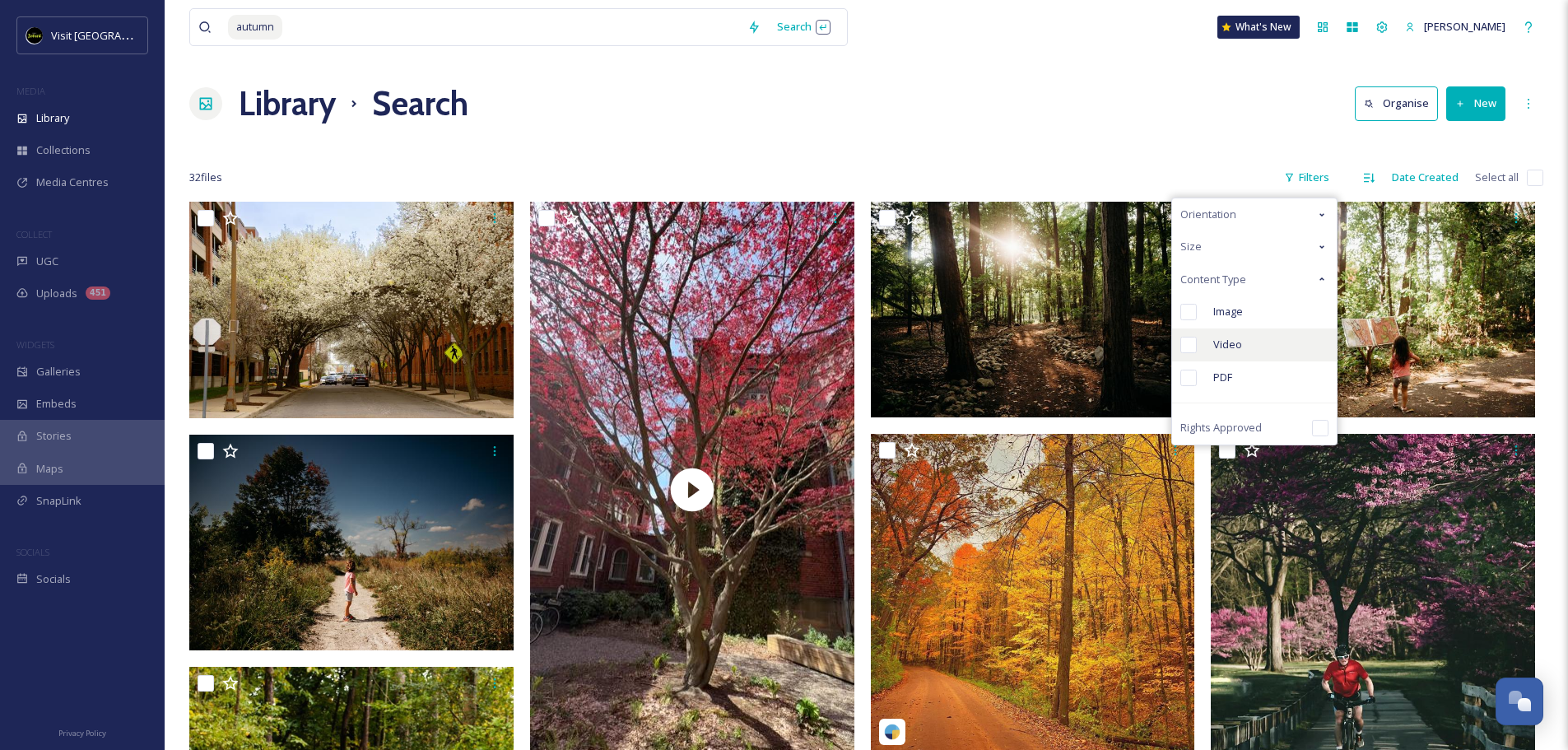
click at [1219, 344] on span "Video" at bounding box center [1228, 344] width 29 height 16
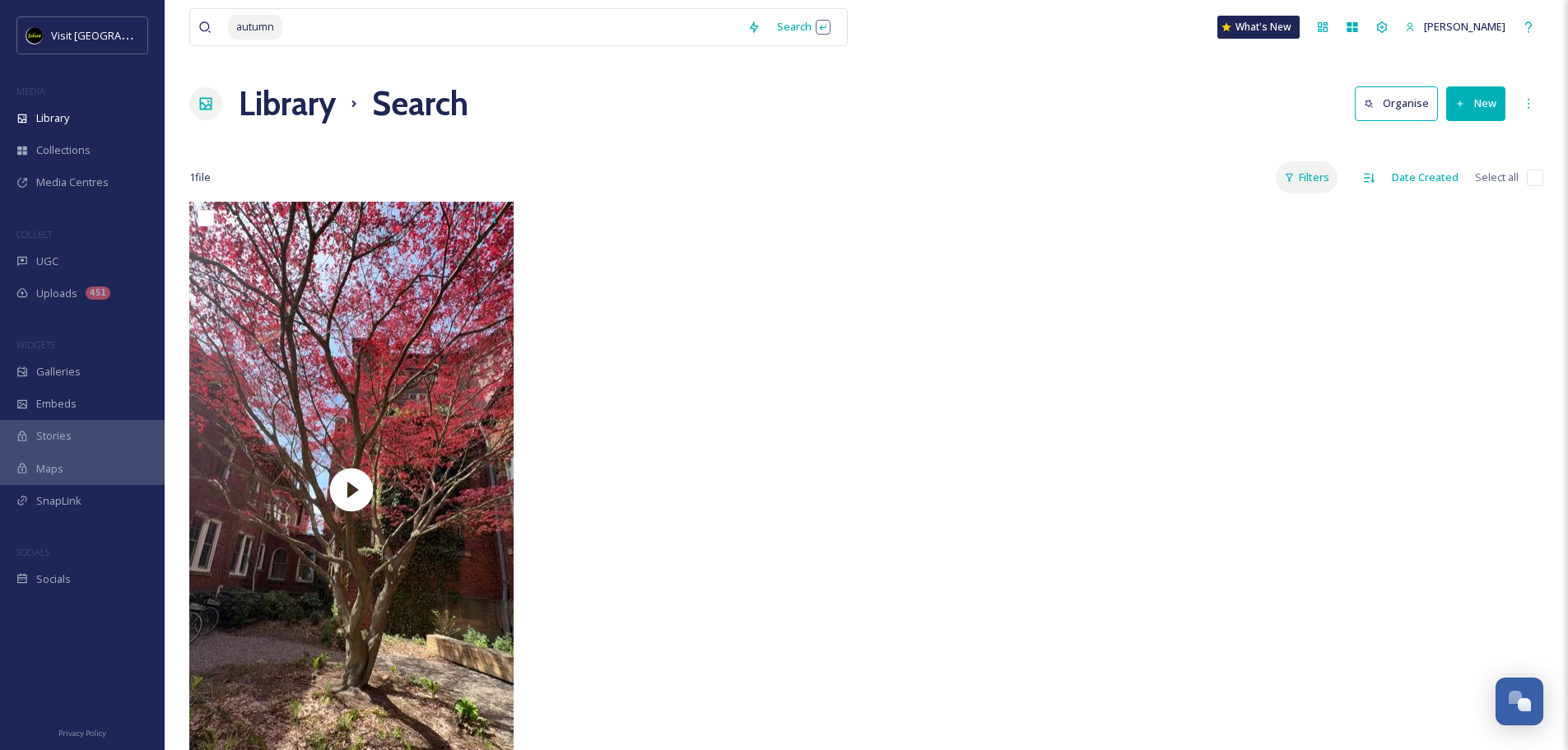
click at [1319, 185] on div "Filters" at bounding box center [1306, 177] width 62 height 32
click at [1226, 339] on span "Video" at bounding box center [1228, 344] width 29 height 16
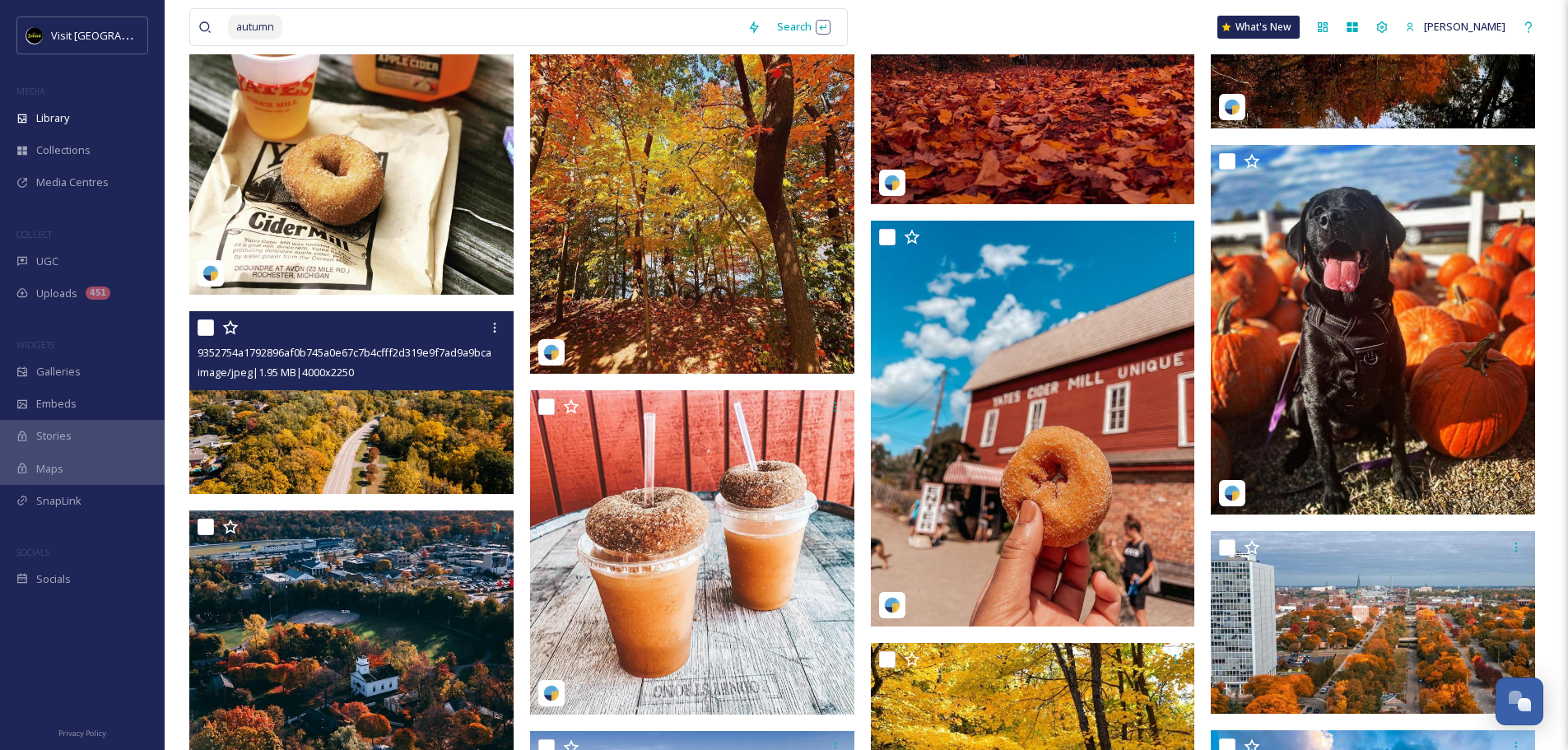
scroll to position [1482, 0]
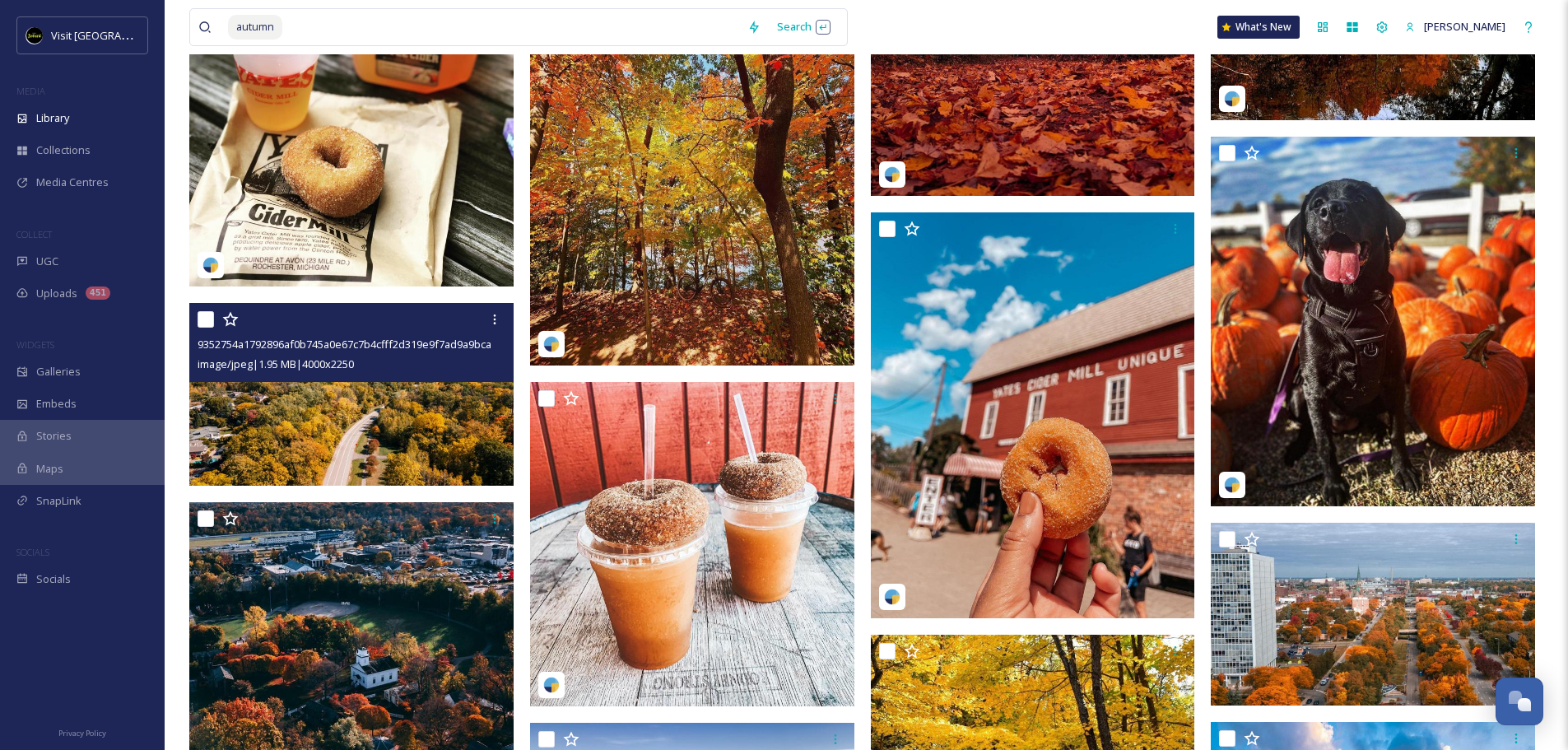
click at [397, 419] on img at bounding box center [350, 394] width 324 height 182
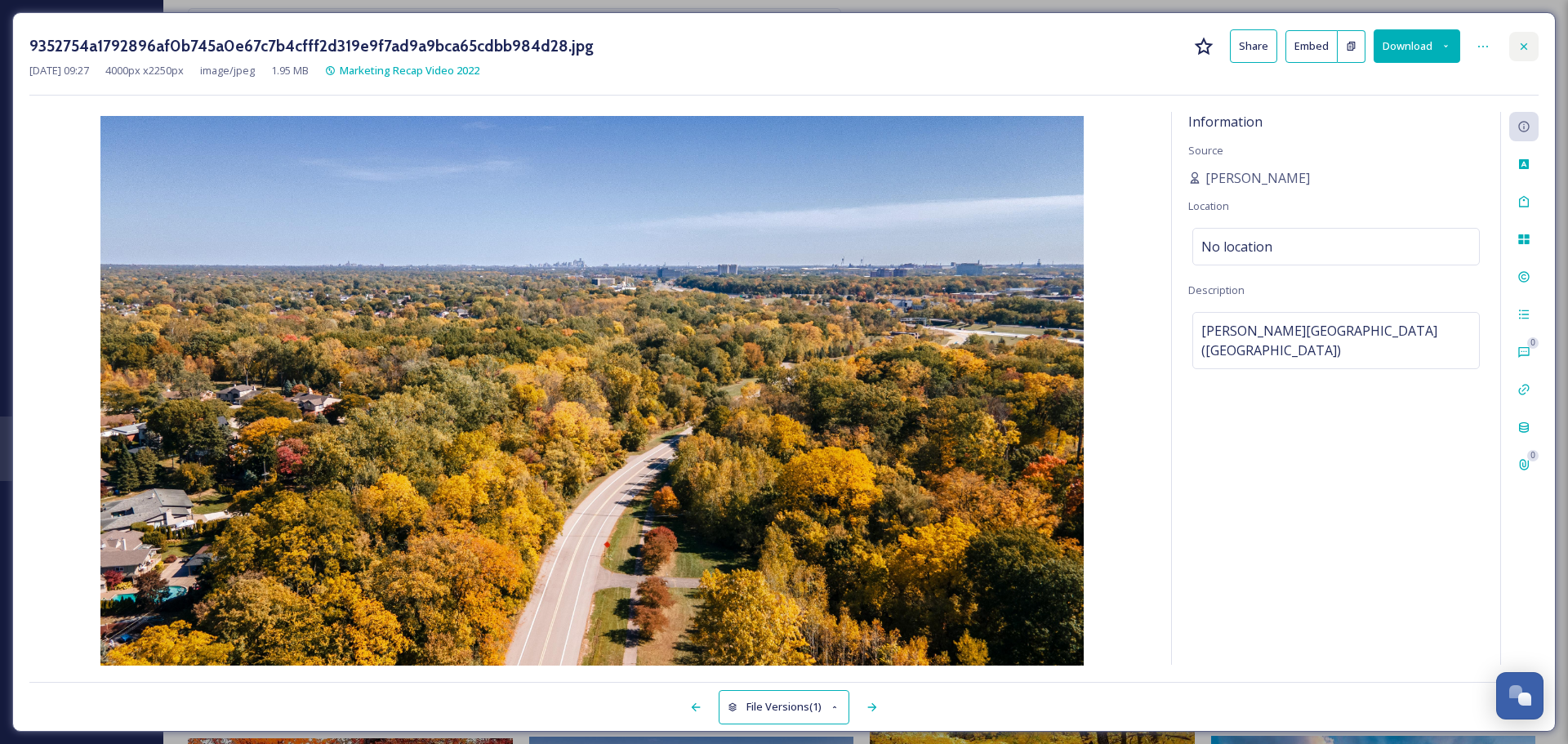
click at [1392, 45] on icon at bounding box center [1524, 46] width 13 height 13
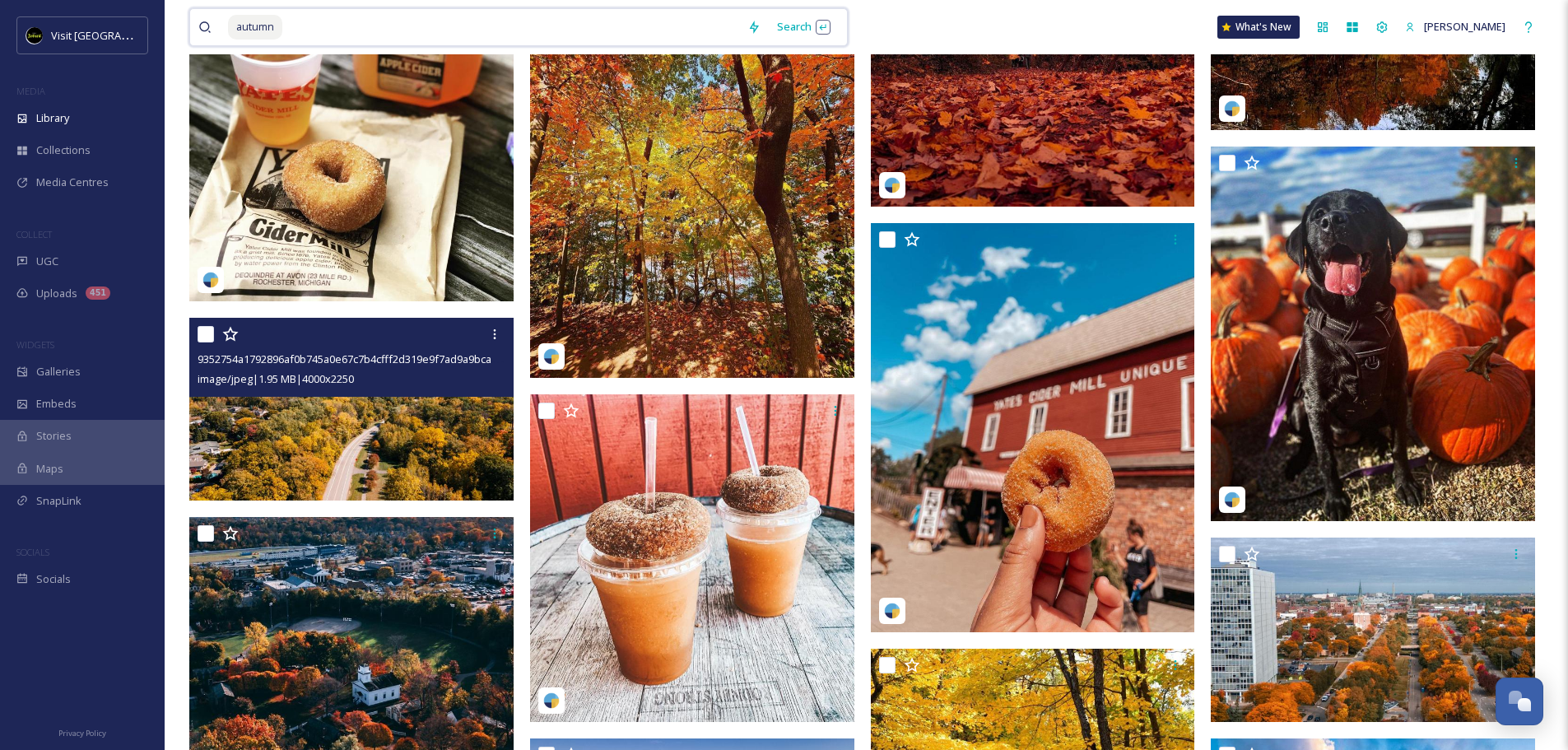
click at [345, 27] on input at bounding box center [511, 27] width 455 height 36
type input "a"
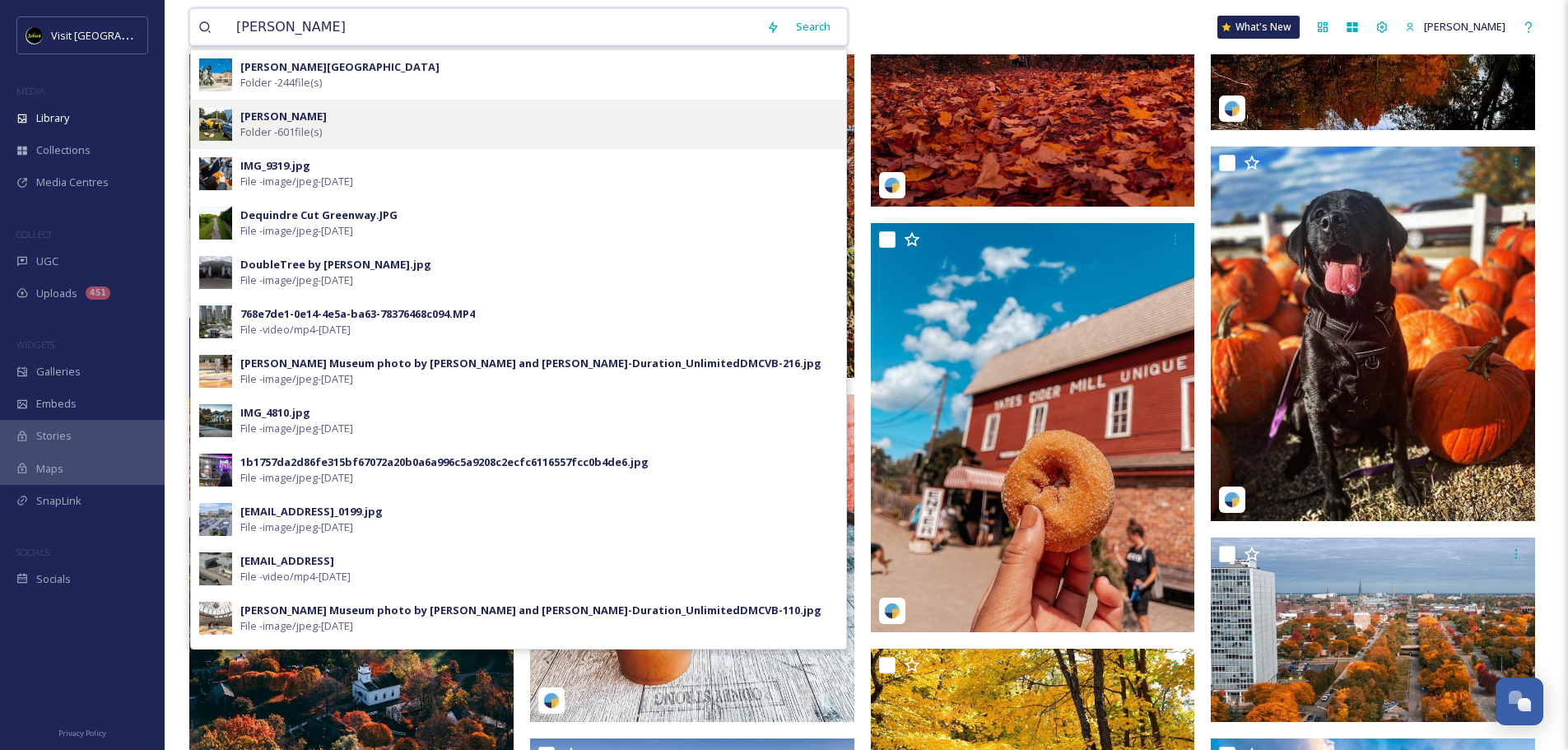
type input "[PERSON_NAME]"
click at [330, 143] on div "[PERSON_NAME] Folder - 601 file(s)" at bounding box center [518, 124] width 655 height 49
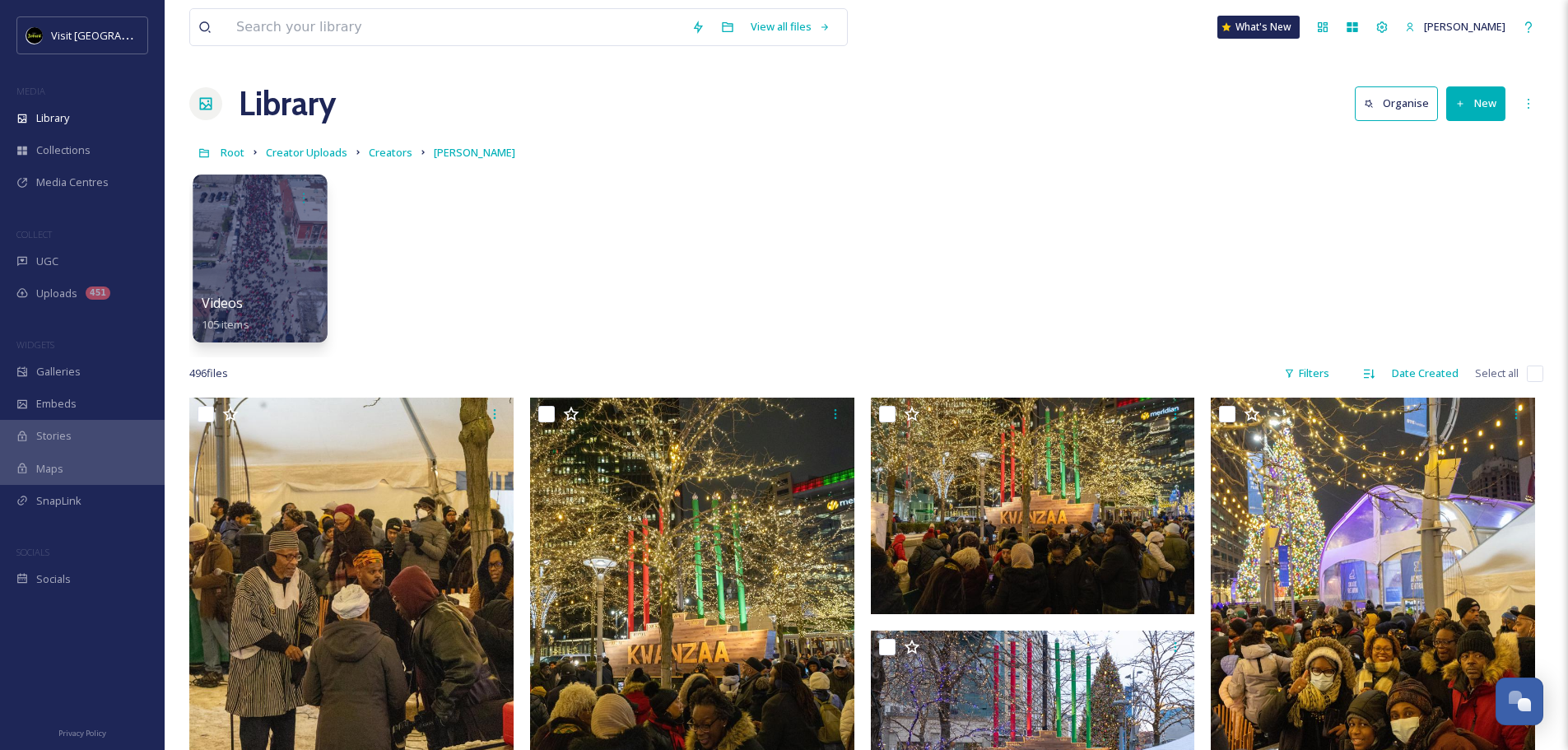
click at [216, 274] on div at bounding box center [259, 258] width 134 height 168
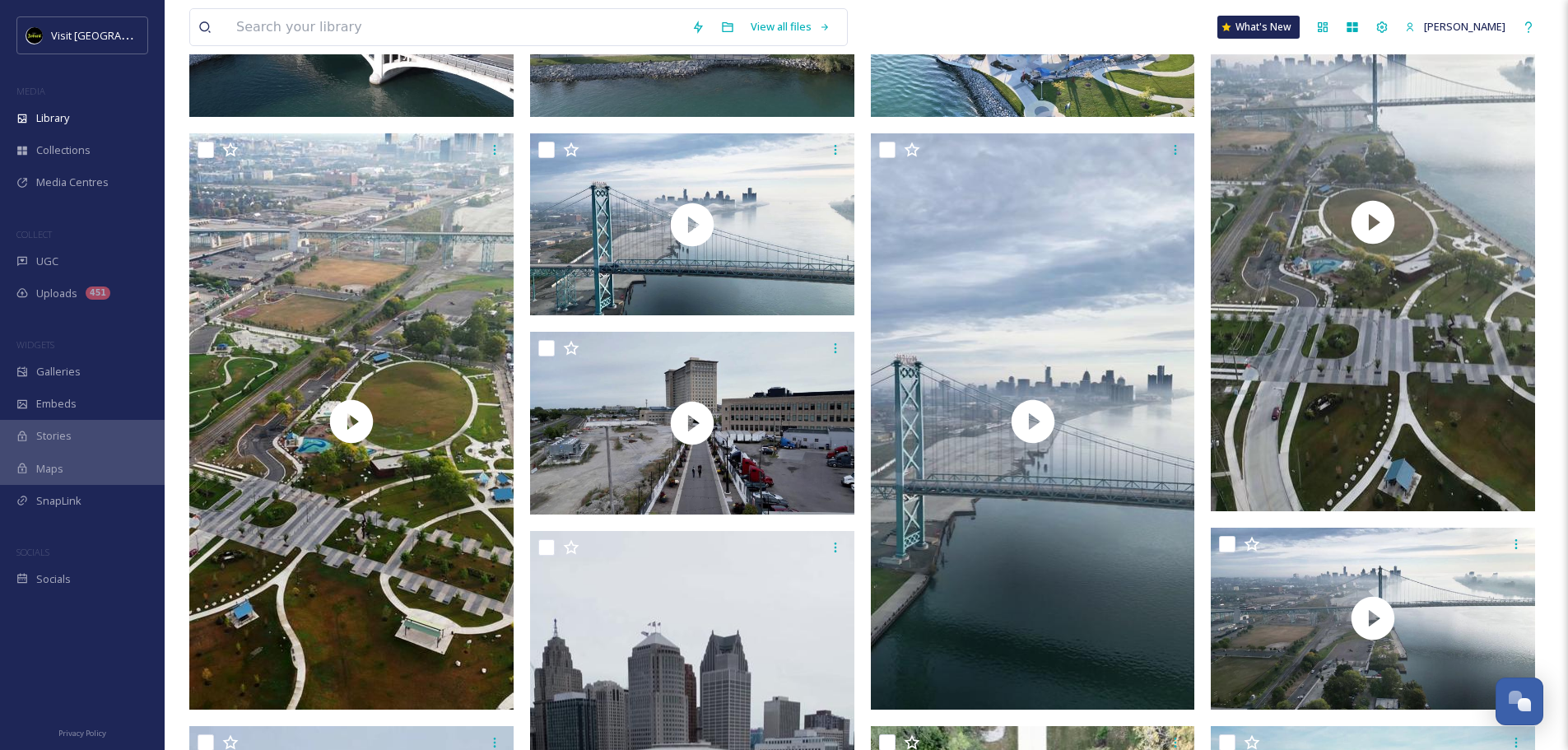
scroll to position [329, 0]
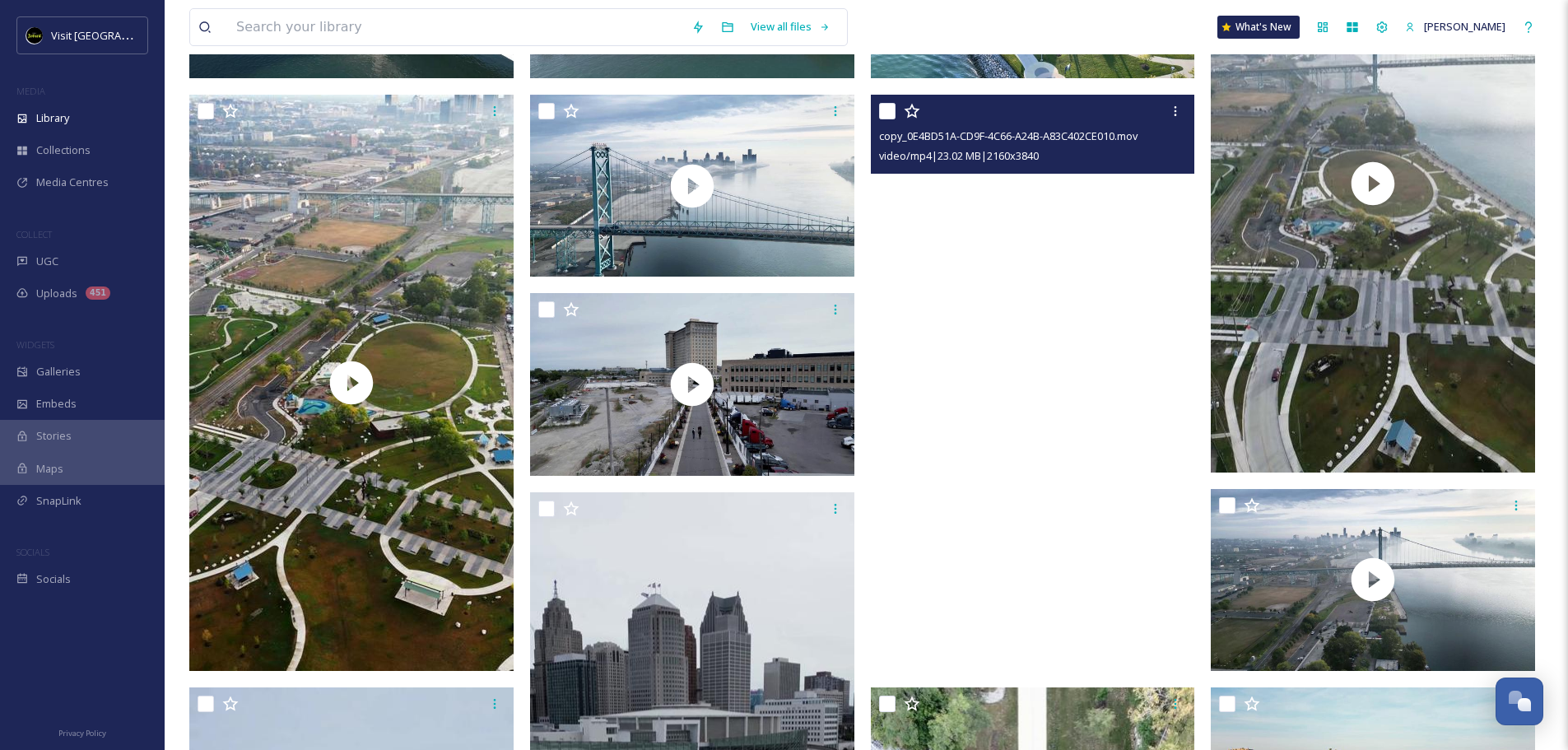
click at [889, 239] on video "copy_0E4BD51A-CD9F-4C66-A24B-A83C402CE010.mov" at bounding box center [1032, 382] width 324 height 576
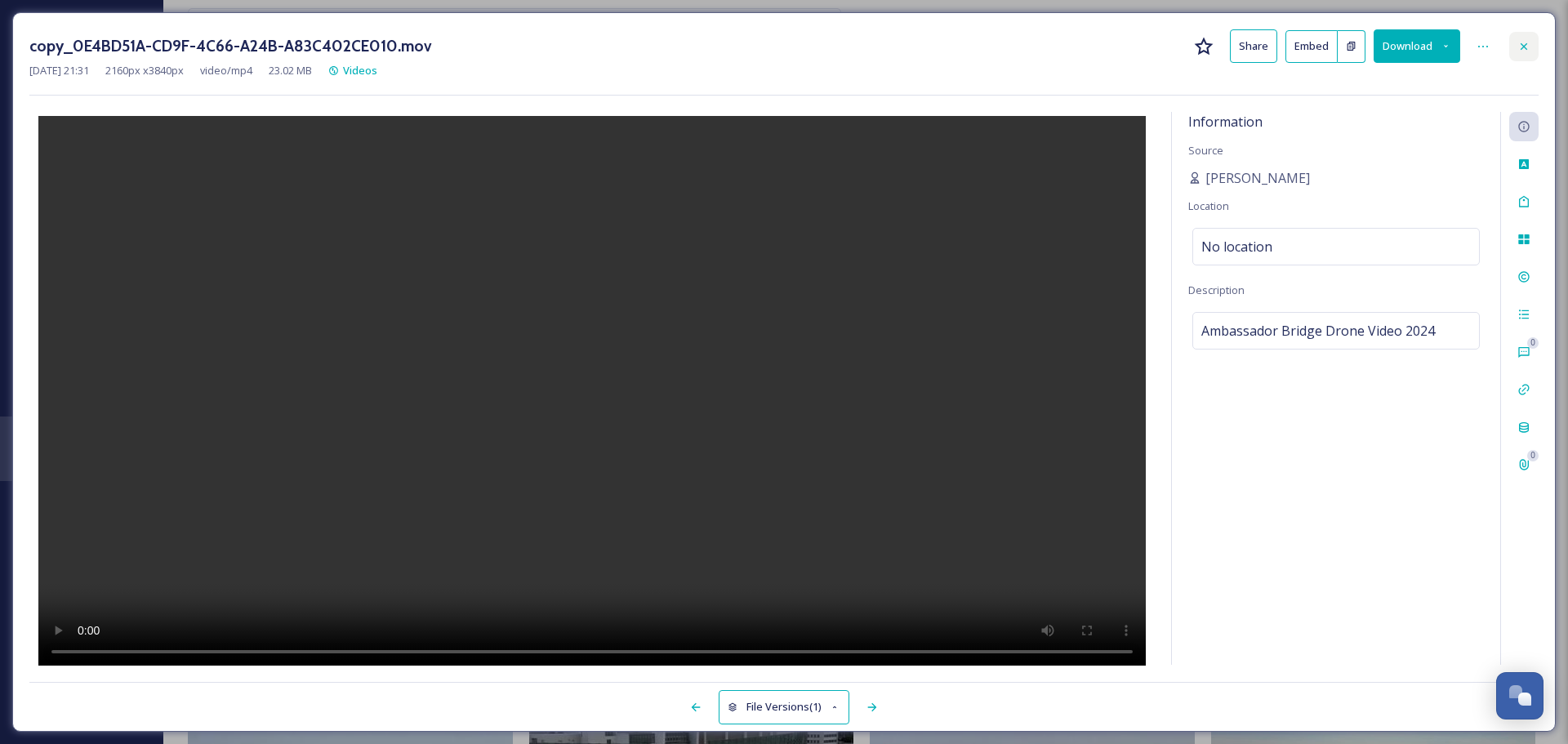
click at [1392, 49] on icon at bounding box center [1524, 45] width 6 height 6
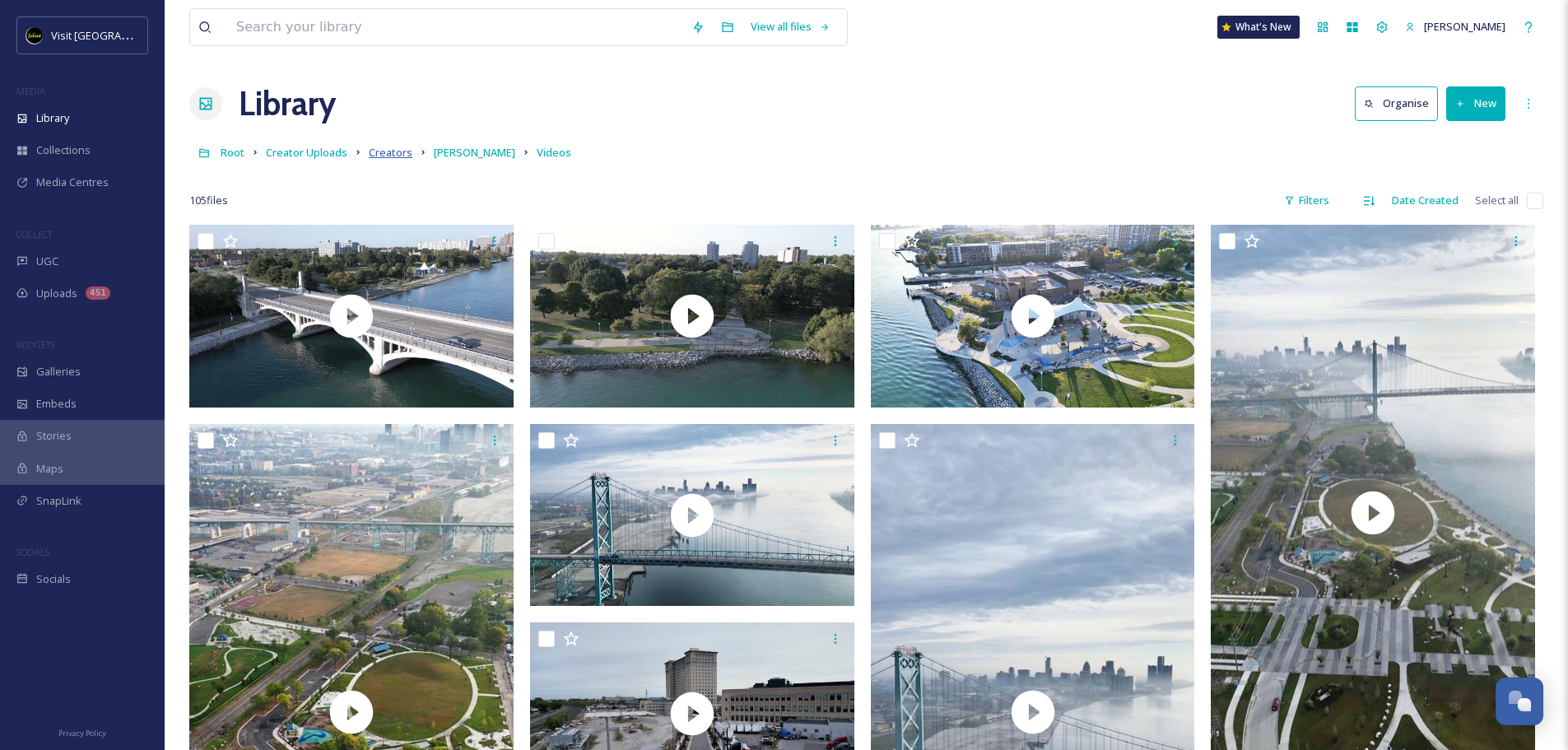
click at [400, 156] on span "Creators" at bounding box center [390, 152] width 44 height 15
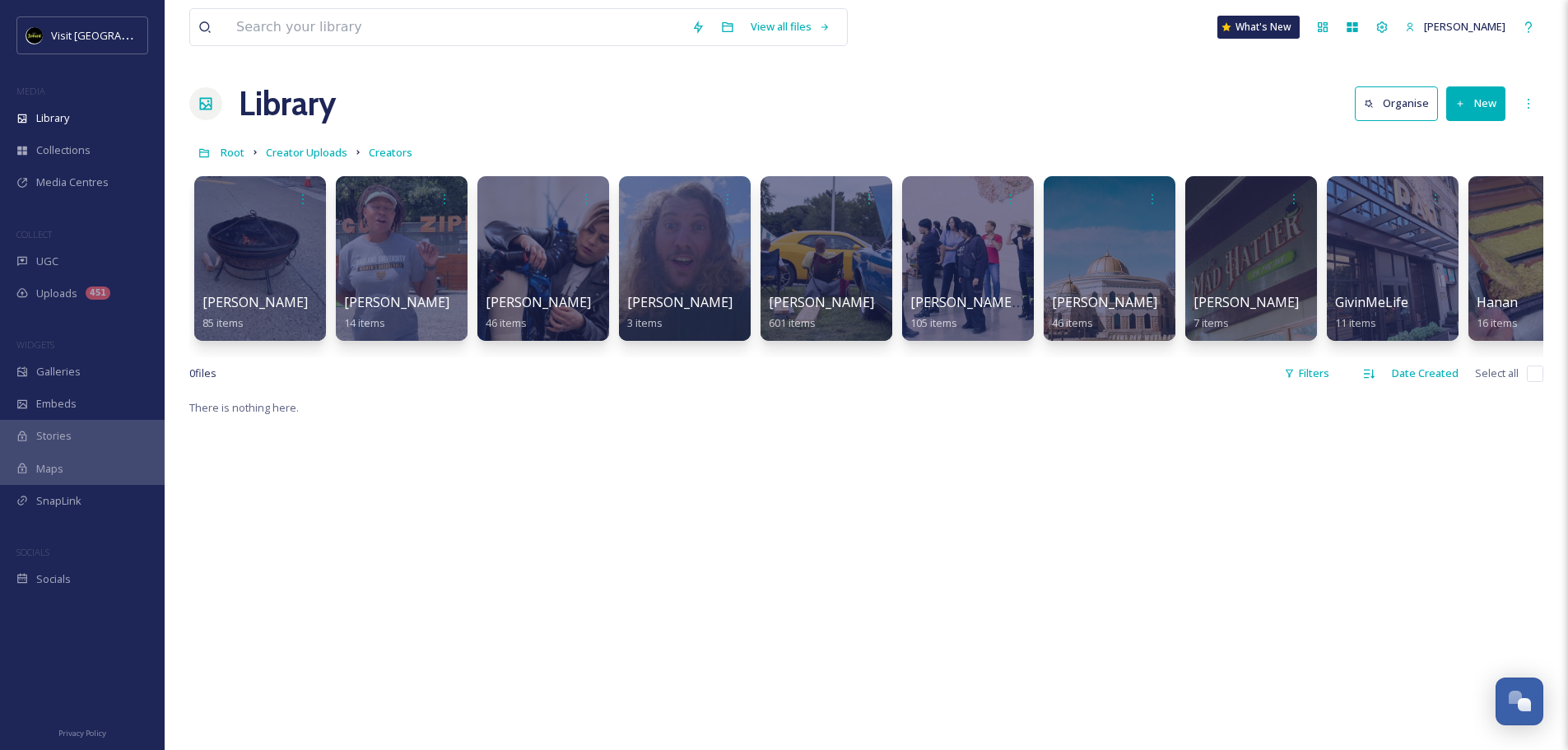
drag, startPoint x: 890, startPoint y: 356, endPoint x: 1029, endPoint y: 362, distance: 139.1
click at [1029, 358] on div "[PERSON_NAME] 85 items [PERSON_NAME] 14 items [PERSON_NAME] 46 items [PERSON_NA…" at bounding box center [866, 262] width 1354 height 189
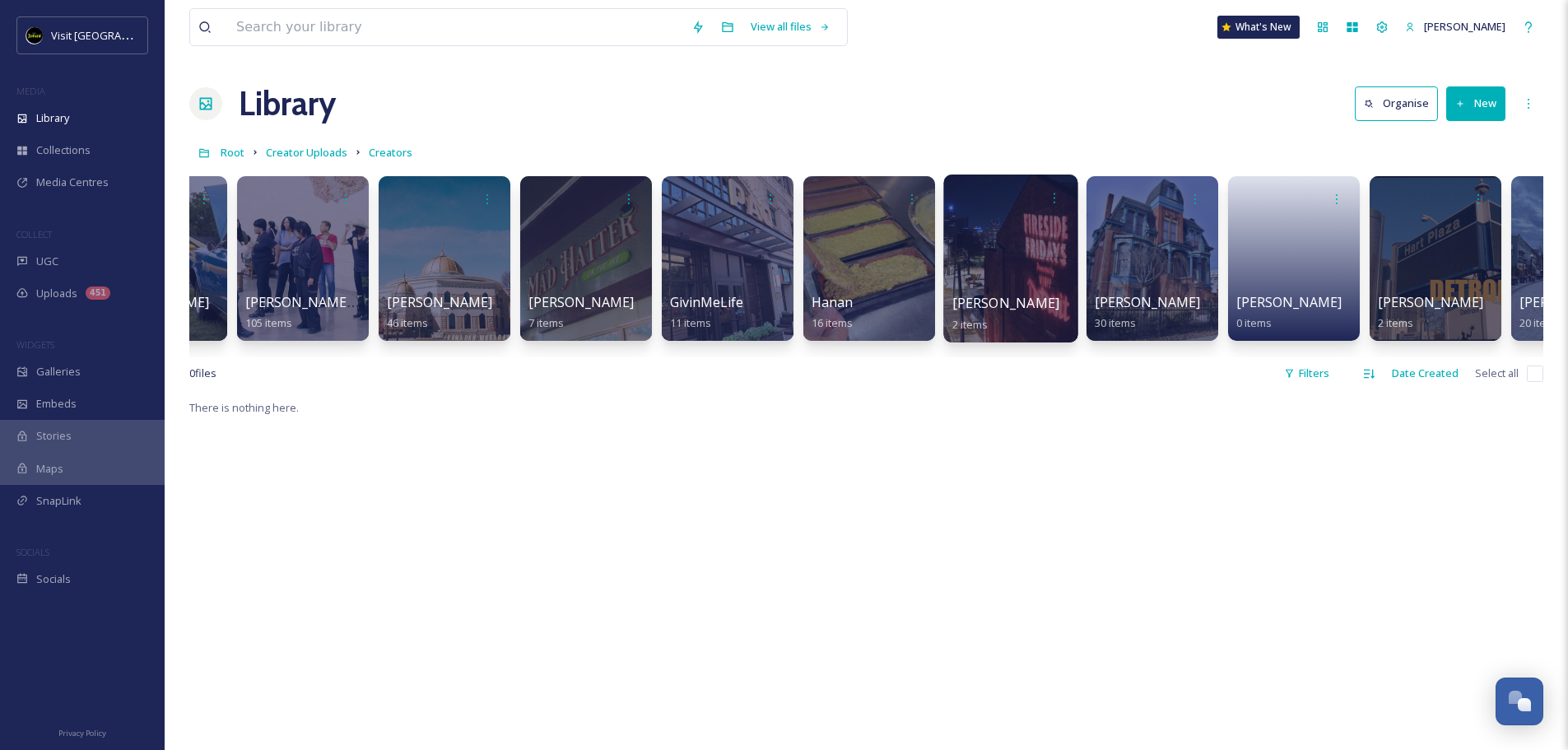
scroll to position [0, 664]
click at [1007, 274] on div at bounding box center [1011, 258] width 134 height 168
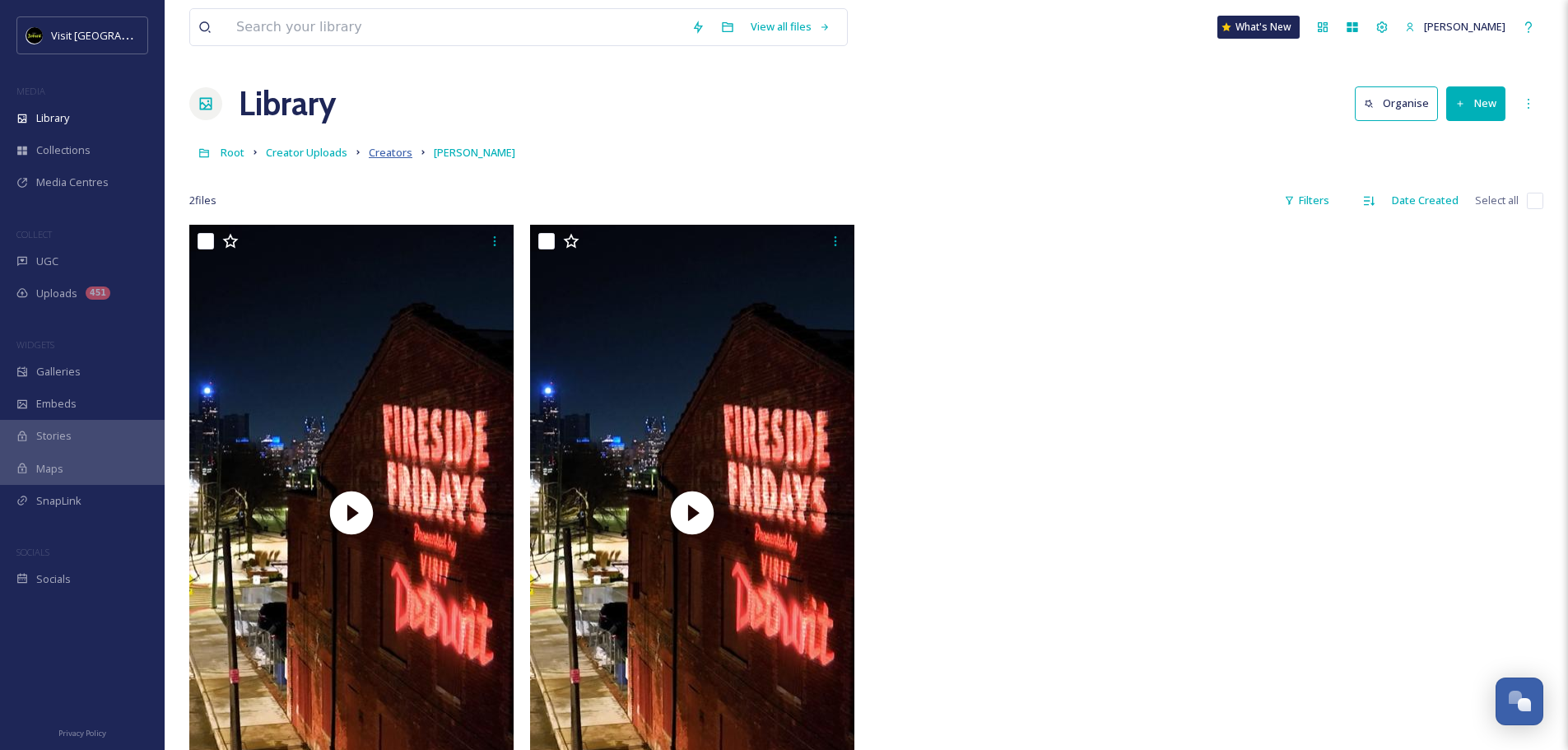
click at [379, 151] on span "Creators" at bounding box center [390, 152] width 44 height 15
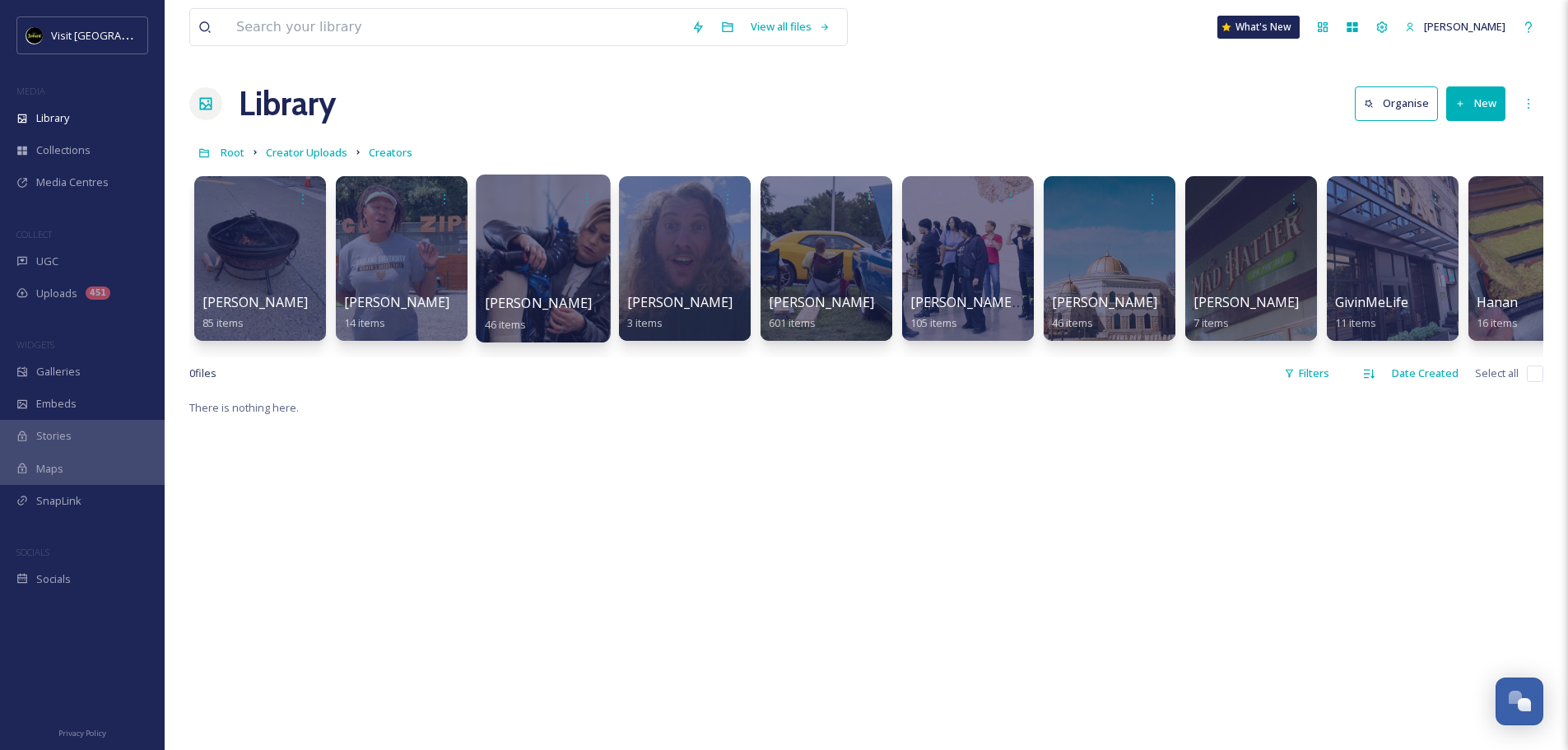
click at [540, 297] on span "[PERSON_NAME]" at bounding box center [538, 303] width 108 height 18
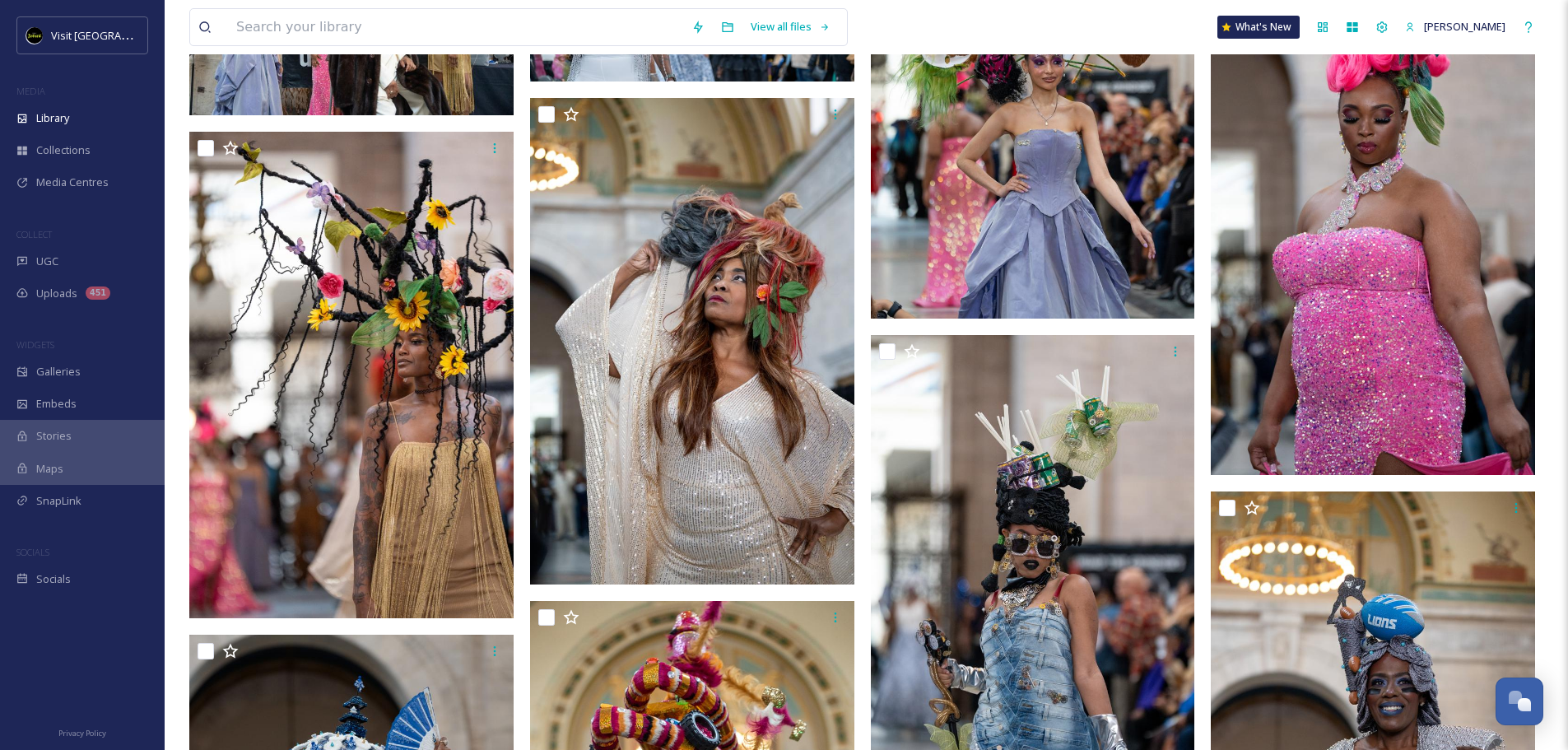
scroll to position [329, 0]
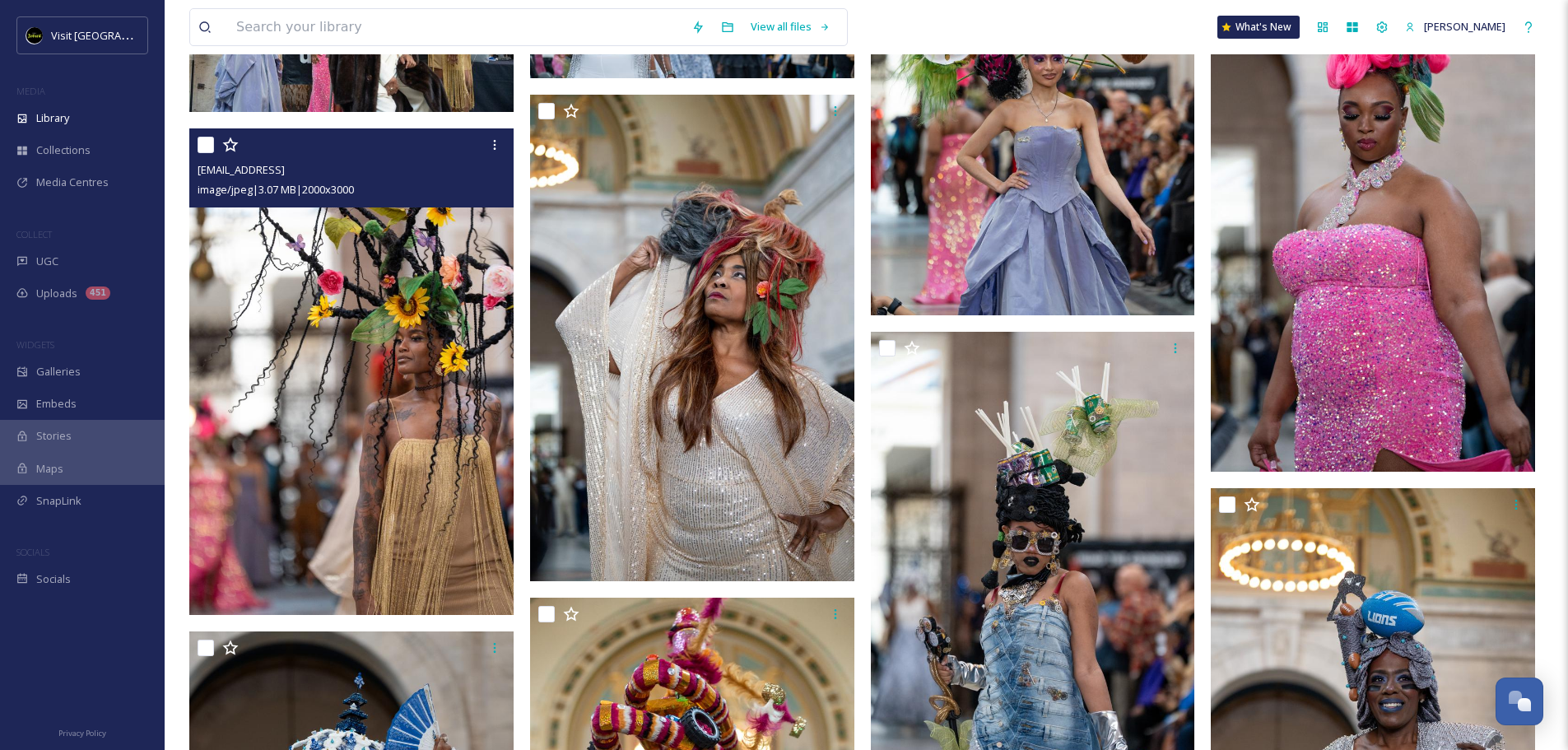
click at [387, 316] on img at bounding box center [350, 371] width 324 height 486
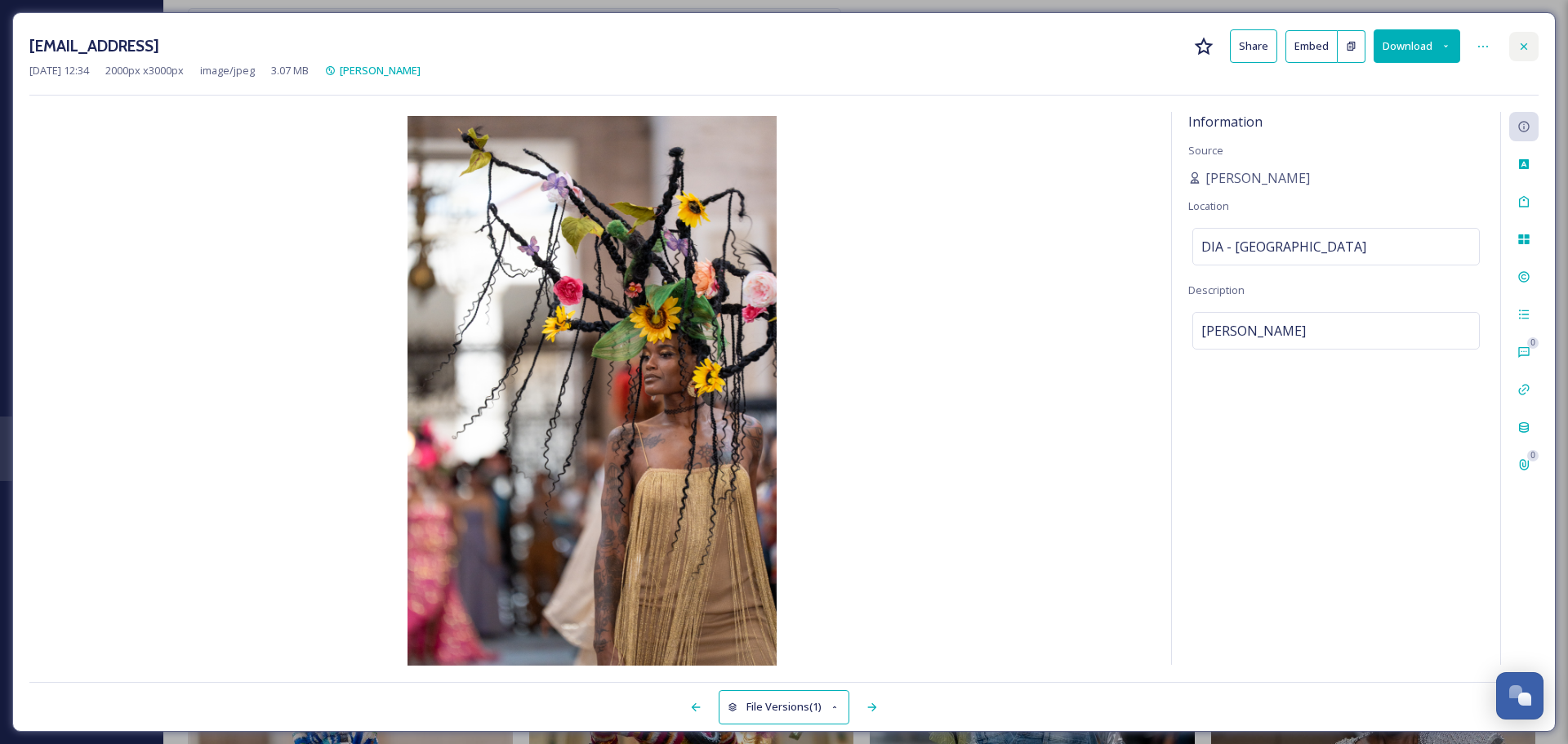
click at [1392, 43] on icon at bounding box center [1524, 46] width 13 height 13
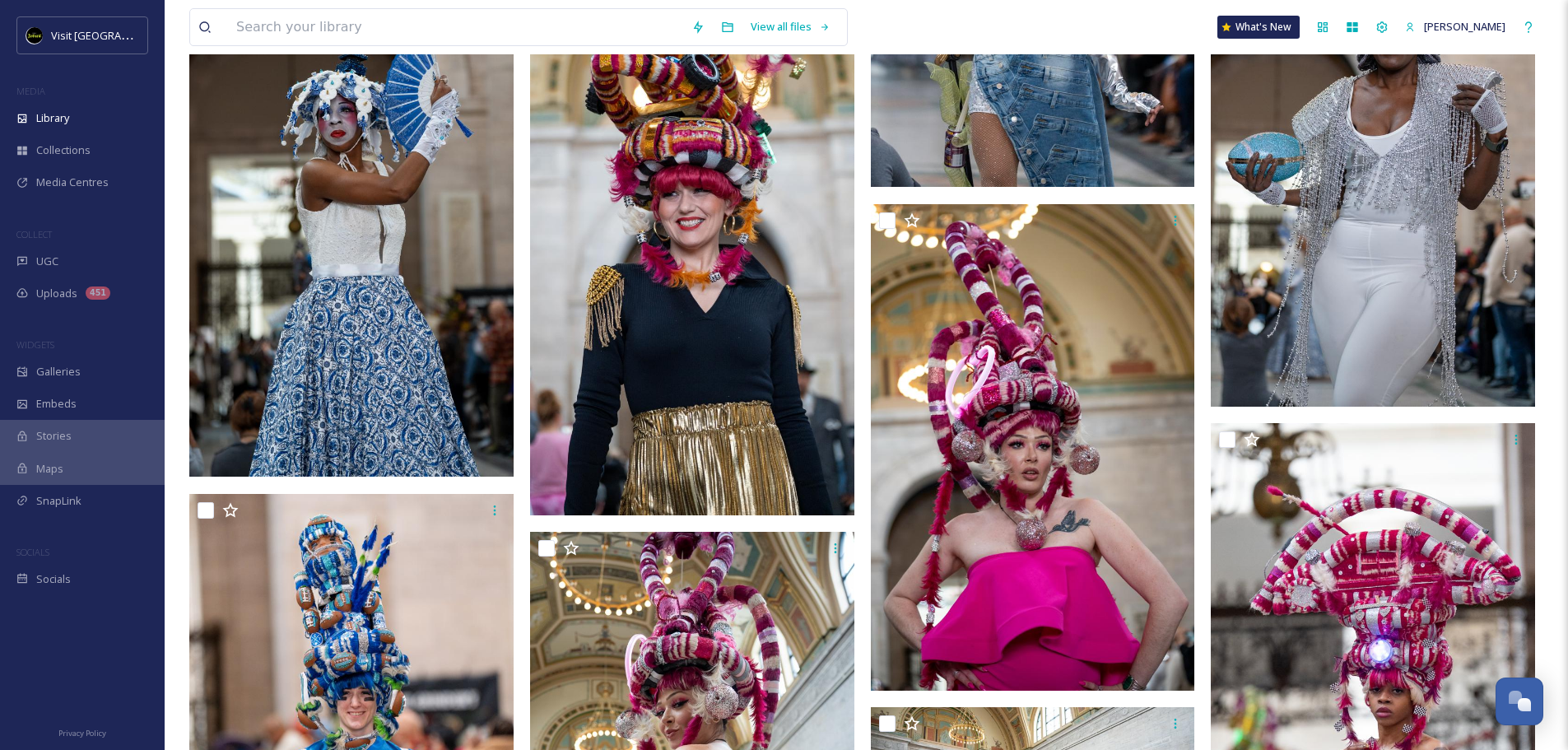
scroll to position [1234, 0]
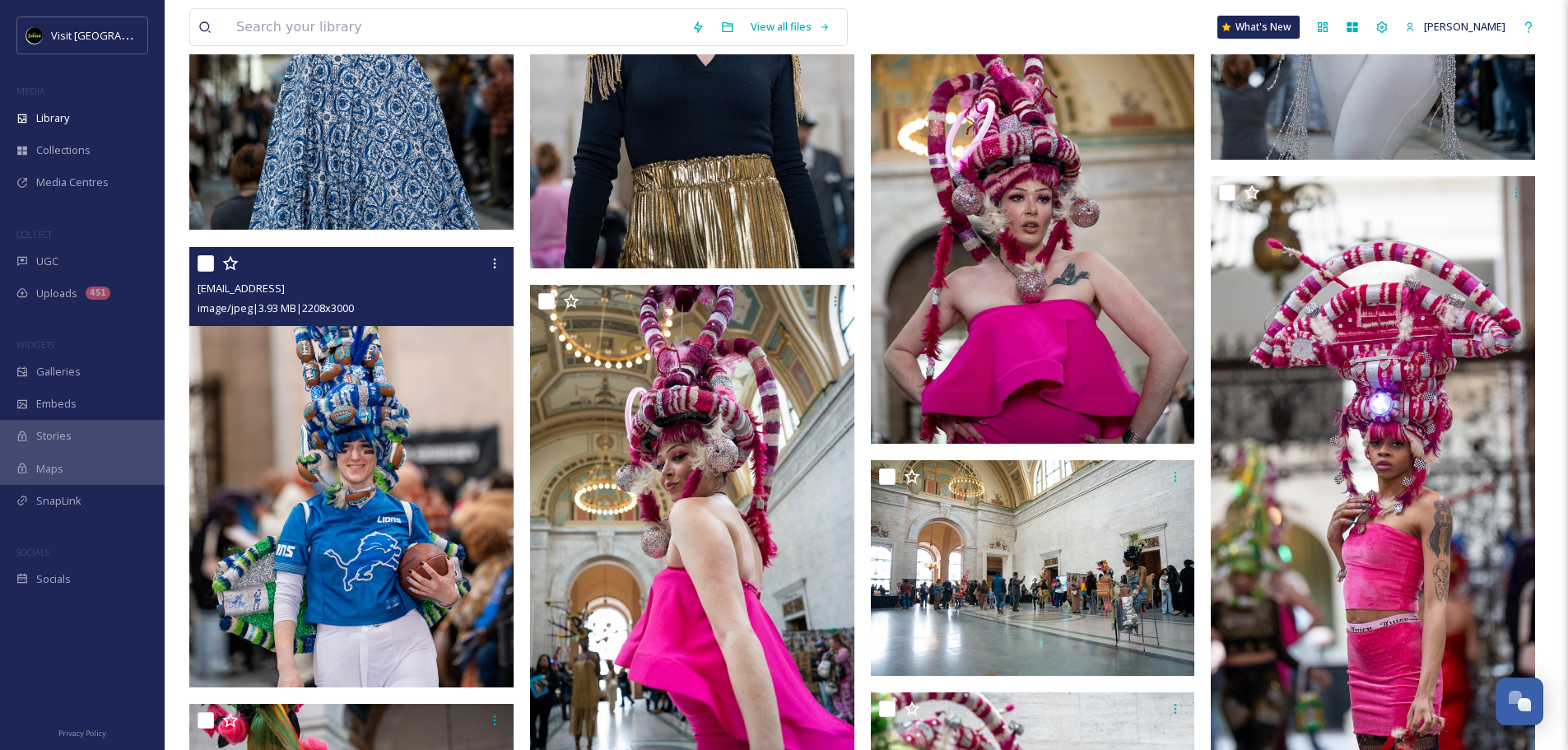
click at [375, 400] on img at bounding box center [350, 467] width 324 height 441
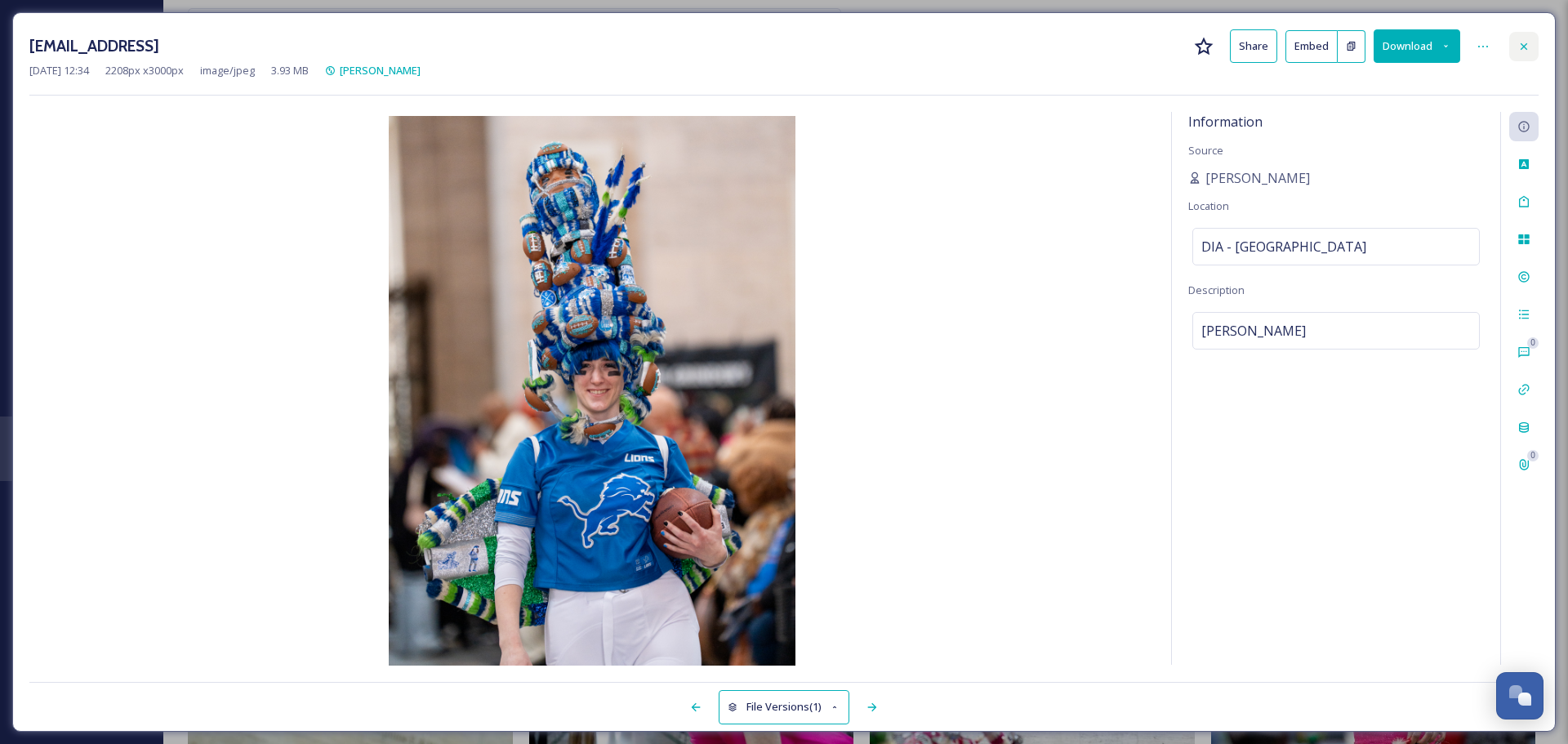
click at [1392, 41] on icon at bounding box center [1524, 46] width 13 height 13
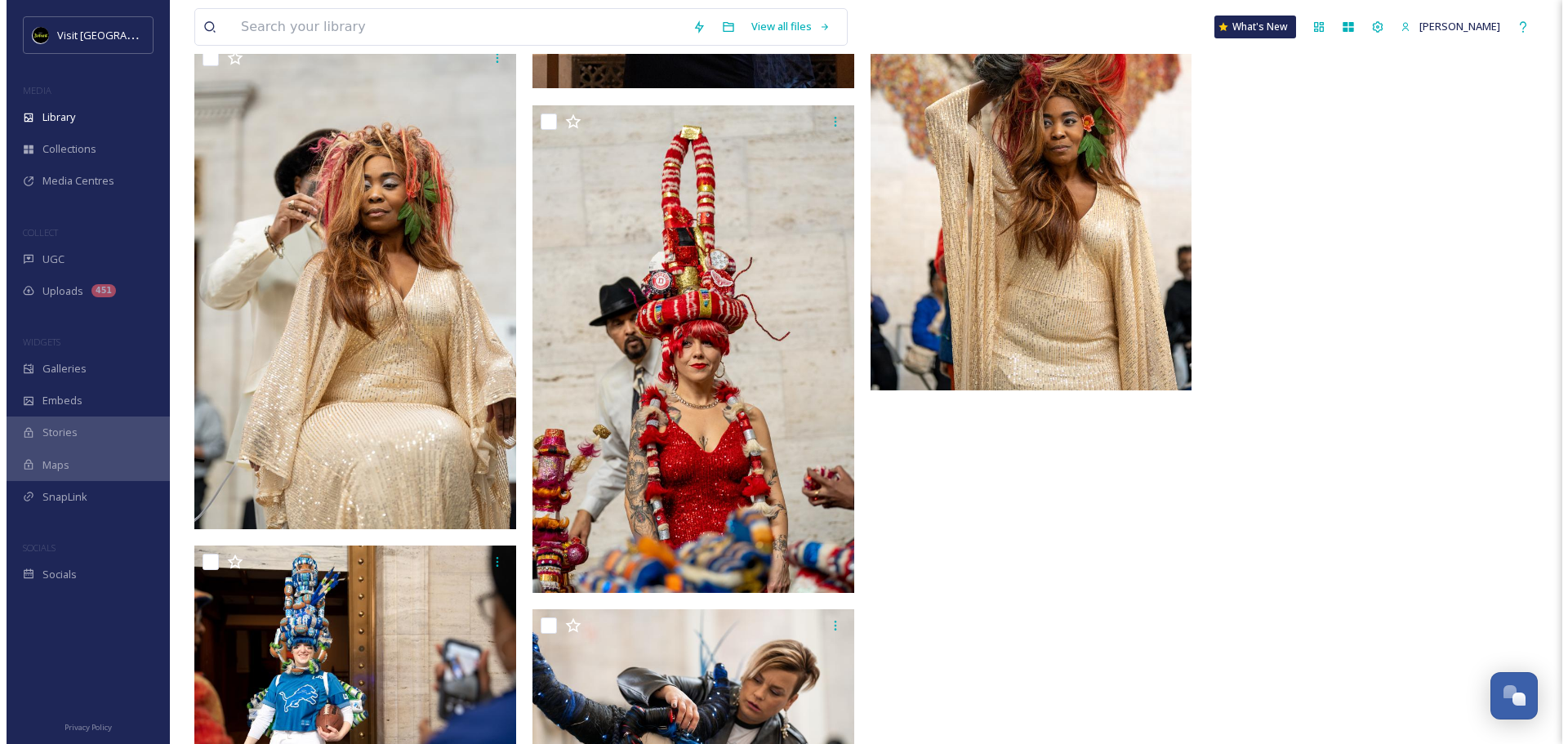
scroll to position [4442, 0]
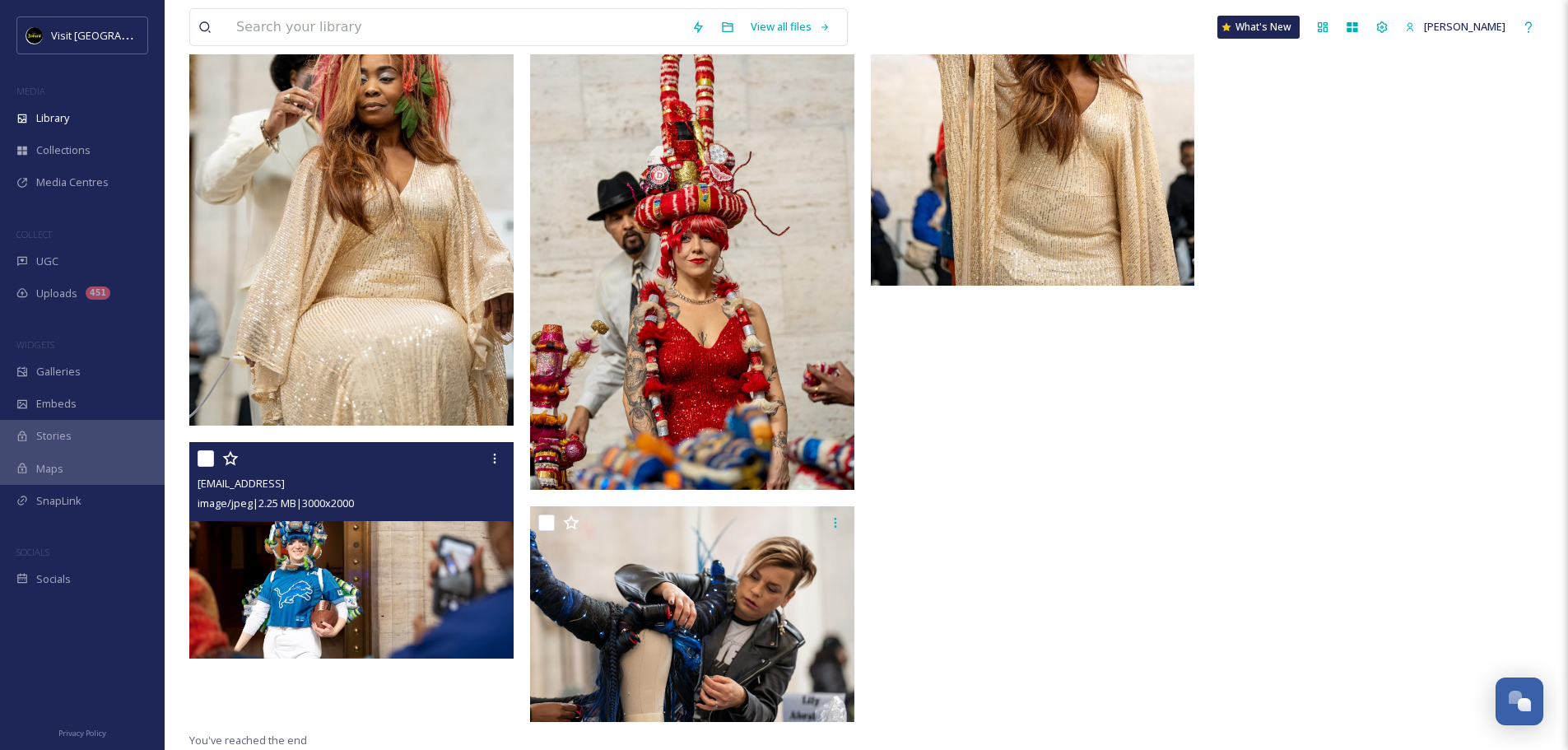
click at [392, 600] on img at bounding box center [350, 549] width 324 height 216
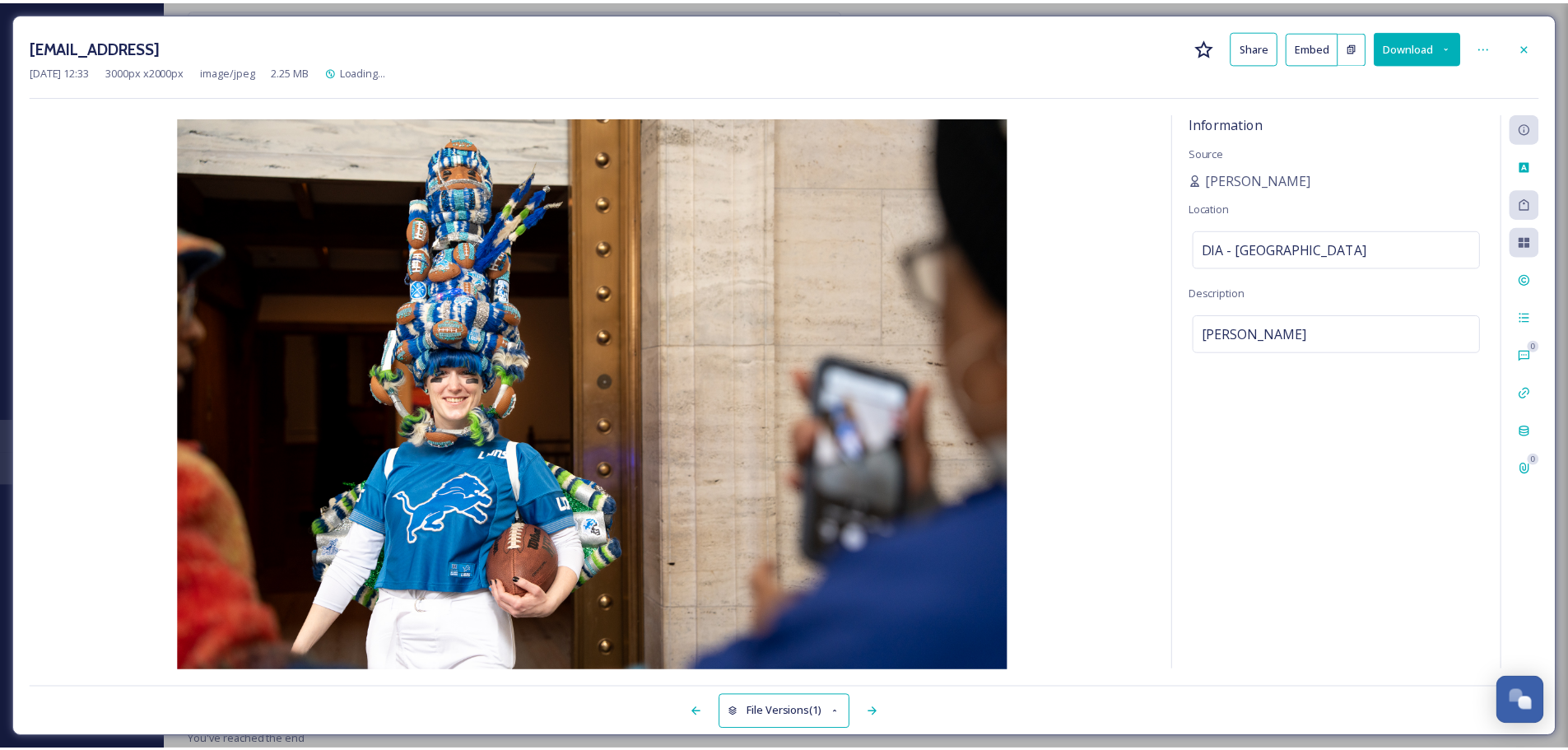
scroll to position [4481, 0]
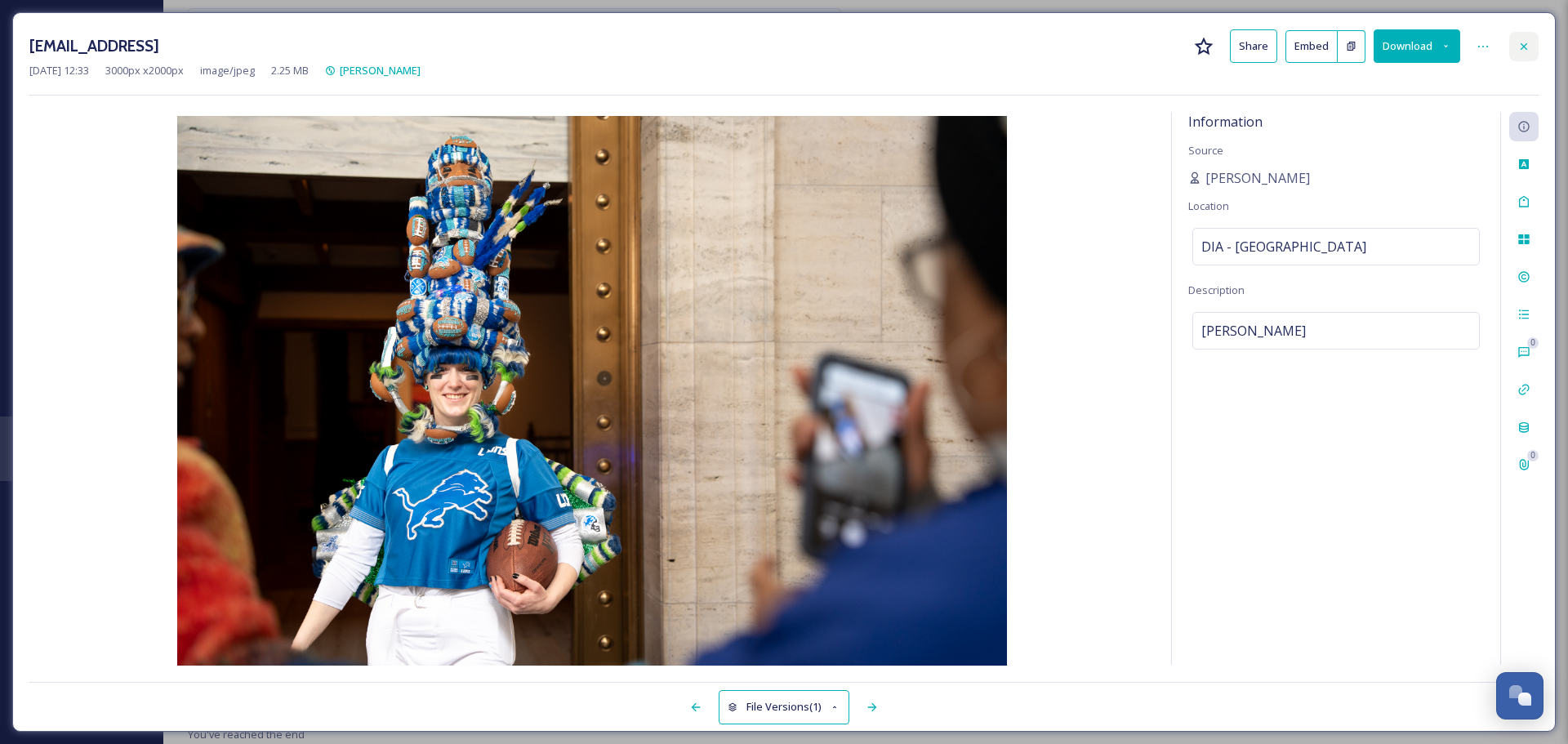
click at [1392, 50] on icon at bounding box center [1524, 46] width 13 height 13
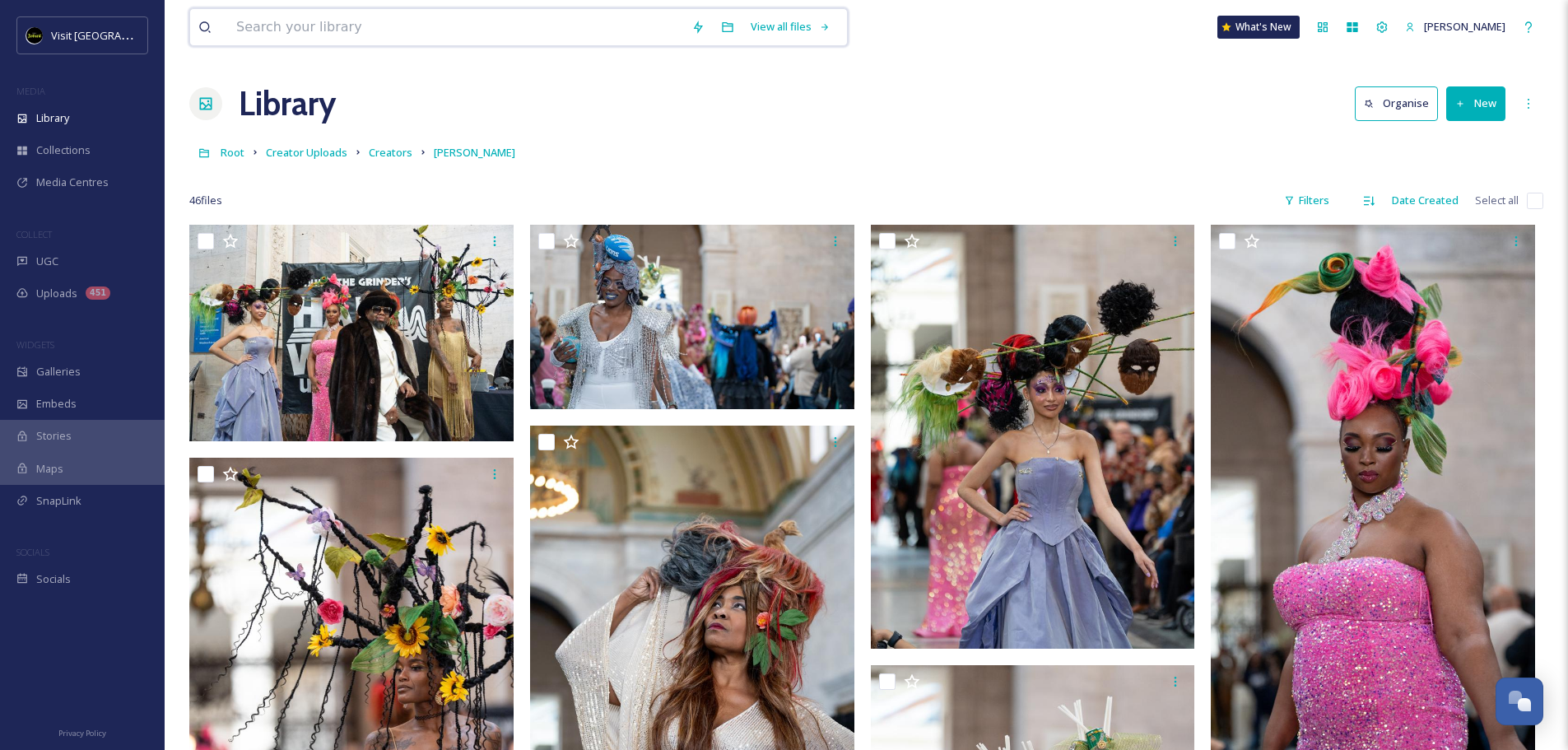
click at [314, 29] on input at bounding box center [455, 27] width 455 height 36
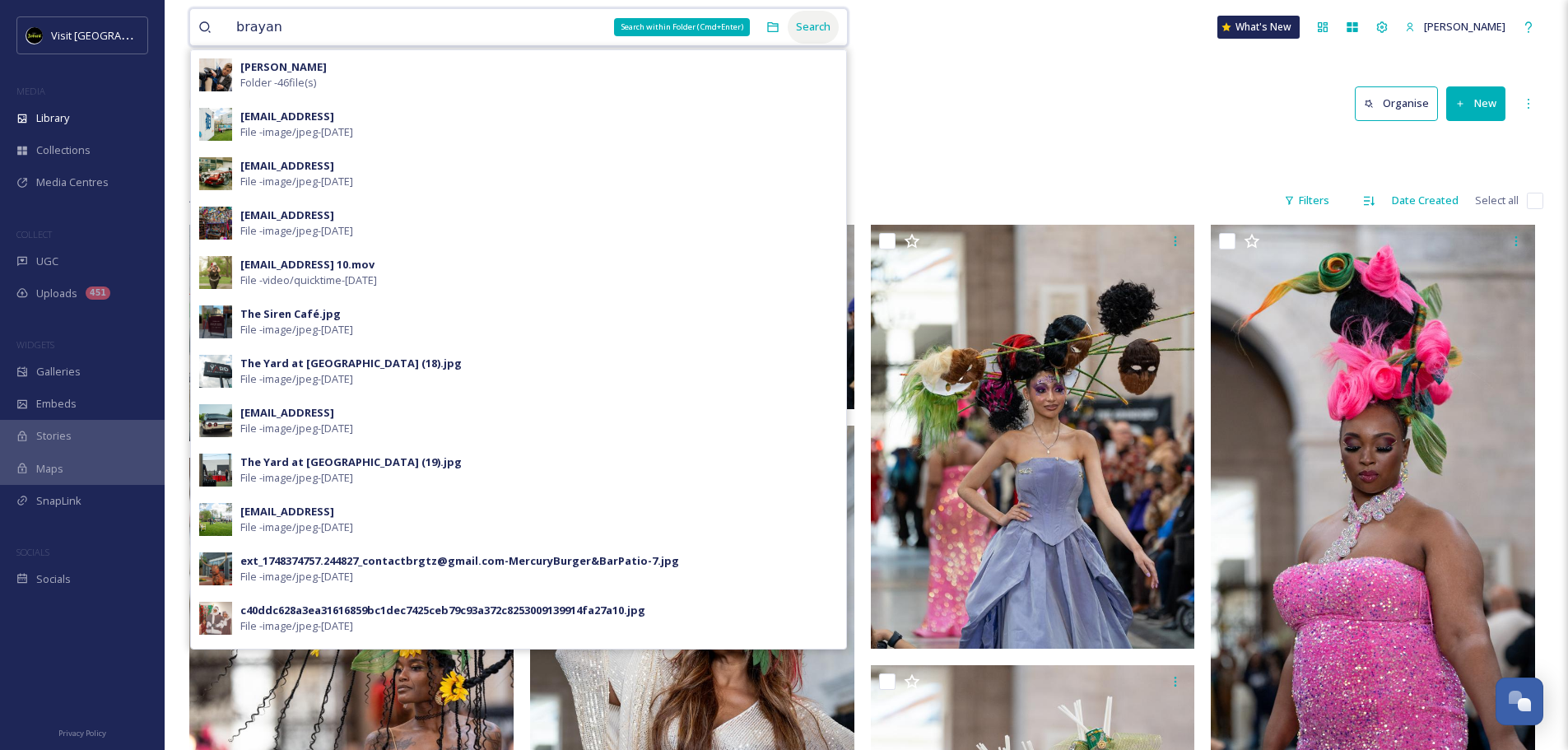
type input "brayan"
click at [794, 22] on div "Search" at bounding box center [813, 26] width 51 height 32
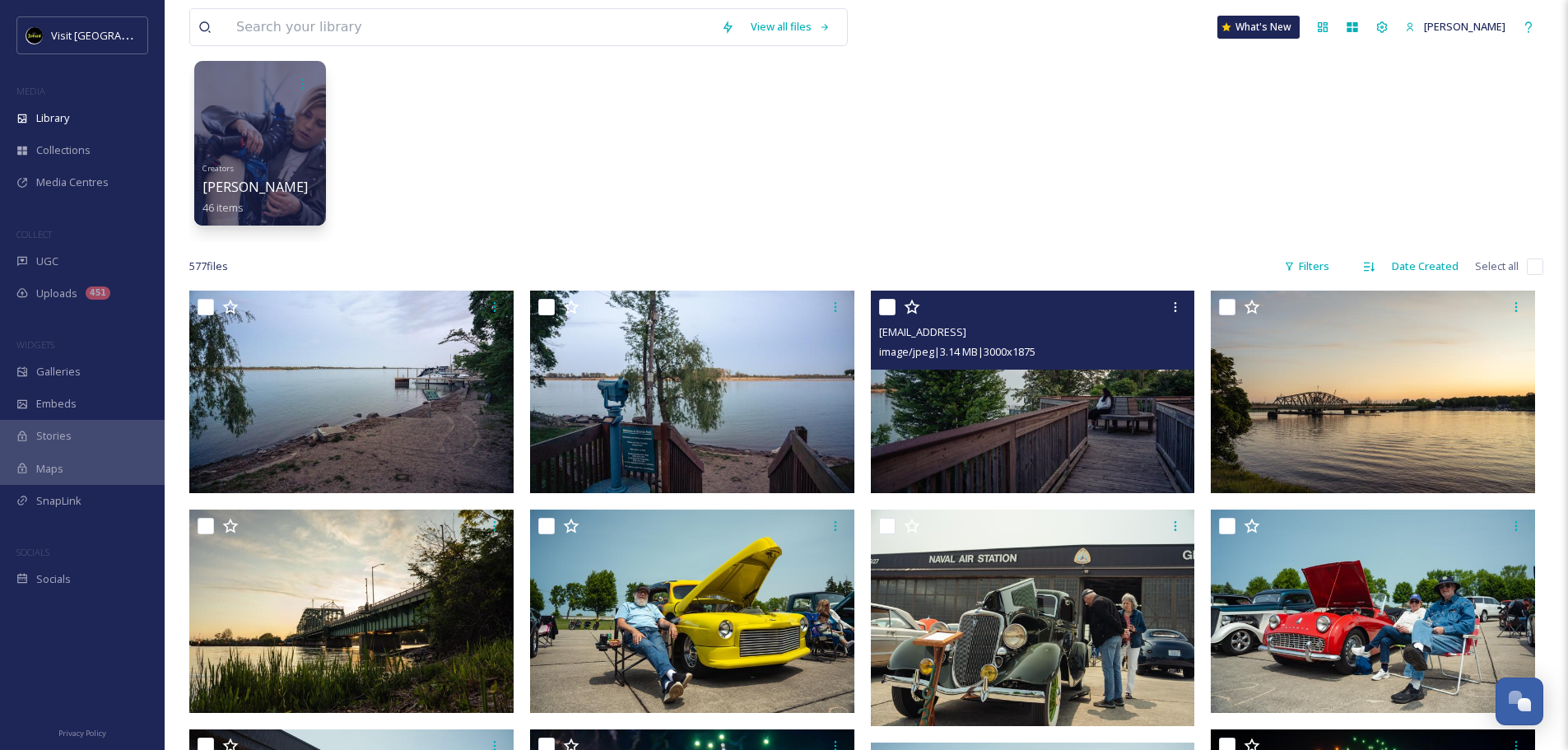
scroll to position [82, 0]
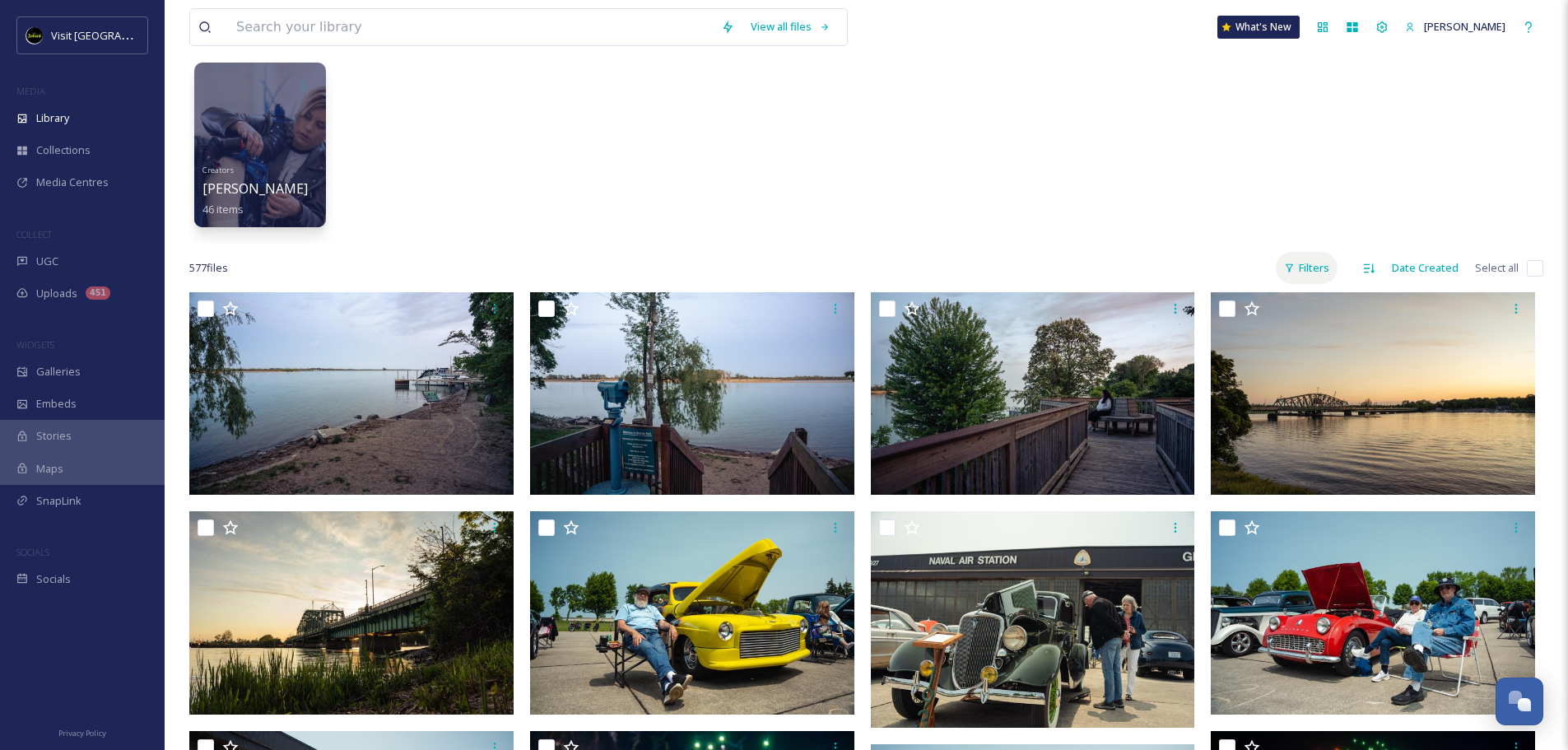
click at [1336, 267] on div "Filters" at bounding box center [1306, 267] width 62 height 32
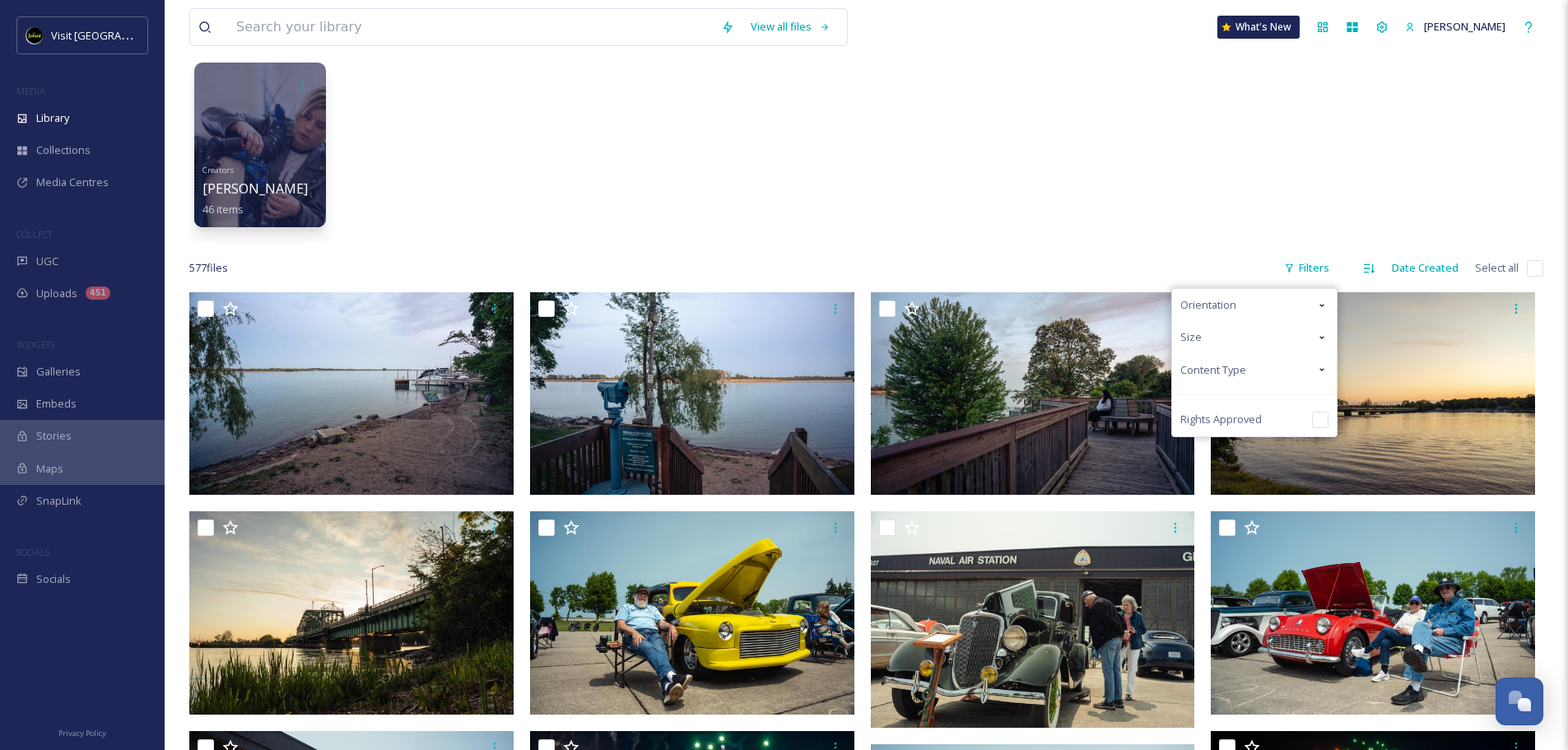
click at [1215, 332] on div "Size" at bounding box center [1254, 337] width 164 height 32
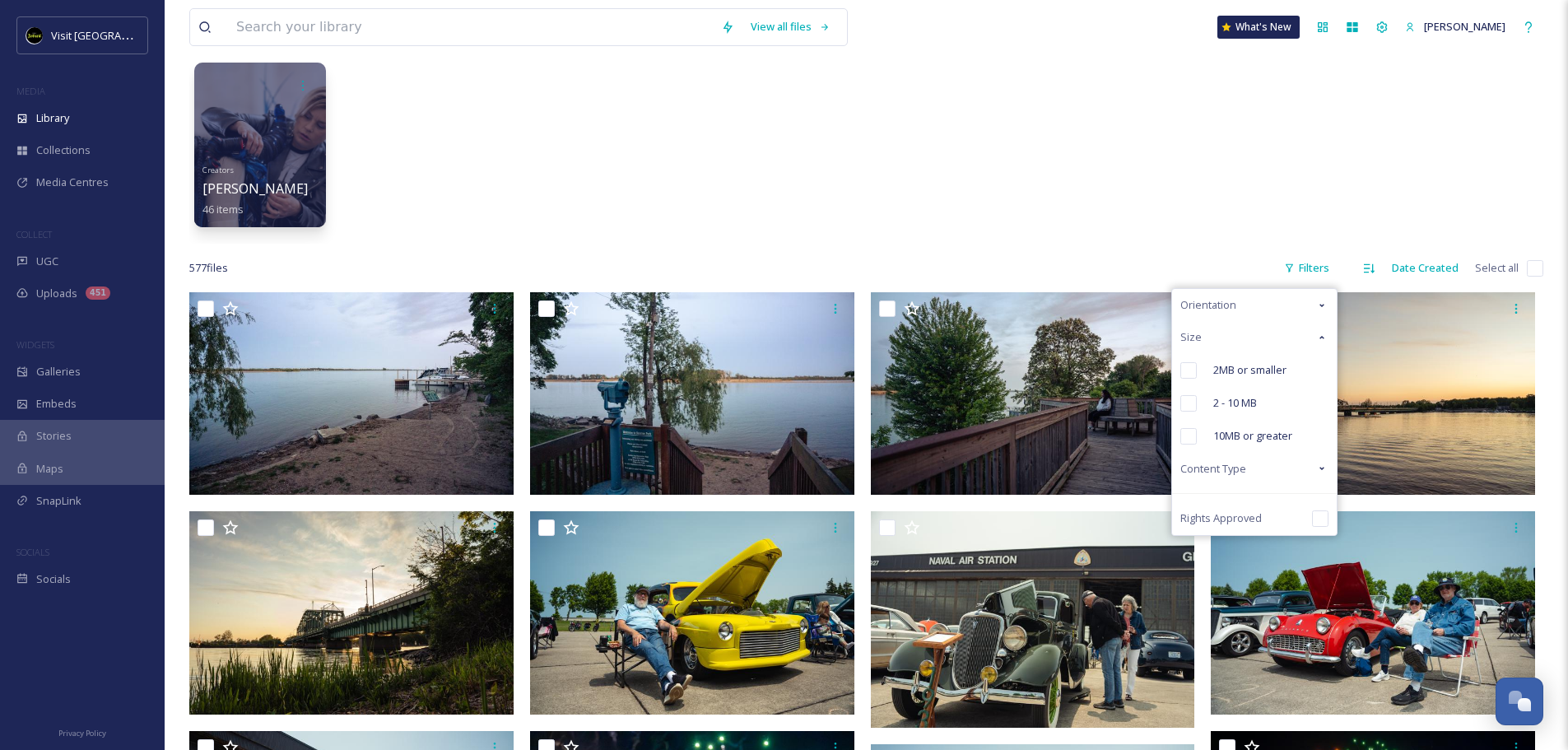
click at [1232, 309] on span "Orientation" at bounding box center [1208, 305] width 56 height 16
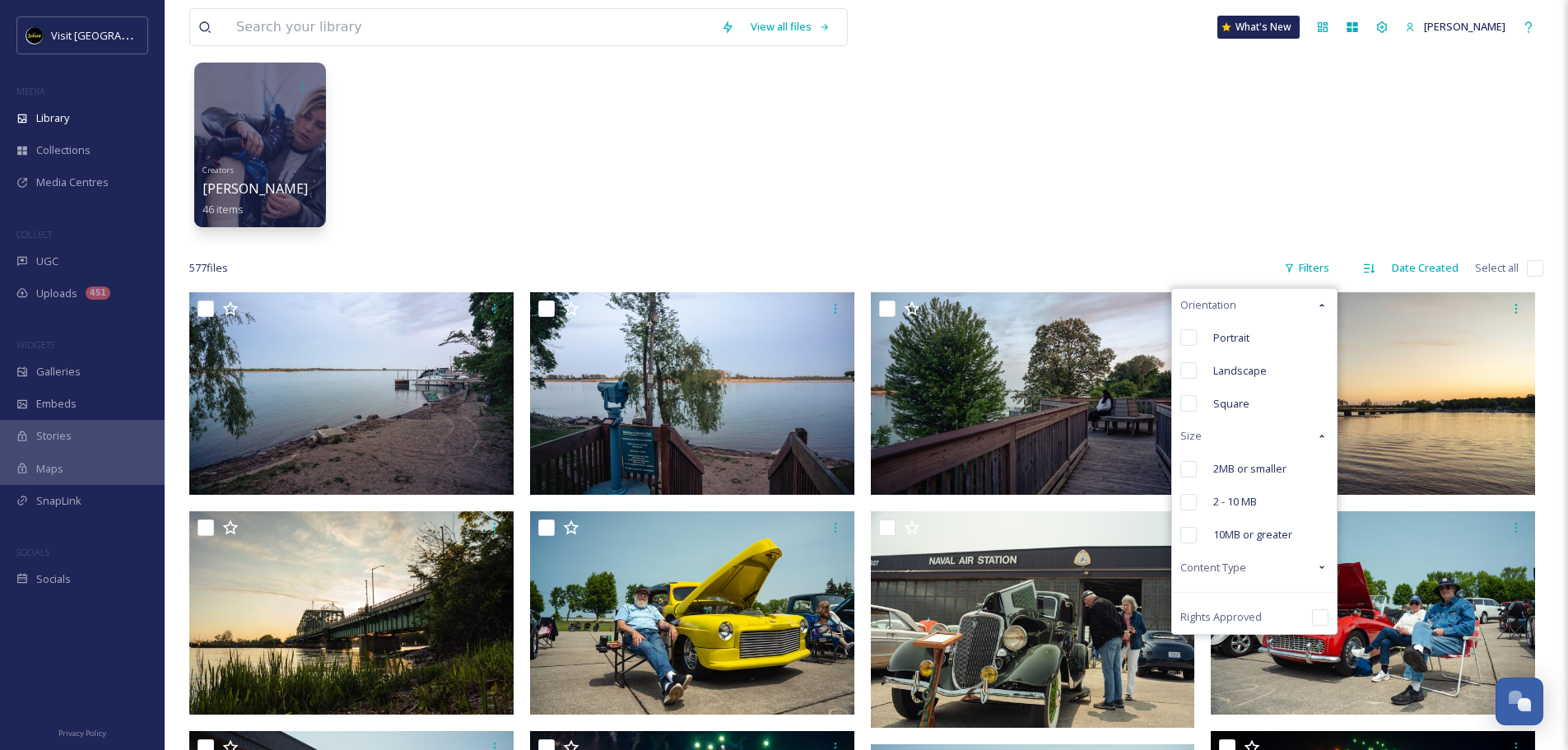
click at [1238, 568] on span "Content Type" at bounding box center [1213, 567] width 66 height 16
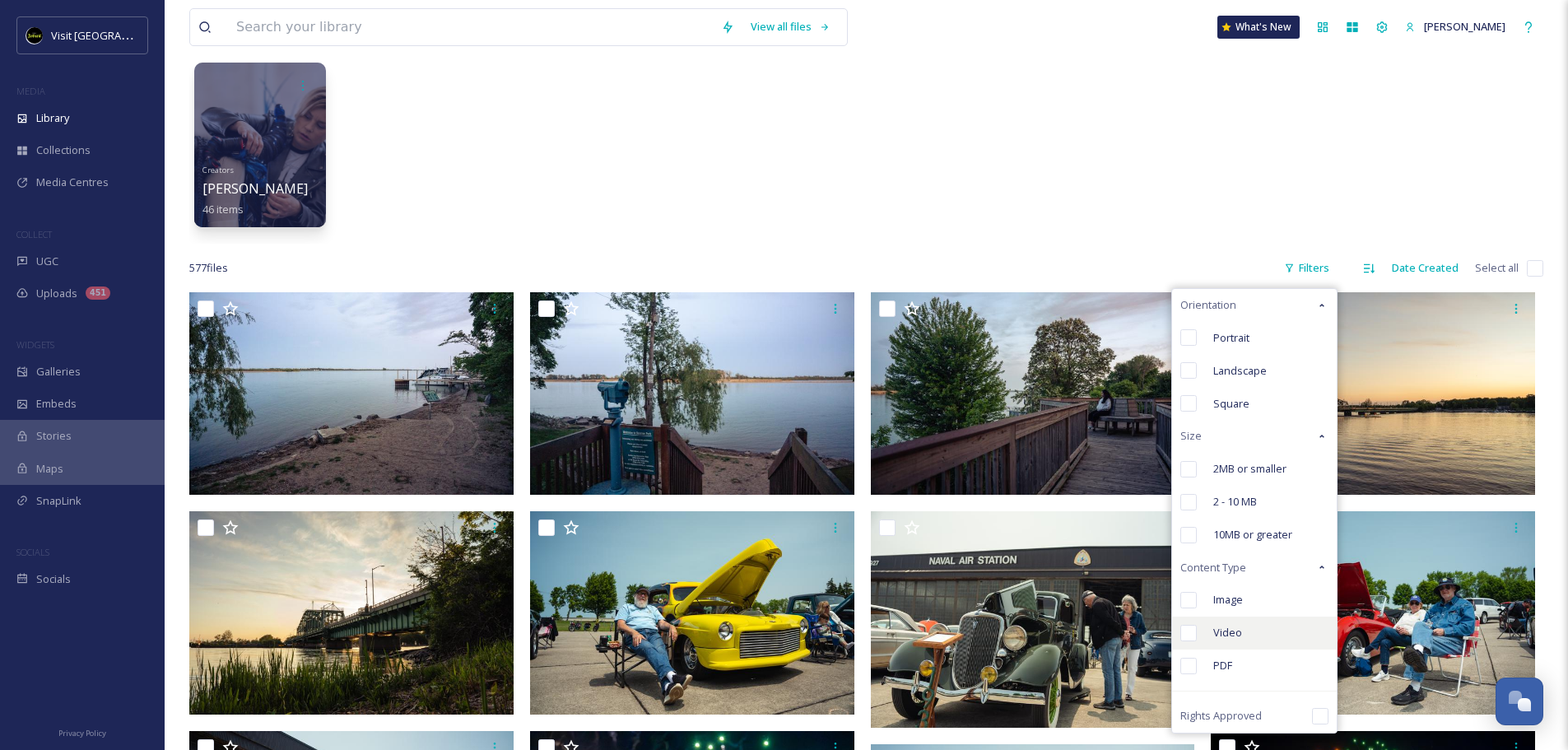
click at [1236, 631] on span "Video" at bounding box center [1228, 632] width 29 height 16
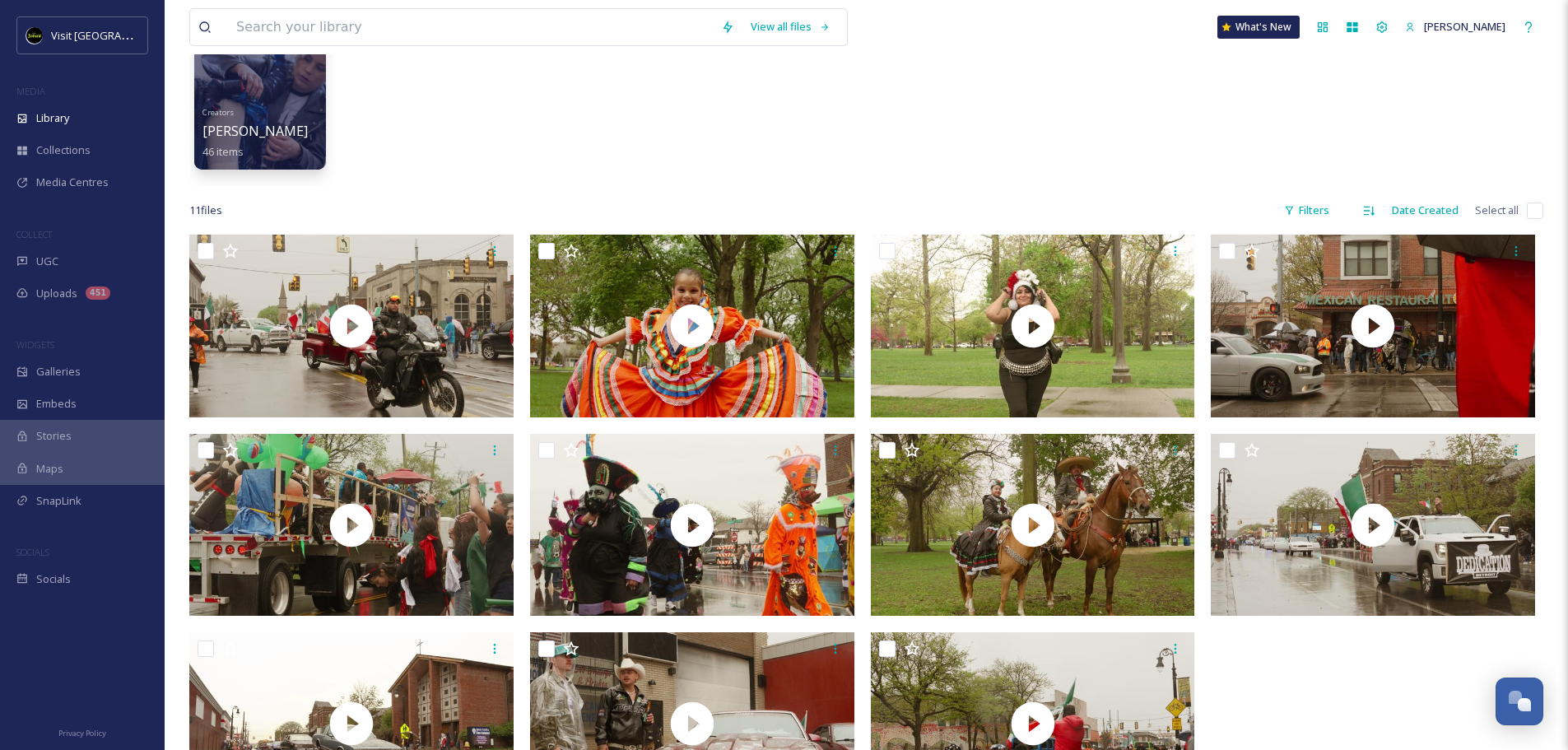
scroll to position [247, 0]
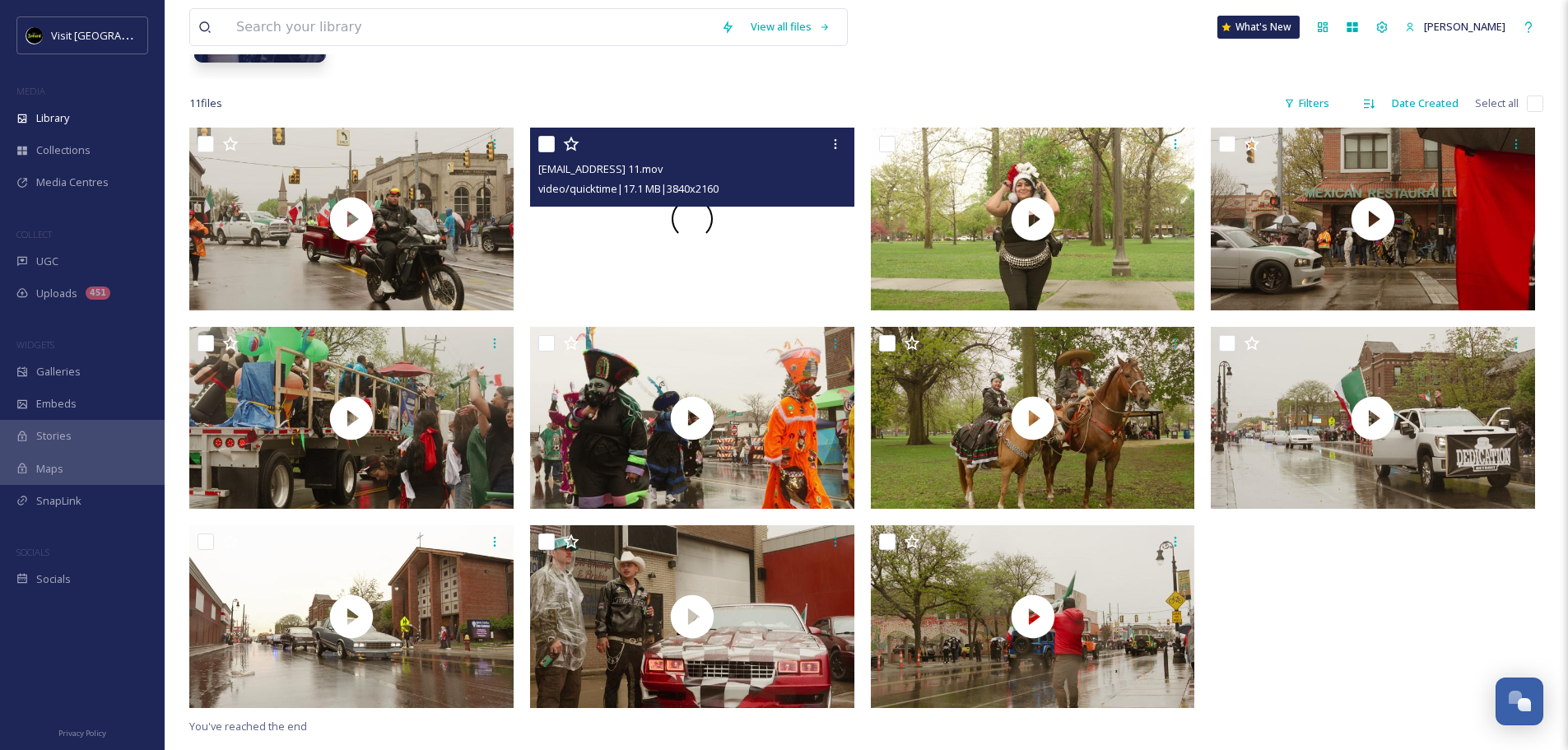
click at [779, 232] on div at bounding box center [691, 219] width 324 height 182
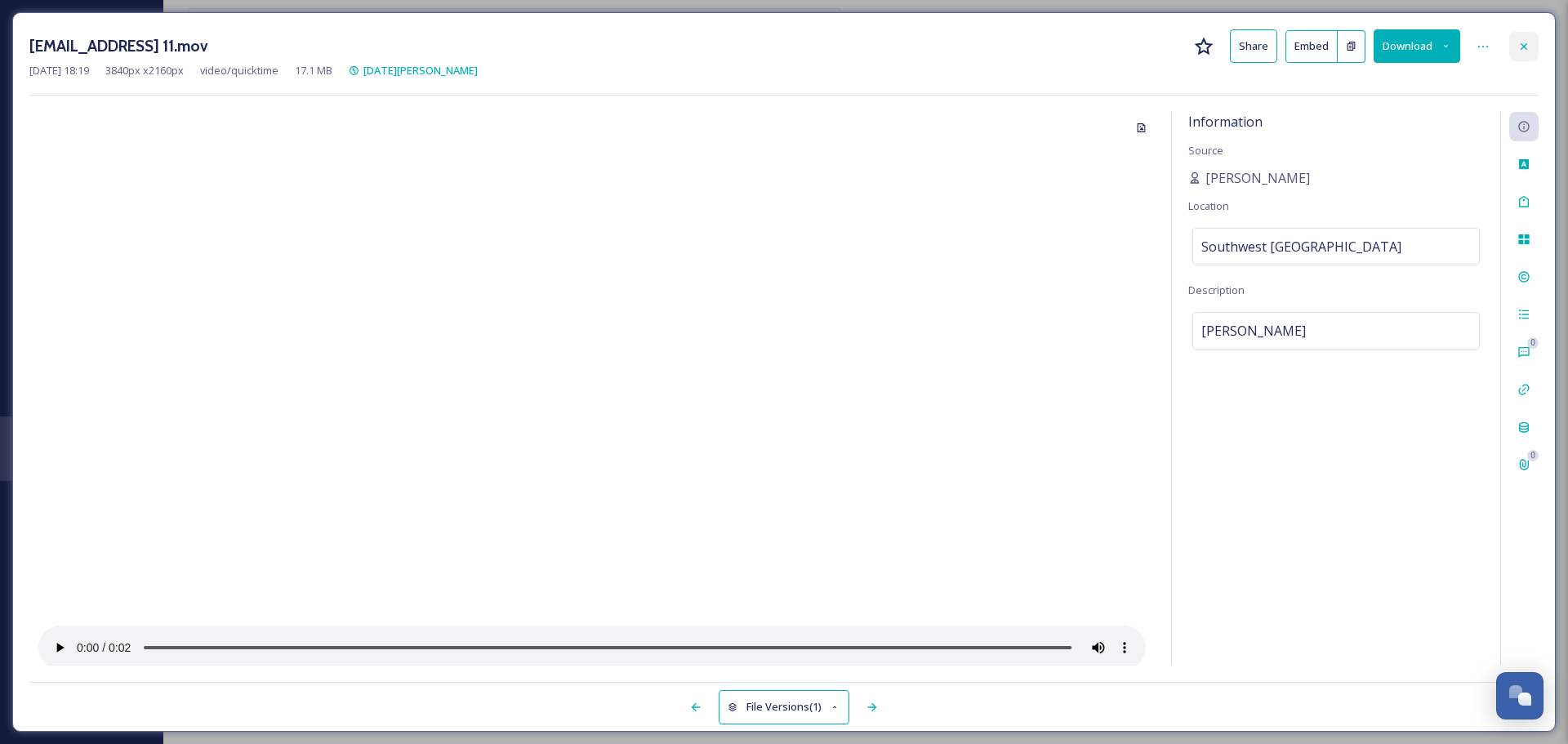
click at [1392, 51] on icon at bounding box center [1524, 46] width 13 height 13
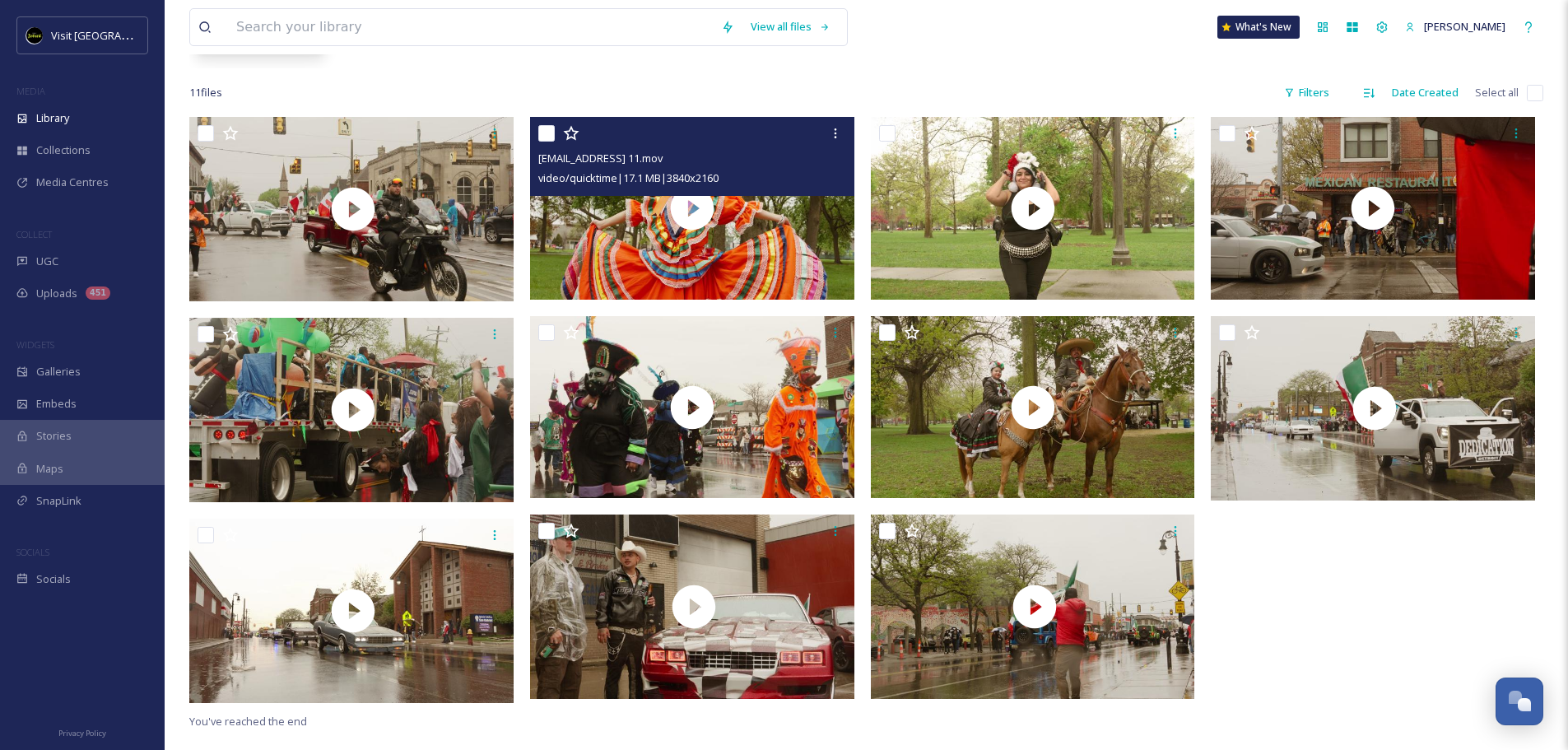
scroll to position [374, 0]
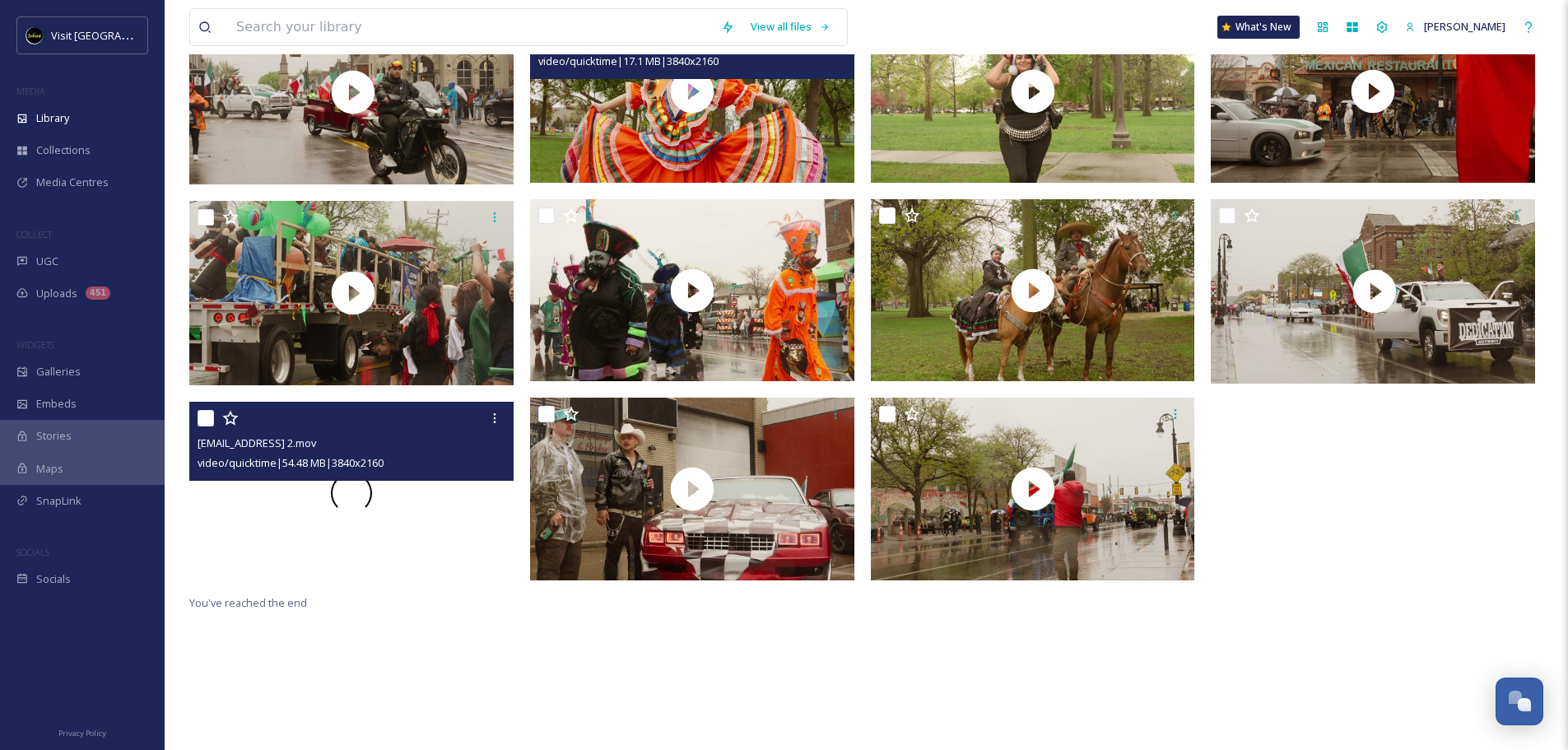
click at [339, 504] on span at bounding box center [351, 493] width 53 height 53
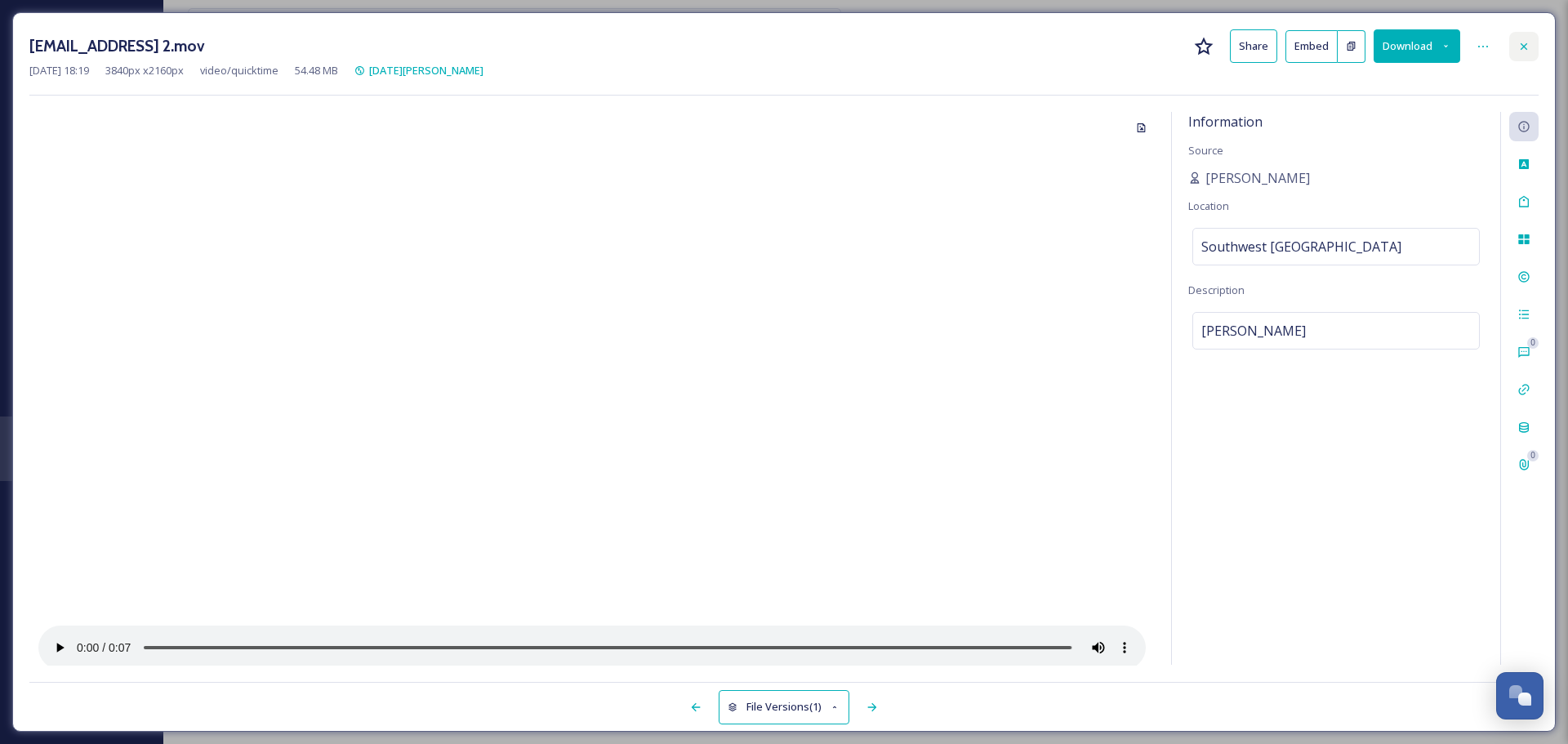
click at [1392, 52] on icon at bounding box center [1524, 46] width 13 height 13
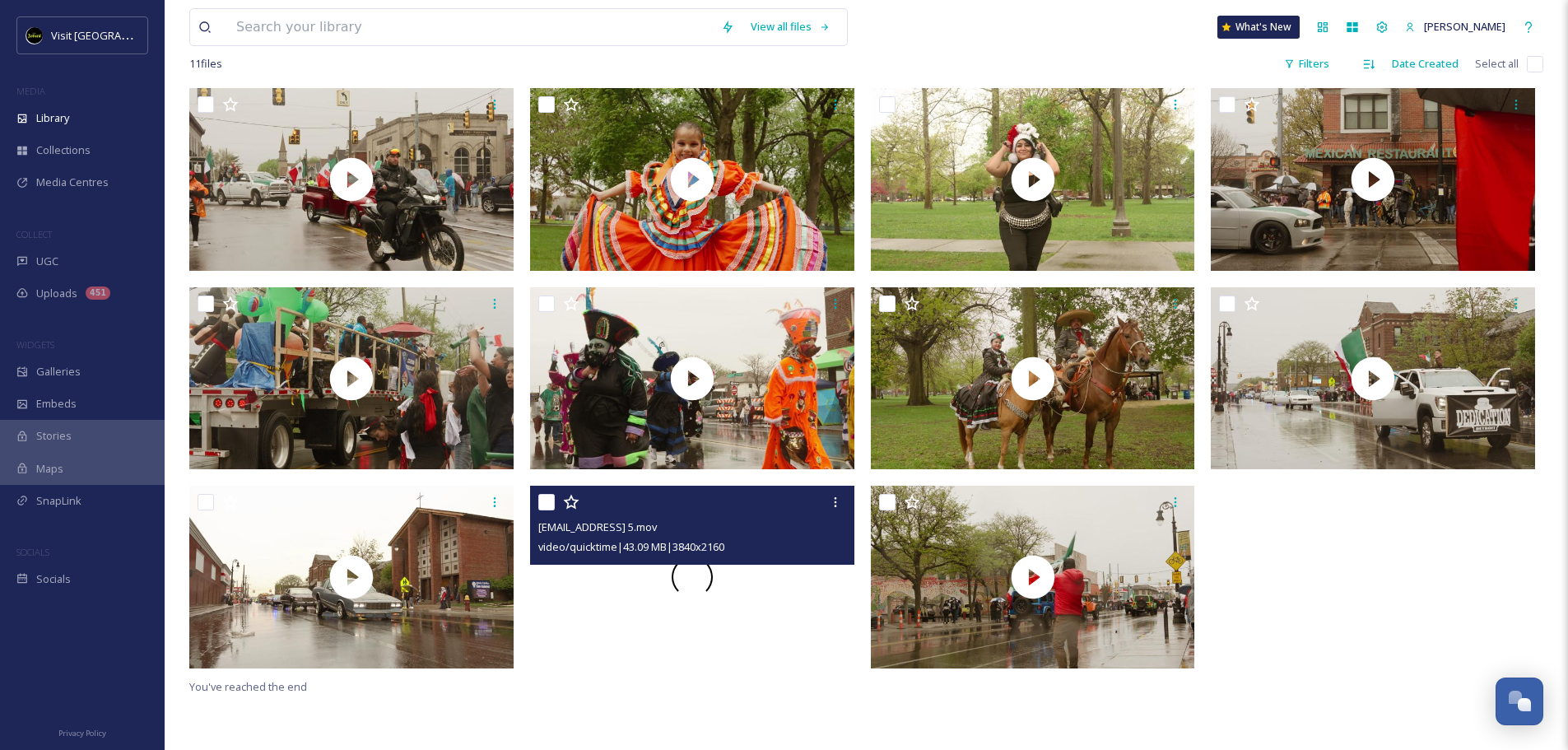
scroll to position [128, 0]
